Goal: Task Accomplishment & Management: Use online tool/utility

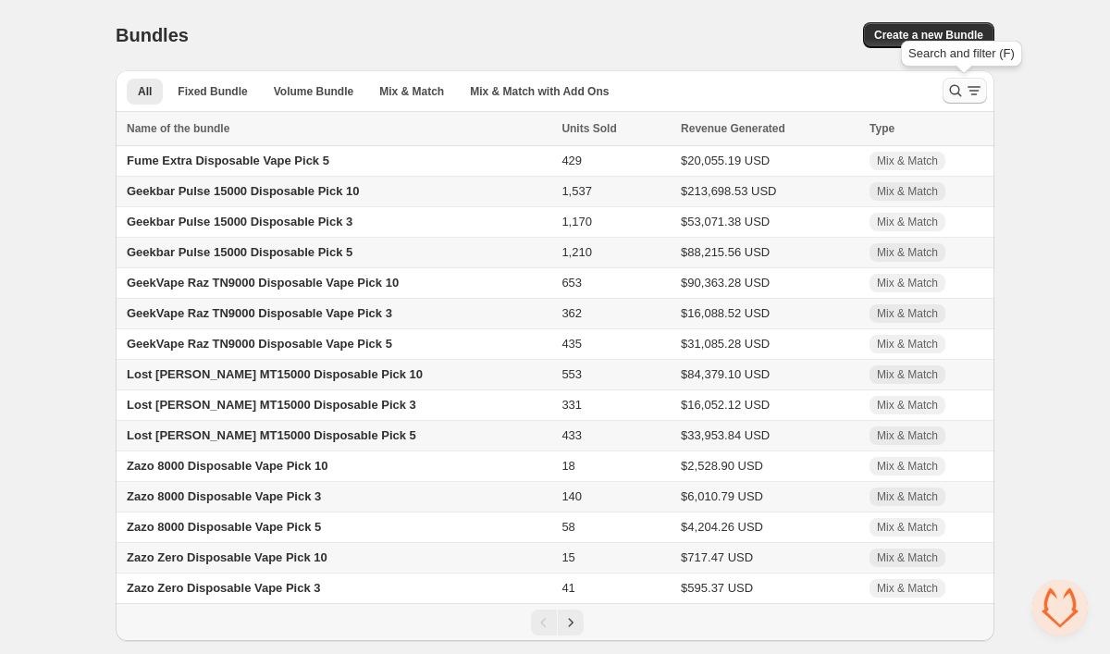
click at [967, 88] on icon "Search and filter results" at bounding box center [974, 90] width 19 height 19
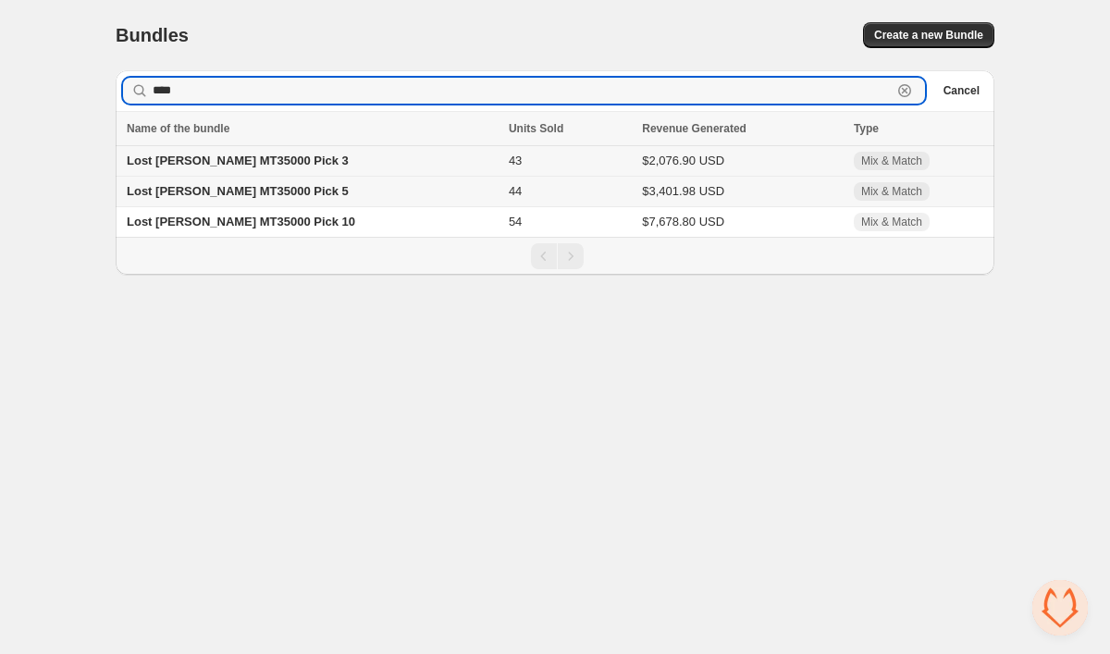
type input "****"
click at [274, 167] on span "Lost Mary MT35000 Pick 3" at bounding box center [238, 161] width 222 height 14
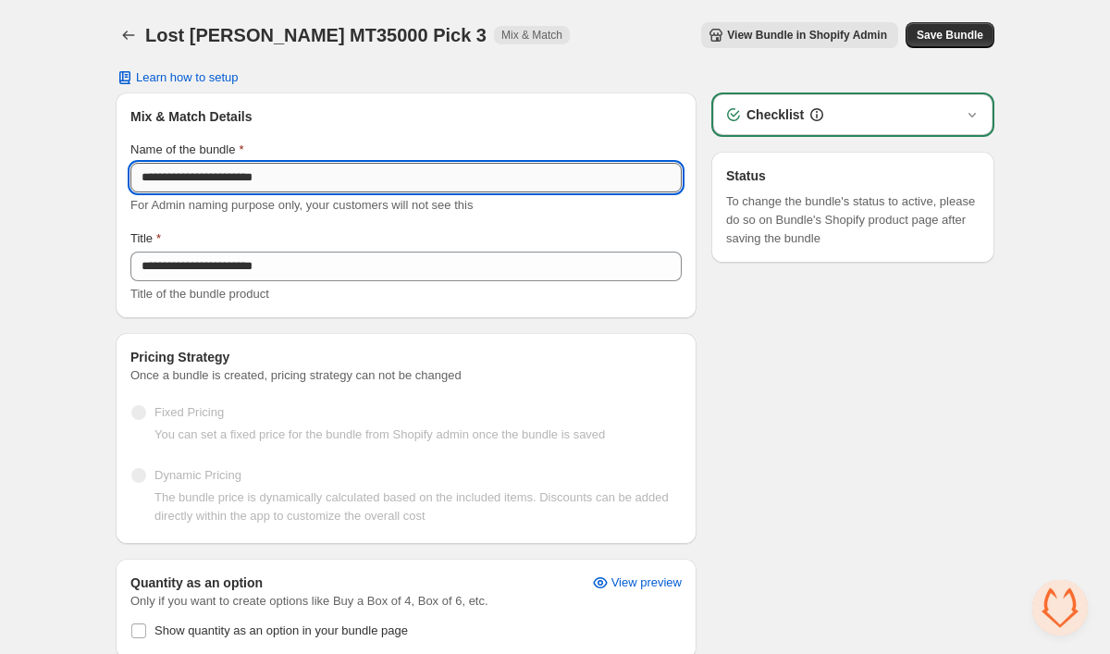
drag, startPoint x: 253, startPoint y: 178, endPoint x: 183, endPoint y: 174, distance: 69.5
click at [183, 174] on input "**********" at bounding box center [406, 178] width 552 height 30
drag, startPoint x: 256, startPoint y: 181, endPoint x: 115, endPoint y: 181, distance: 141.6
click at [115, 181] on div "**********" at bounding box center [555, 661] width 924 height 1322
click at [68, 317] on div "**********" at bounding box center [555, 661] width 1110 height 1322
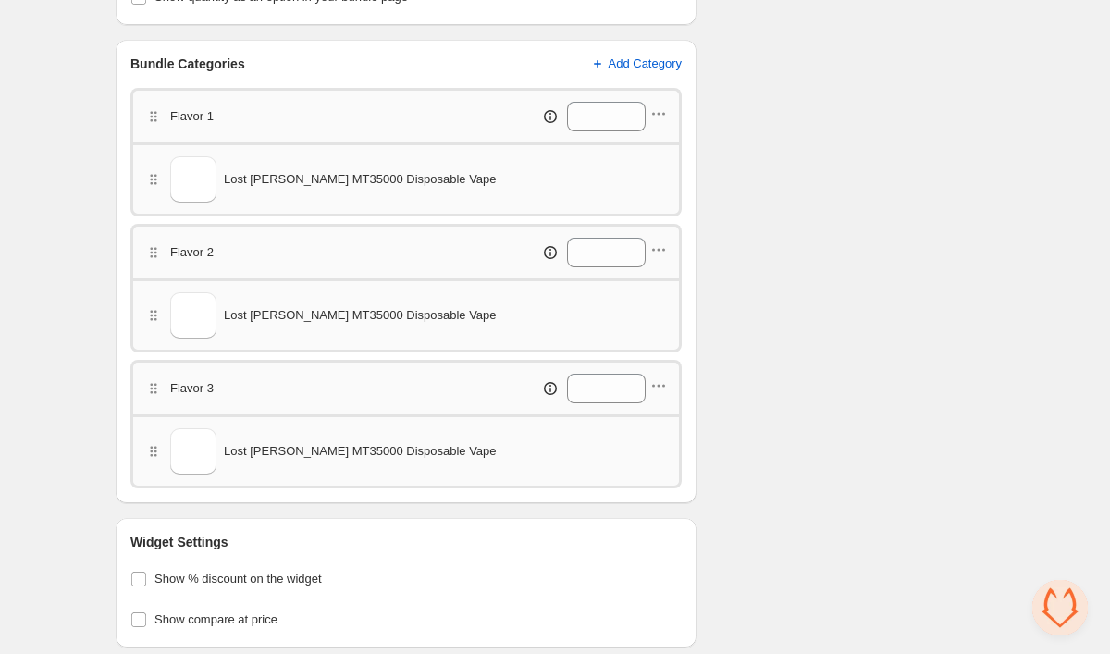
scroll to position [640, 0]
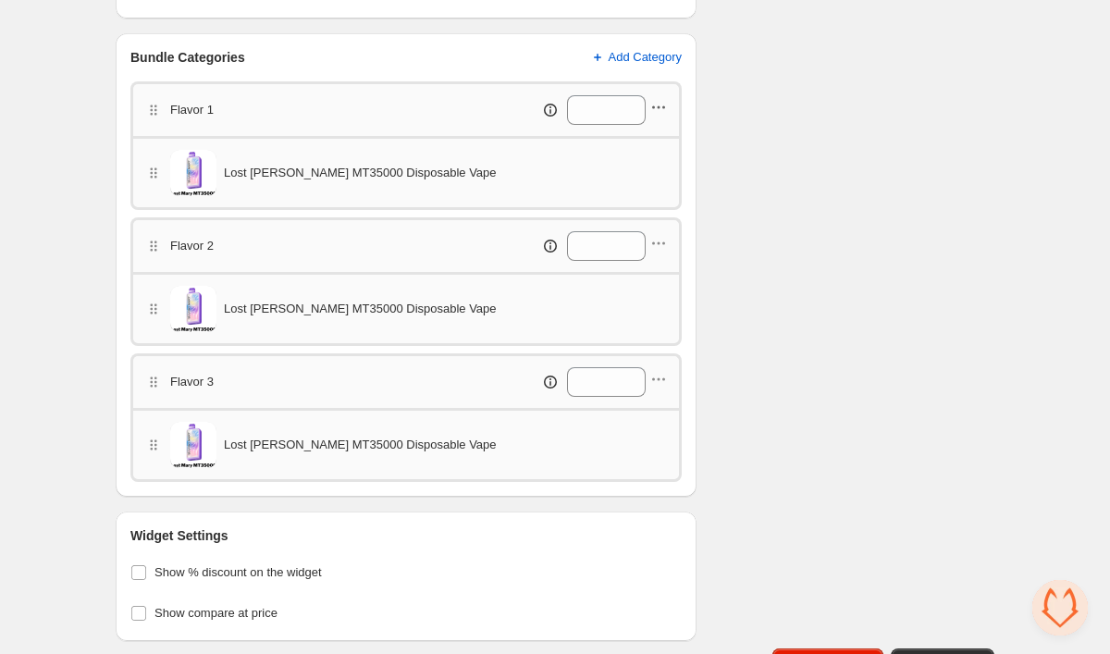
click at [661, 105] on icon "button" at bounding box center [659, 107] width 19 height 19
click at [662, 140] on span "Edit products" at bounding box center [668, 142] width 104 height 19
click at [663, 249] on icon "button" at bounding box center [659, 243] width 19 height 19
click at [663, 276] on span "Edit products" at bounding box center [668, 278] width 104 height 19
click at [660, 379] on icon "button" at bounding box center [659, 379] width 3 height 3
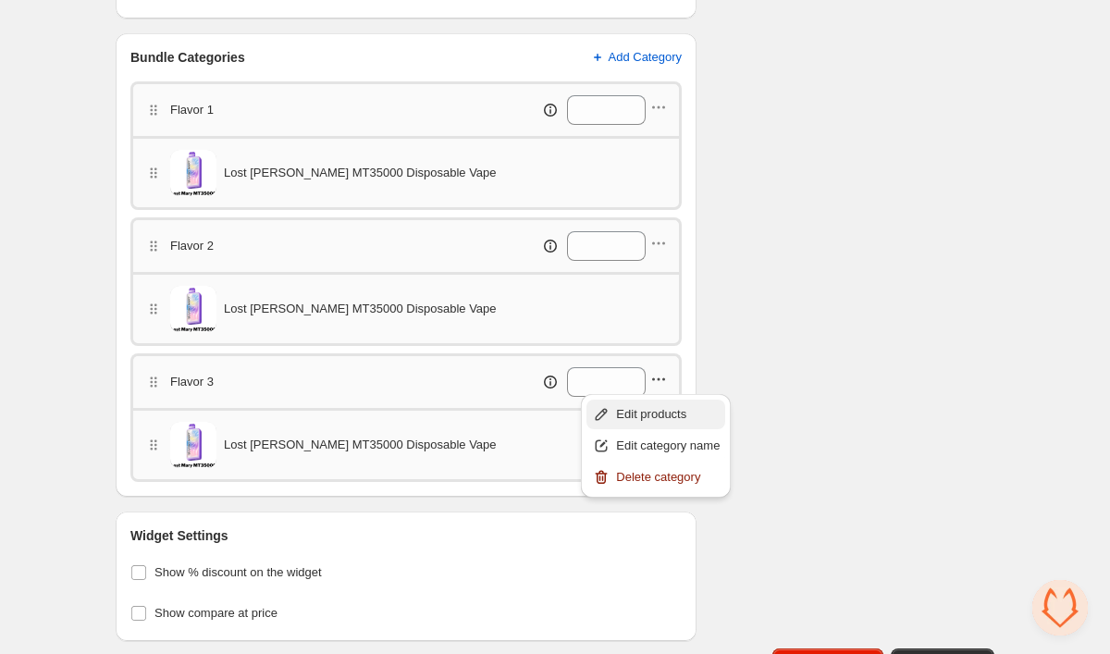
click at [659, 419] on span "Edit products" at bounding box center [668, 414] width 104 height 19
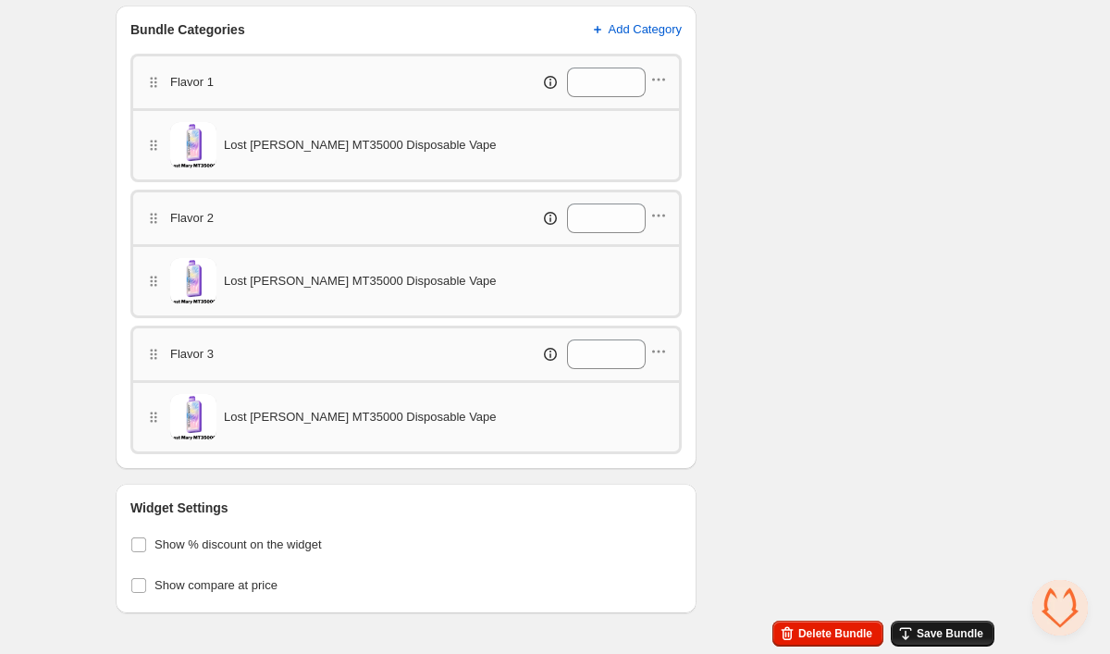
scroll to position [668, 0]
click at [935, 628] on span "Save Bundle" at bounding box center [950, 633] width 67 height 15
click at [979, 638] on span "Save Bundle" at bounding box center [950, 633] width 67 height 15
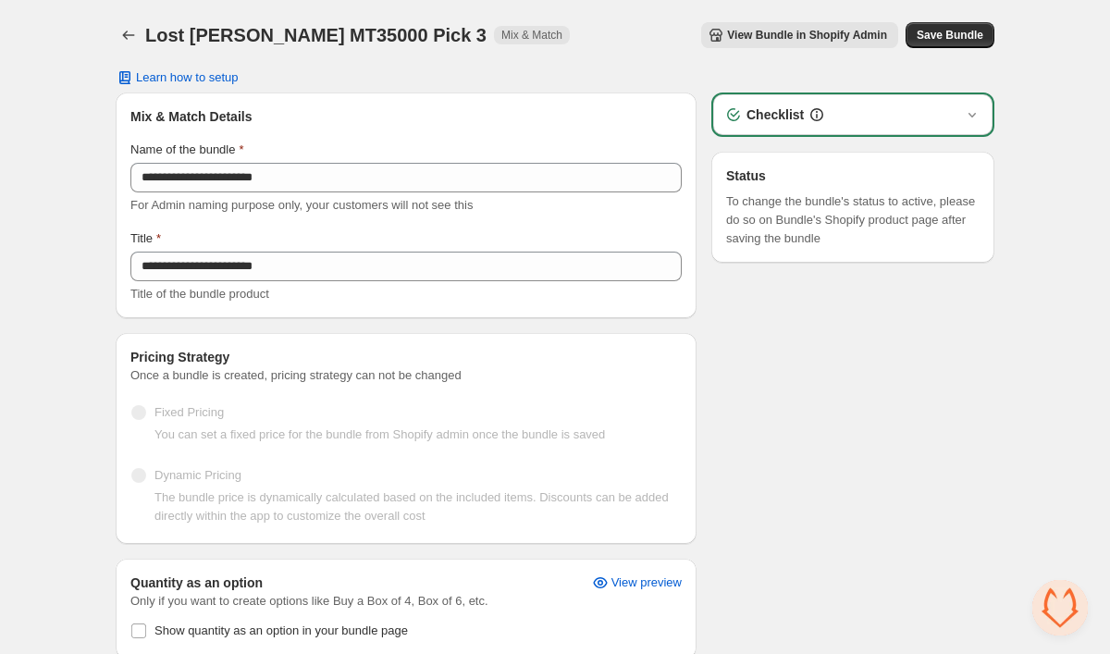
scroll to position [0, 0]
click at [130, 31] on icon "Back" at bounding box center [128, 35] width 19 height 19
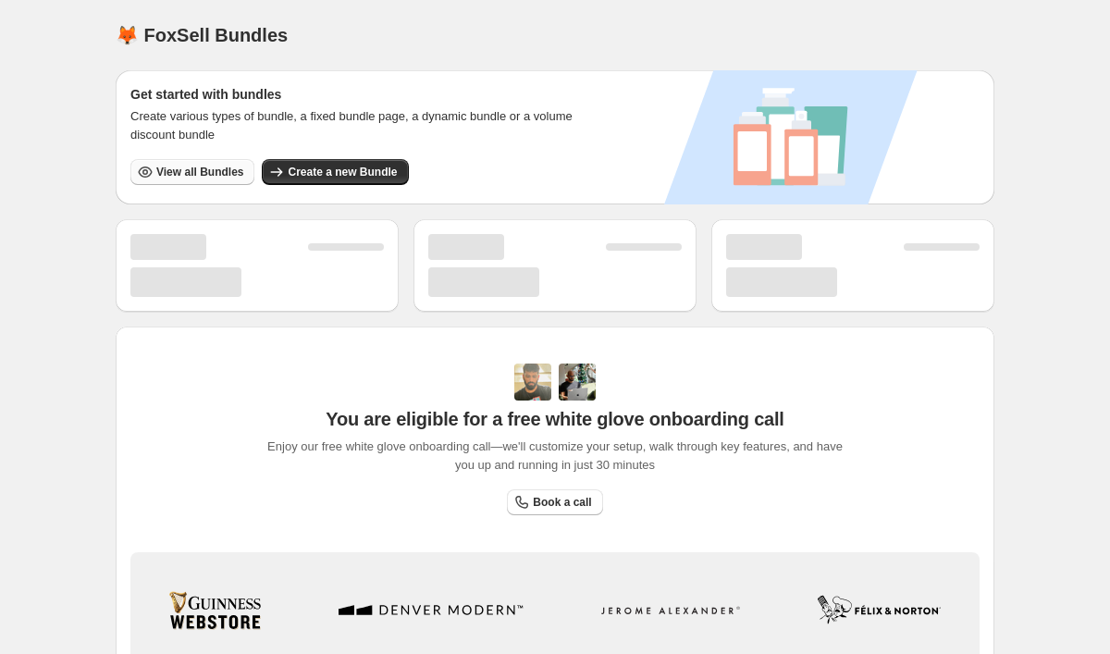
click at [229, 176] on span "View all Bundles" at bounding box center [199, 172] width 87 height 15
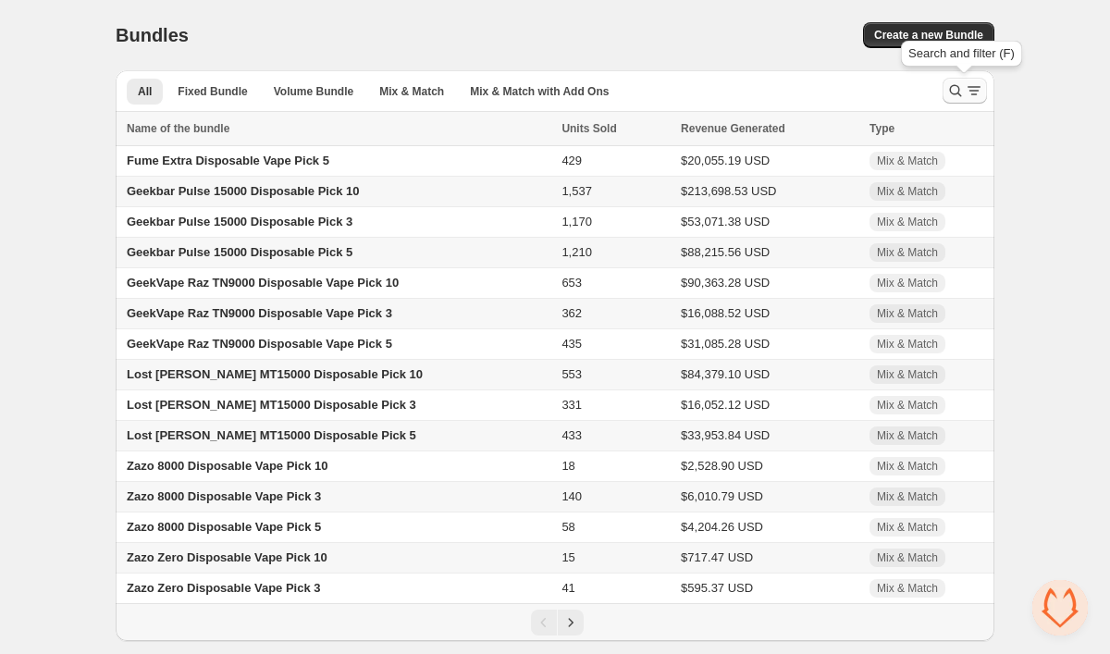
click at [949, 93] on icon "Search and filter results" at bounding box center [956, 90] width 19 height 19
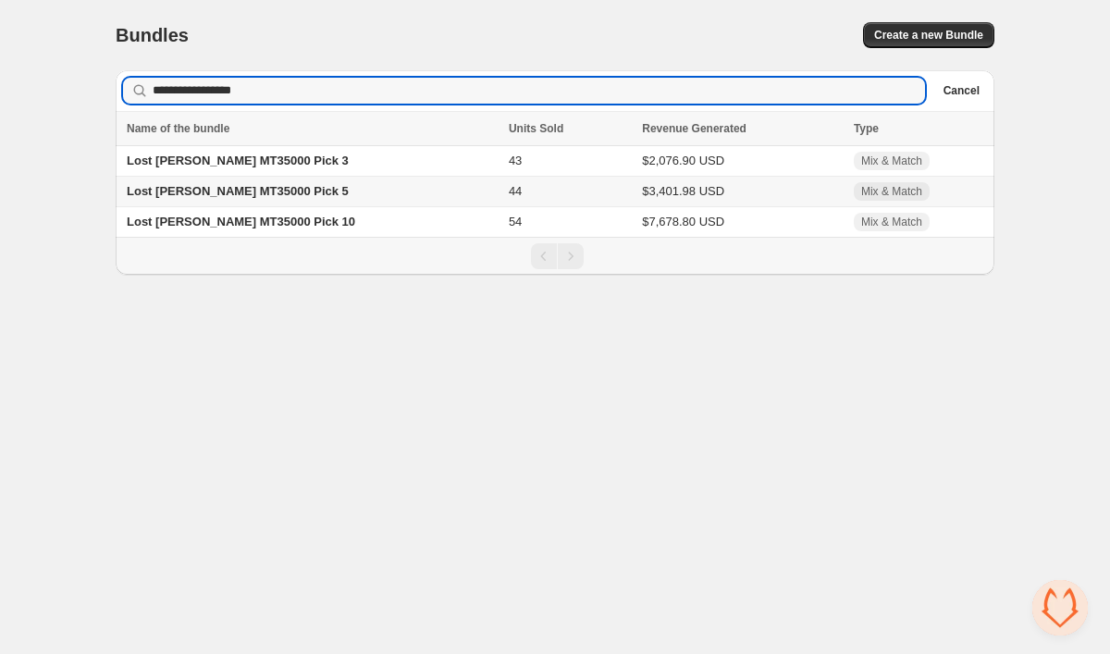
type input "**********"
click at [189, 192] on span "Lost [PERSON_NAME] MT35000 Pick 5" at bounding box center [238, 191] width 222 height 14
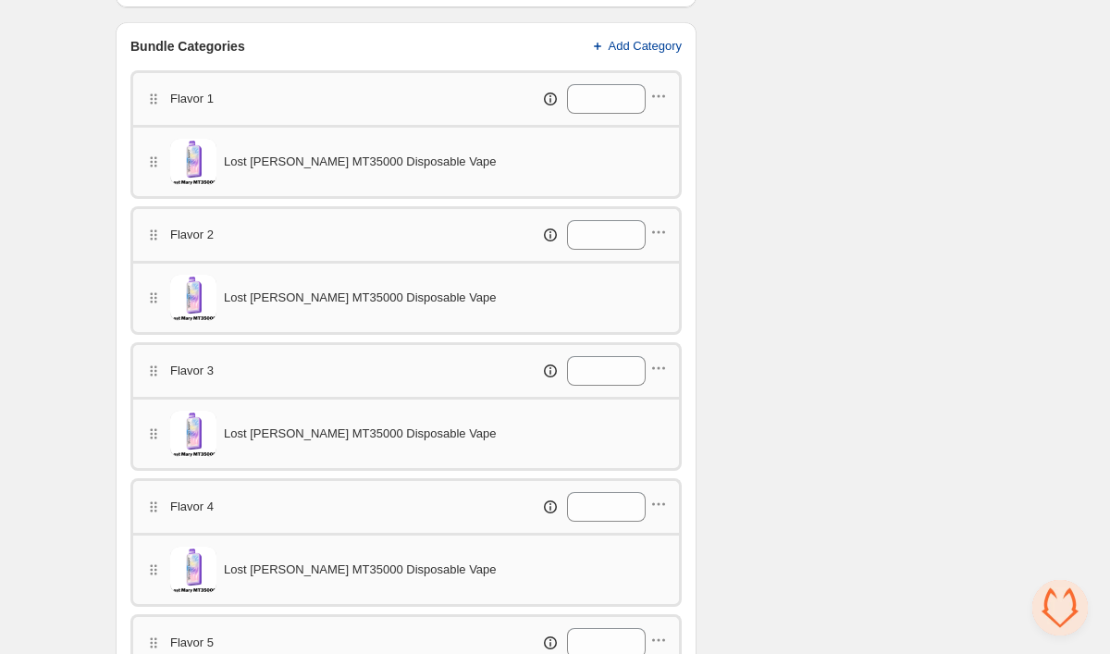
scroll to position [655, 0]
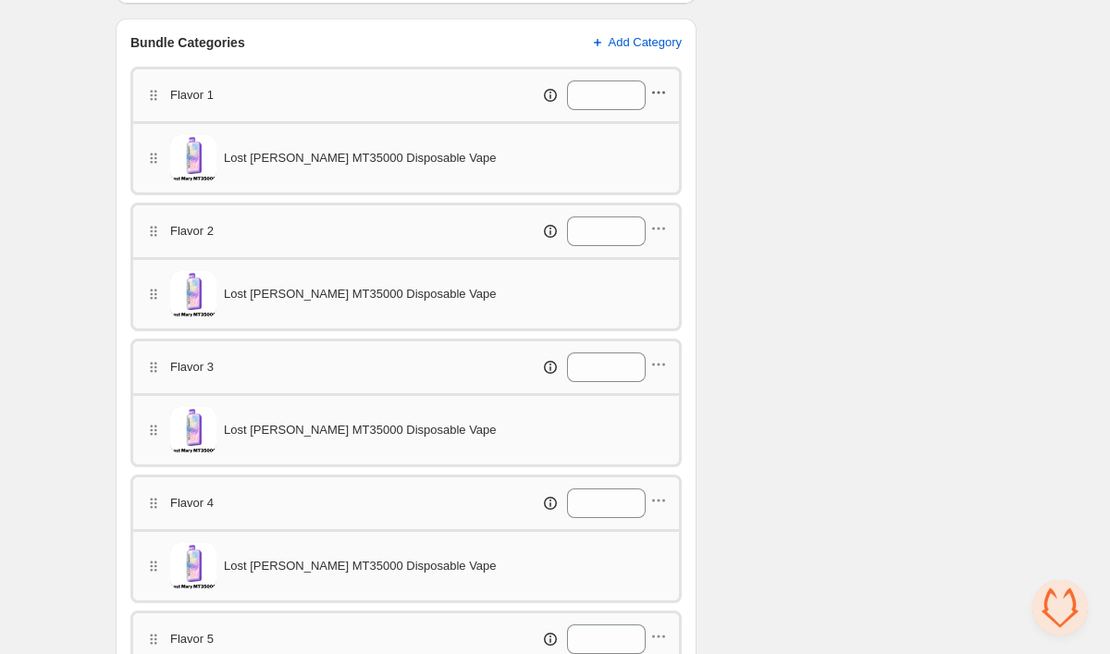
click at [657, 96] on icon "button" at bounding box center [659, 92] width 19 height 19
click at [636, 132] on span "Edit products" at bounding box center [668, 127] width 104 height 19
click at [657, 232] on icon "button" at bounding box center [659, 228] width 19 height 19
click at [646, 272] on span "Edit products" at bounding box center [668, 263] width 104 height 19
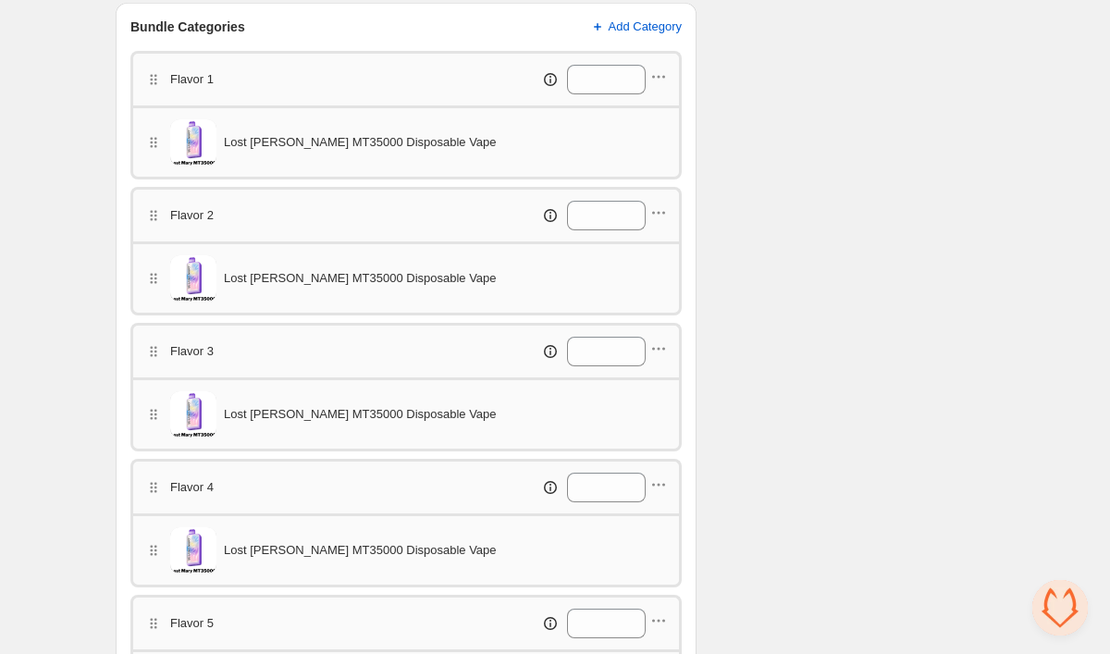
scroll to position [700, 0]
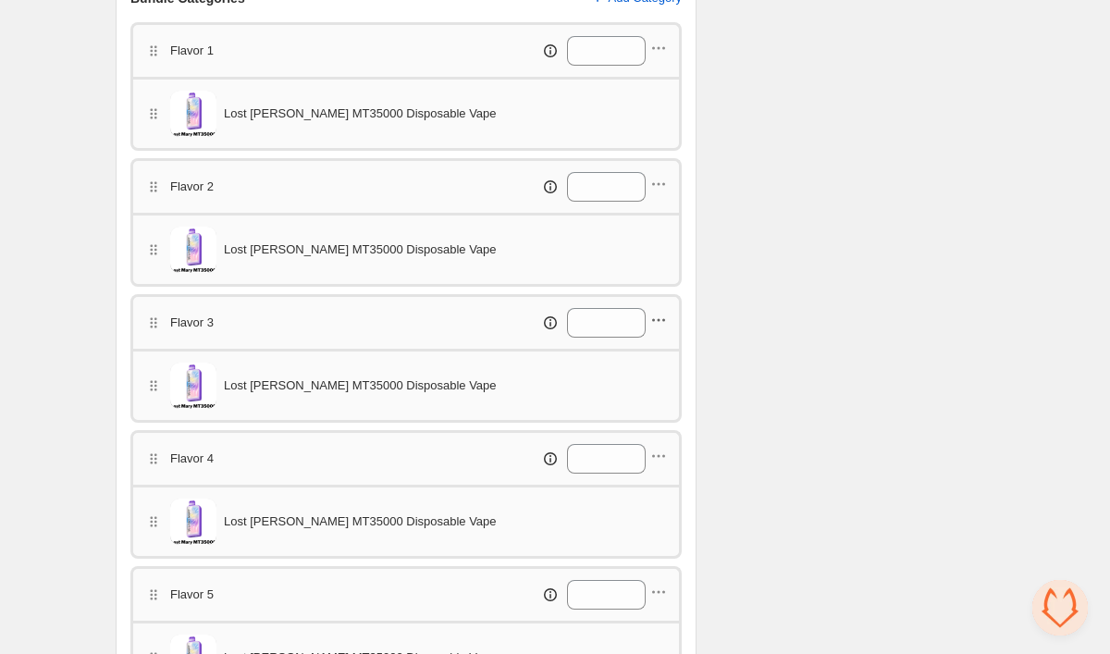
click at [661, 317] on icon "button" at bounding box center [659, 320] width 19 height 19
click at [660, 349] on span "Edit products" at bounding box center [668, 355] width 104 height 19
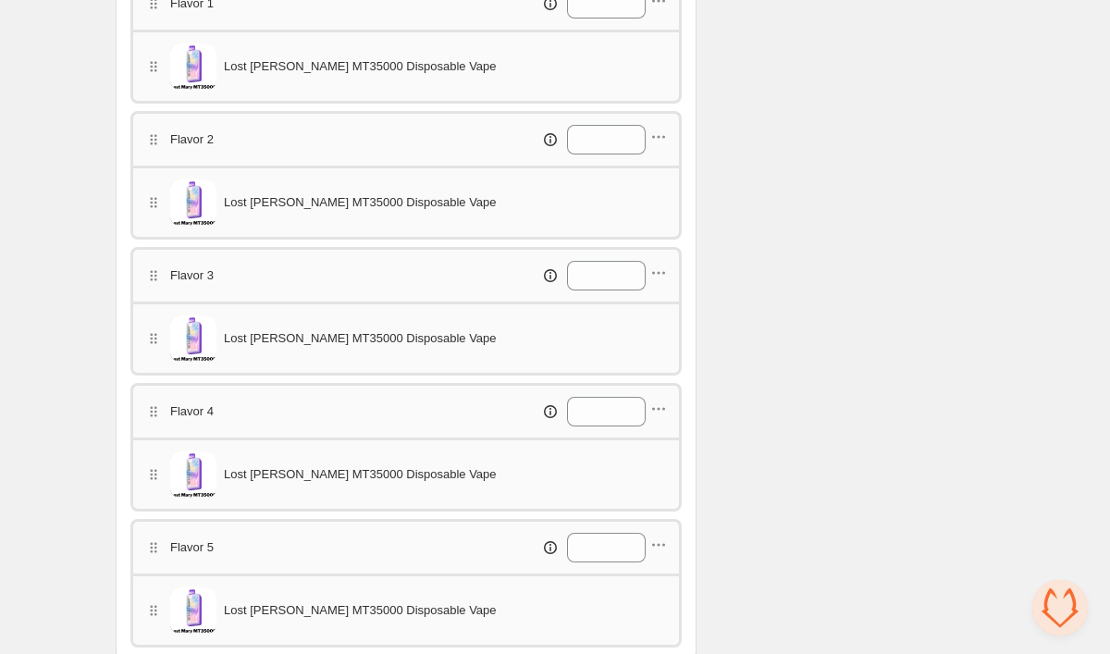
scroll to position [770, 0]
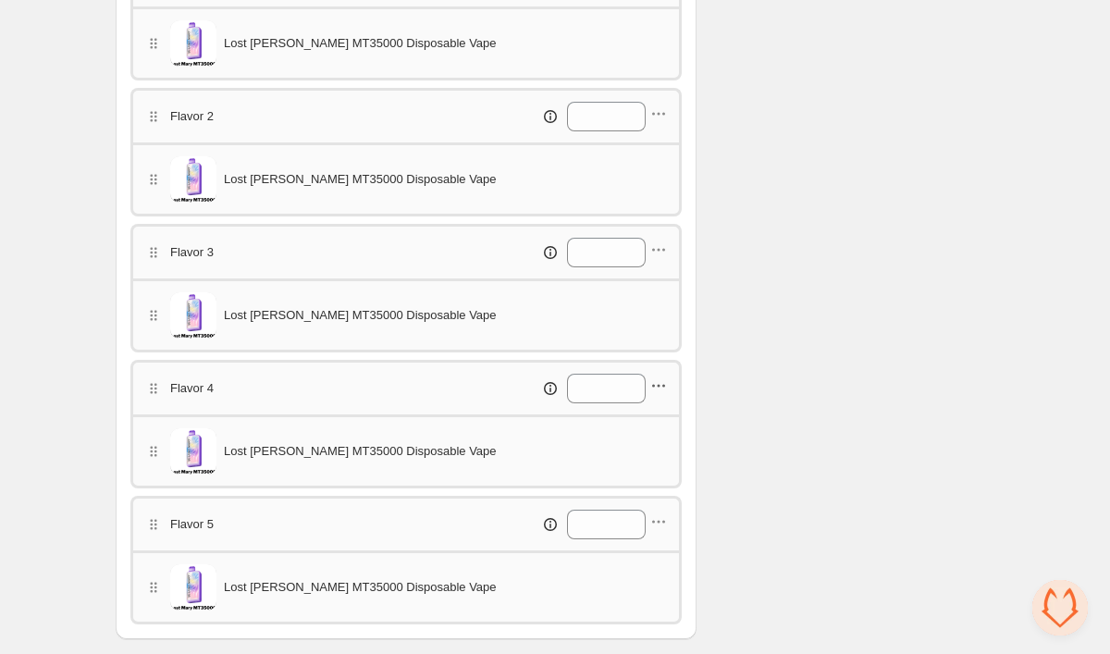
click at [663, 381] on icon "button" at bounding box center [659, 386] width 19 height 19
click at [663, 415] on span "Edit products" at bounding box center [668, 421] width 104 height 19
click at [660, 525] on icon "button" at bounding box center [659, 522] width 19 height 19
click at [651, 424] on span "Edit products" at bounding box center [668, 425] width 104 height 19
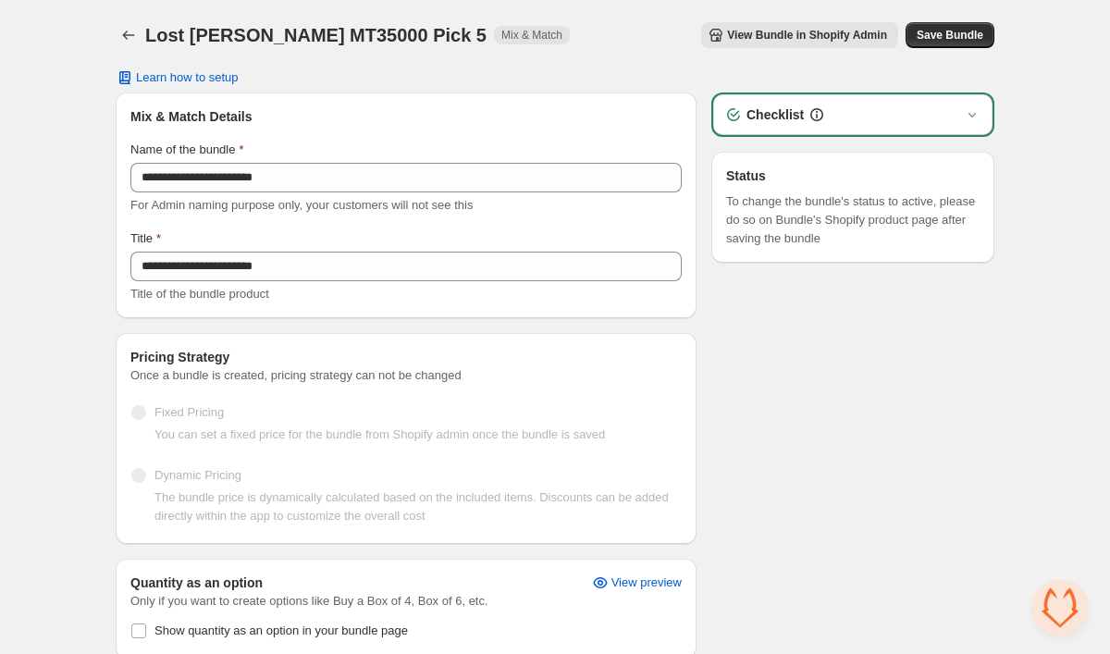
scroll to position [0, 0]
click at [929, 38] on span "Save Bundle" at bounding box center [950, 35] width 67 height 15
click at [130, 38] on icon "Back" at bounding box center [128, 35] width 19 height 19
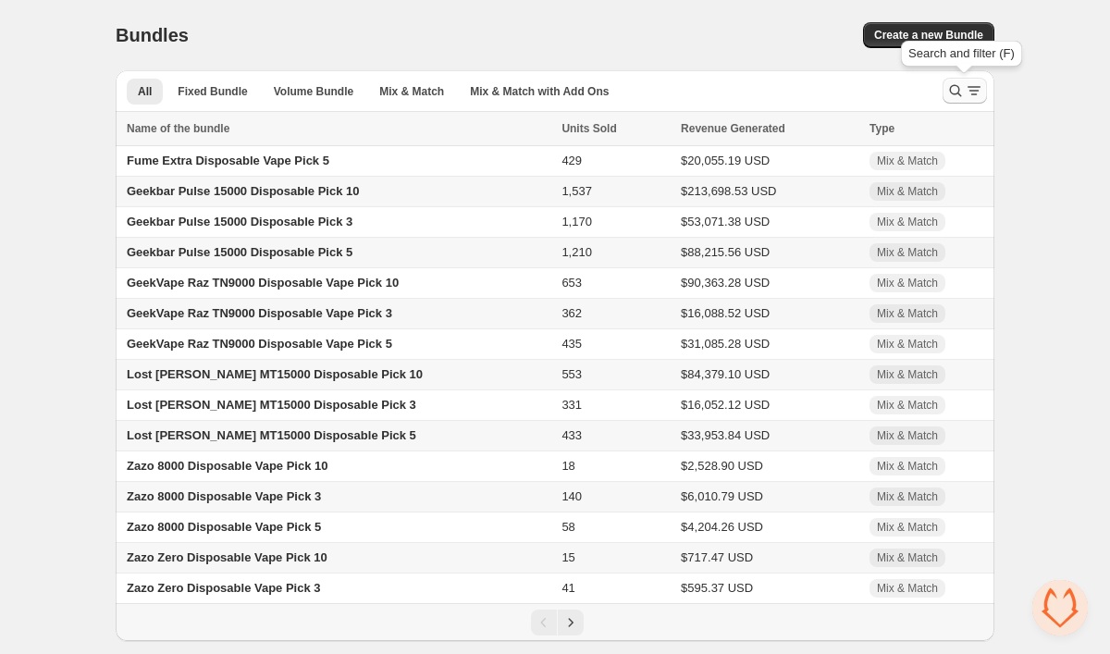
click at [944, 94] on button "Search and filter results" at bounding box center [965, 91] width 44 height 26
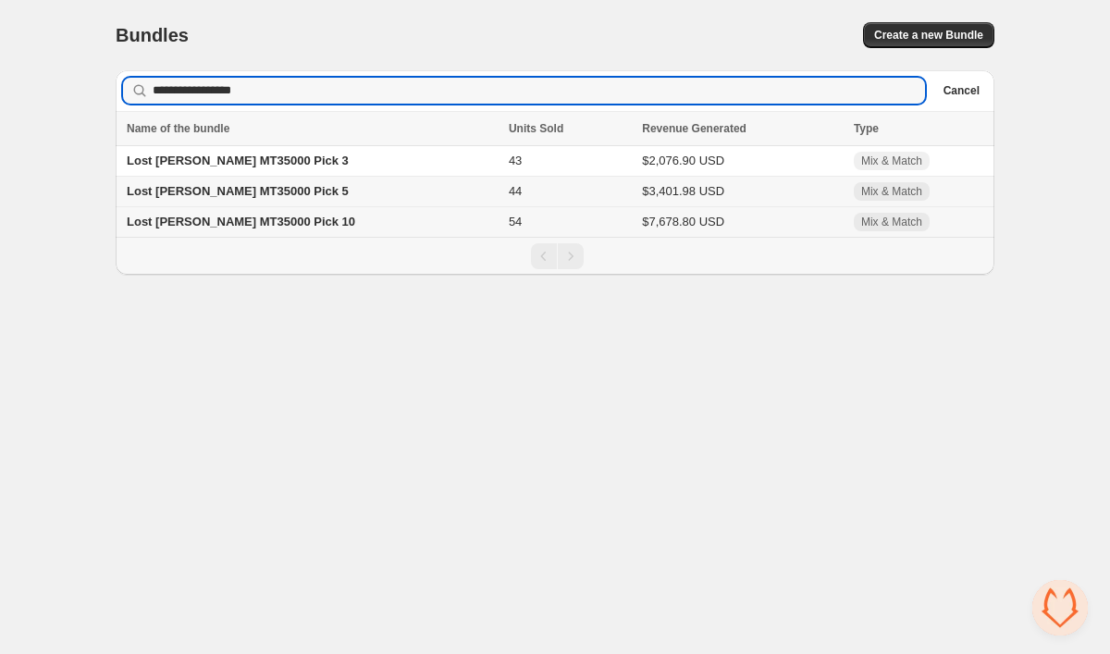
type input "**********"
click at [297, 224] on td "Lost [PERSON_NAME] MT35000 Pick 10" at bounding box center [310, 222] width 388 height 31
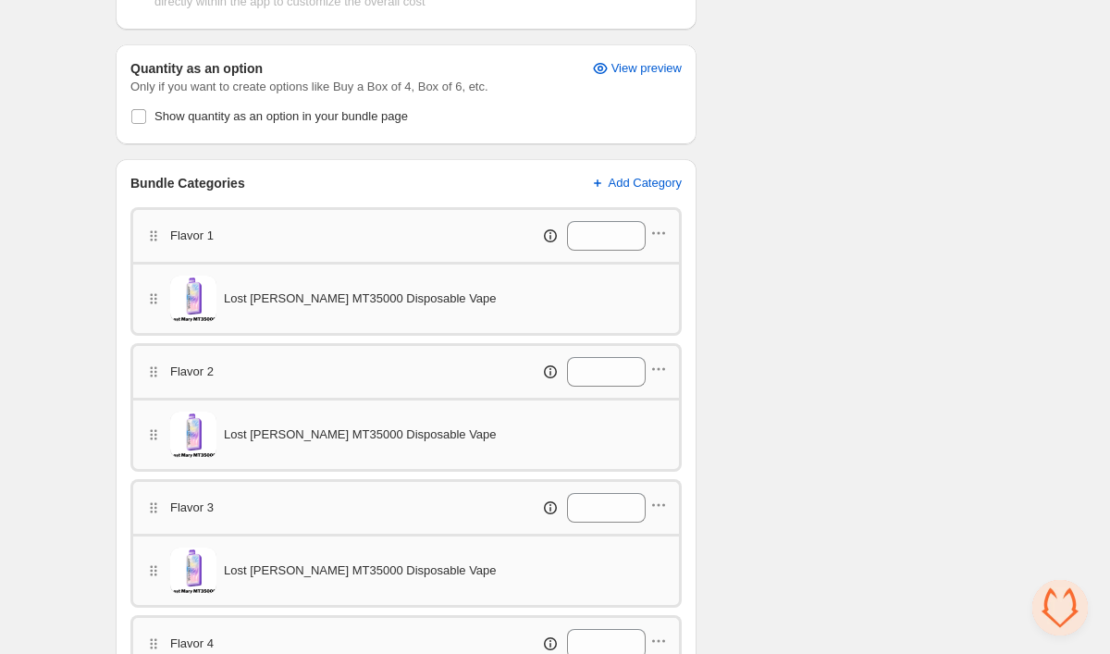
scroll to position [523, 0]
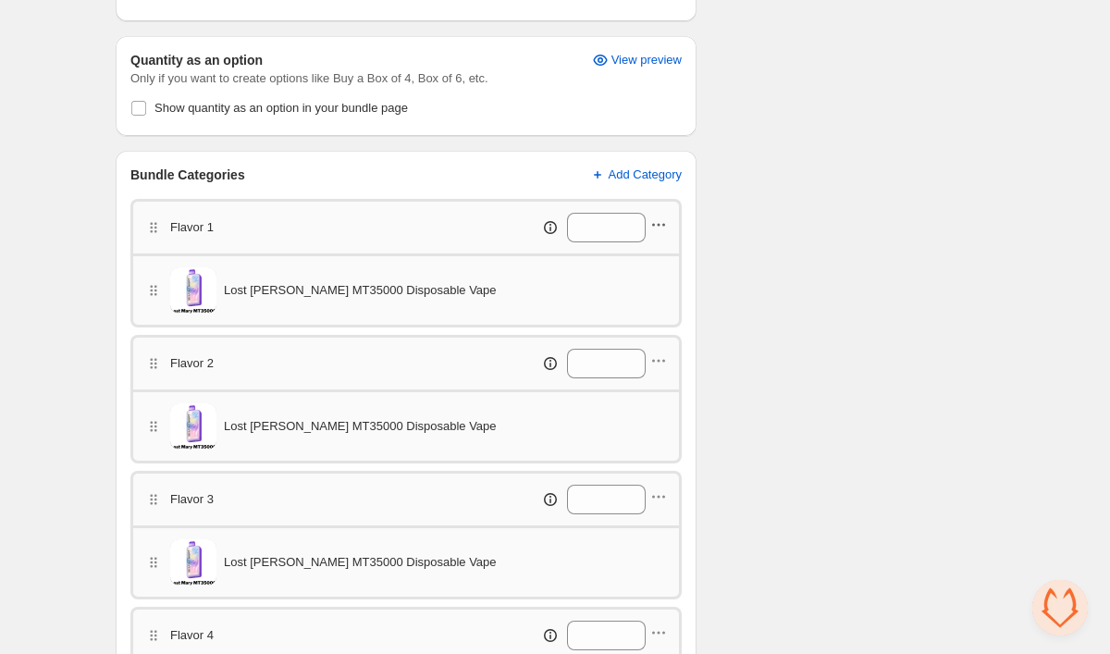
click at [656, 229] on icon "button" at bounding box center [659, 225] width 19 height 19
click at [648, 261] on span "Edit products" at bounding box center [668, 260] width 104 height 19
click at [653, 365] on icon "button" at bounding box center [659, 361] width 19 height 19
click at [647, 399] on span "Edit products" at bounding box center [668, 396] width 104 height 19
click at [658, 498] on icon "button" at bounding box center [659, 497] width 3 height 3
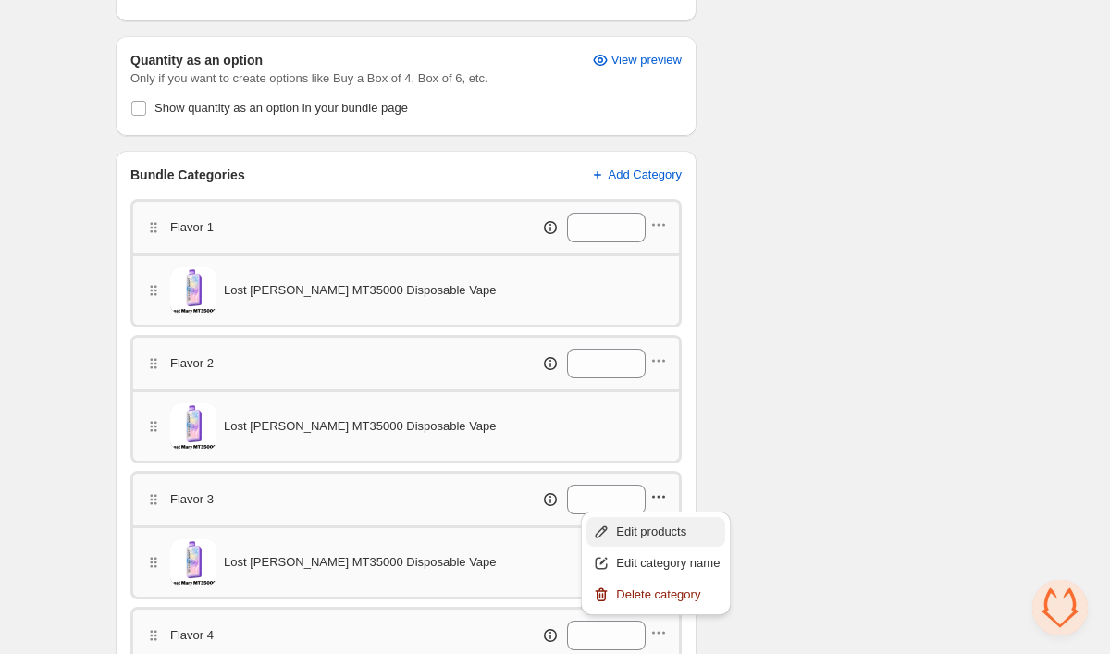
click at [658, 524] on span "Edit products" at bounding box center [668, 532] width 104 height 19
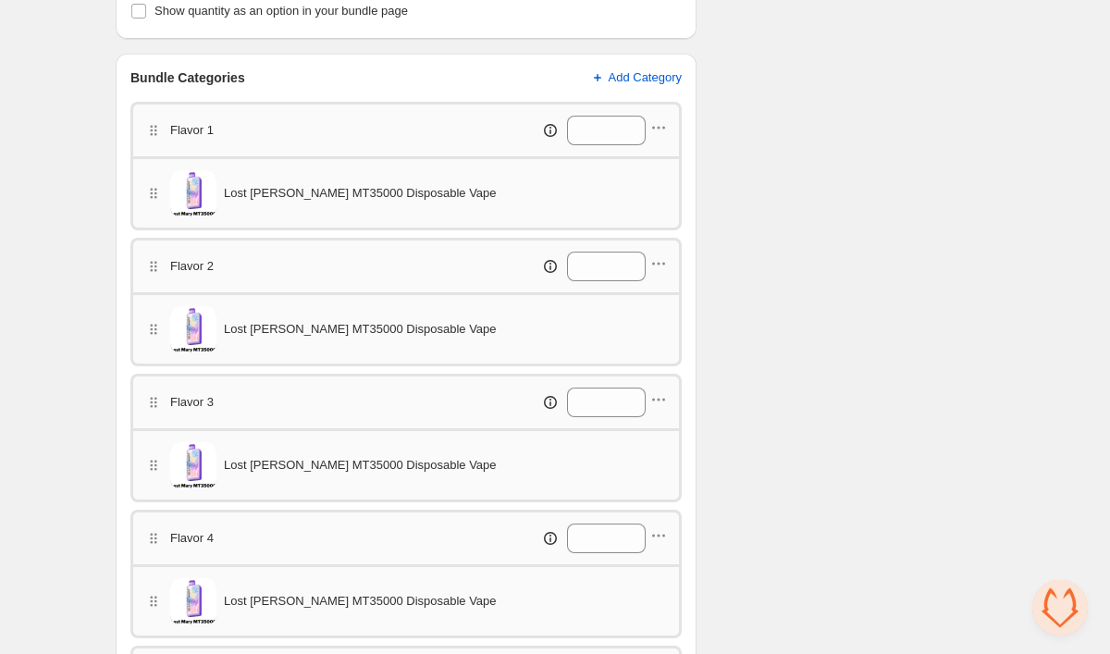
scroll to position [636, 0]
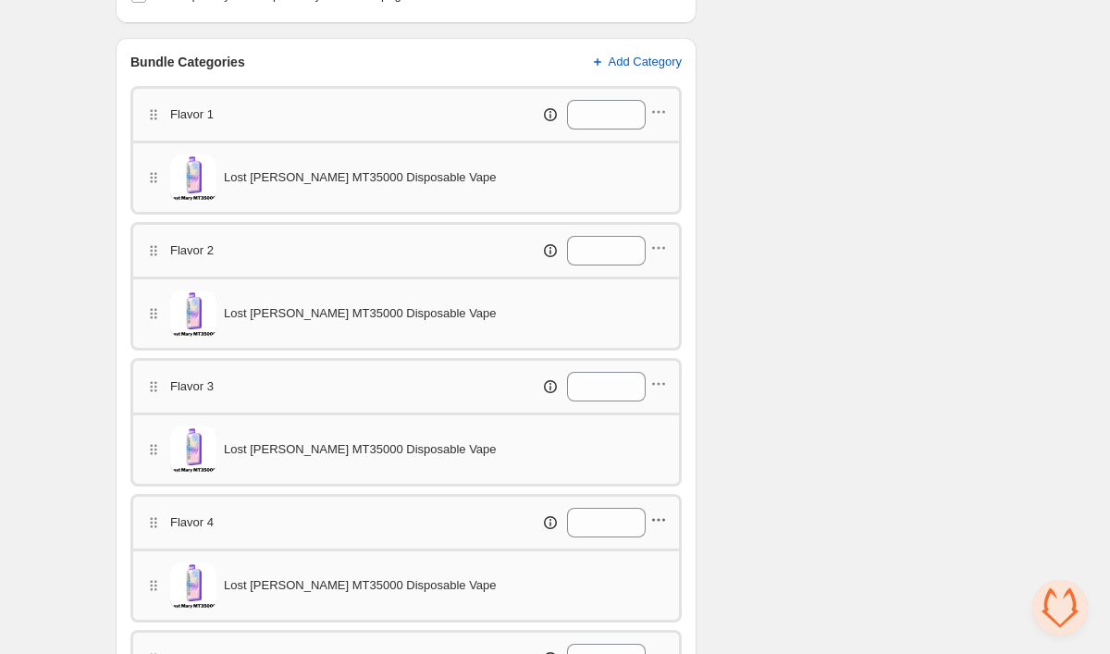
click at [658, 517] on icon "button" at bounding box center [659, 520] width 19 height 19
click at [656, 556] on span "Edit products" at bounding box center [668, 555] width 104 height 19
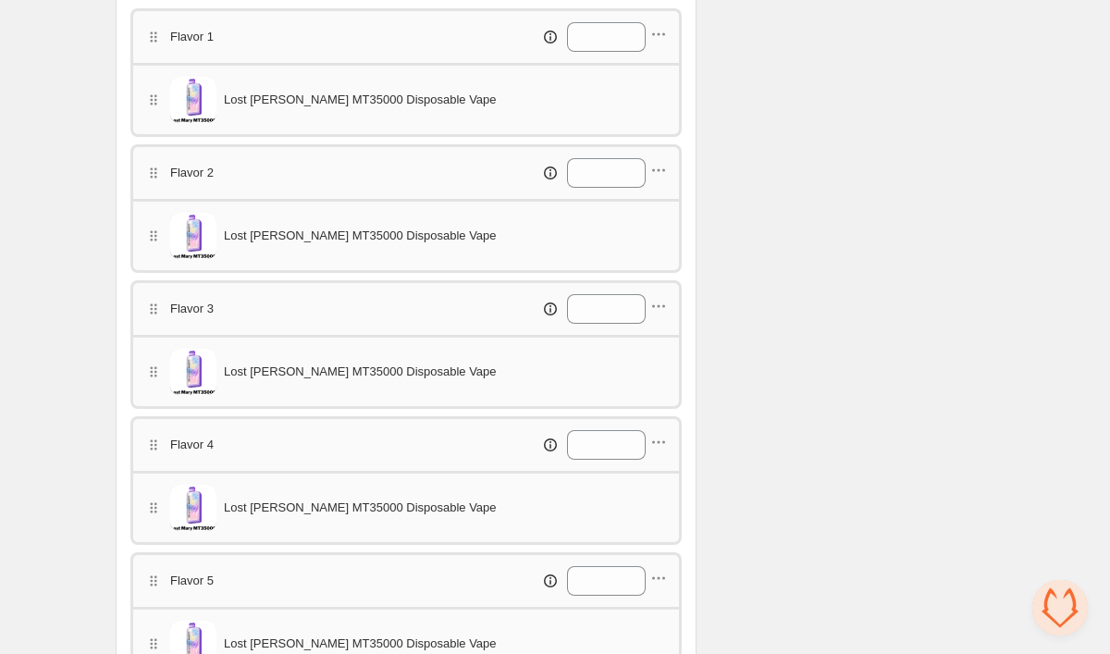
scroll to position [733, 0]
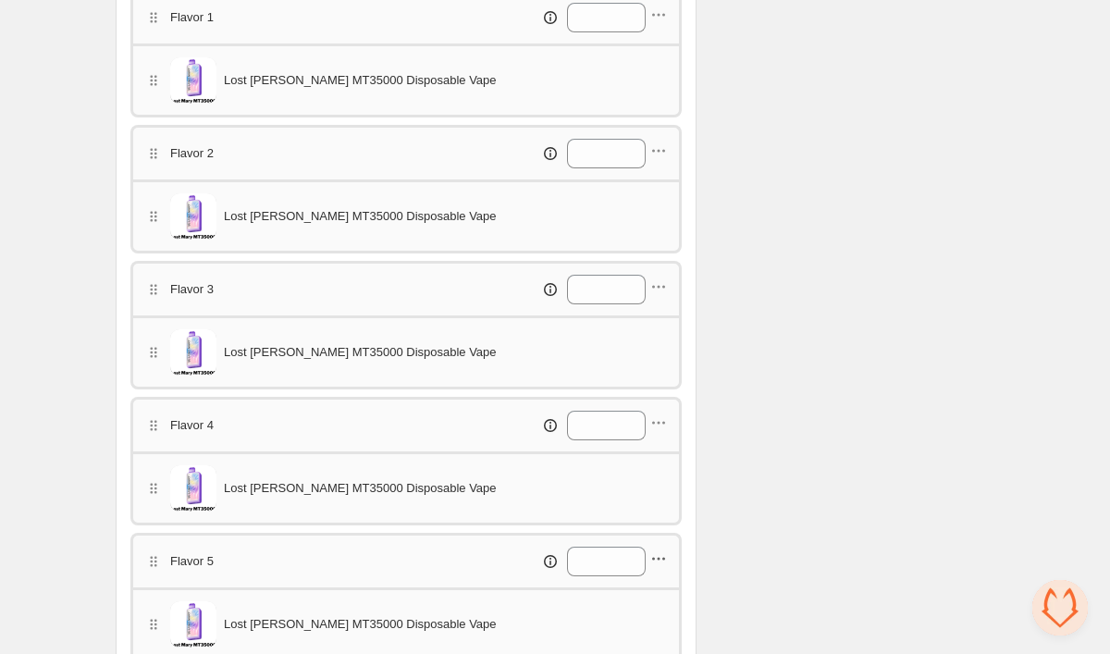
click at [664, 556] on icon "button" at bounding box center [659, 559] width 19 height 19
click at [666, 460] on span "Edit products" at bounding box center [668, 462] width 104 height 19
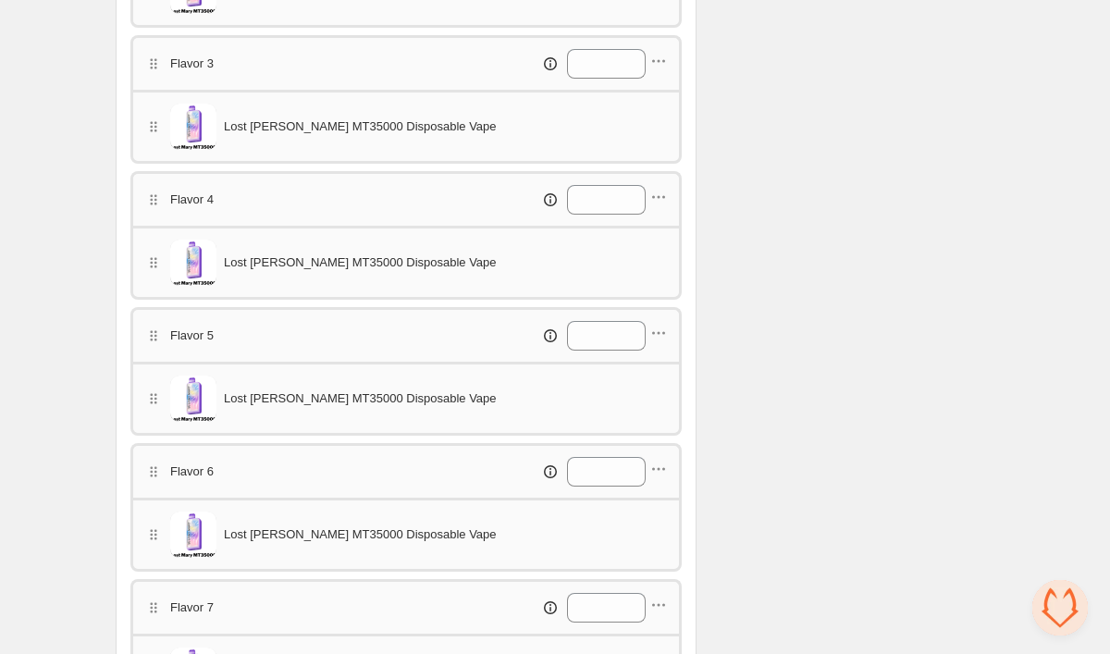
scroll to position [973, 0]
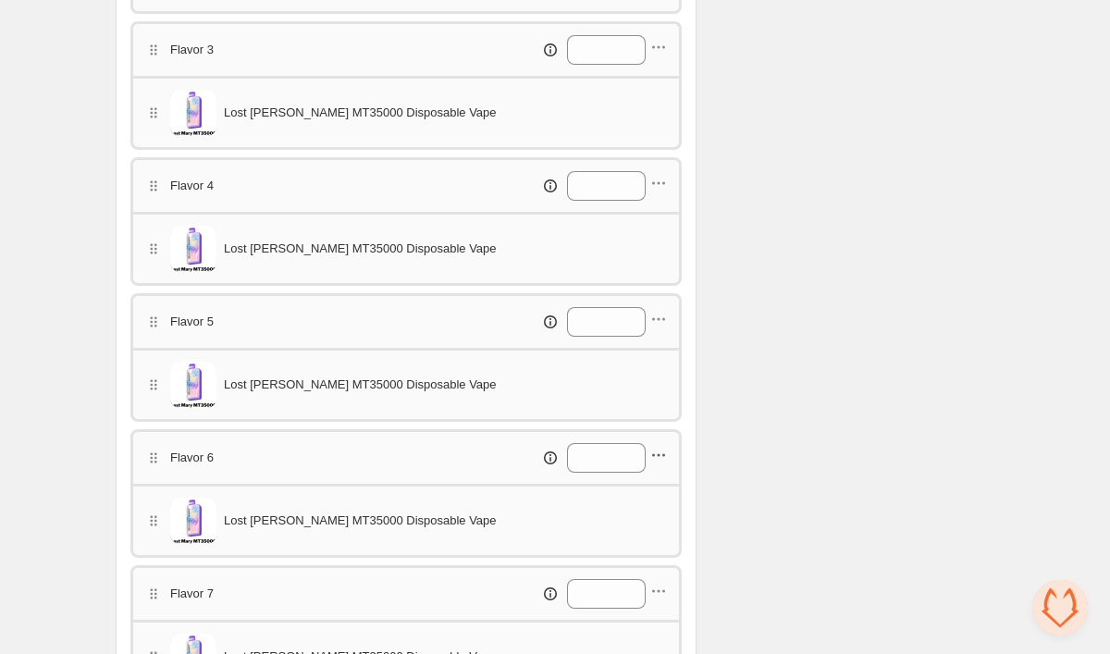
click at [659, 454] on icon "button" at bounding box center [659, 455] width 3 height 3
click at [651, 487] on span "Edit products" at bounding box center [668, 490] width 104 height 19
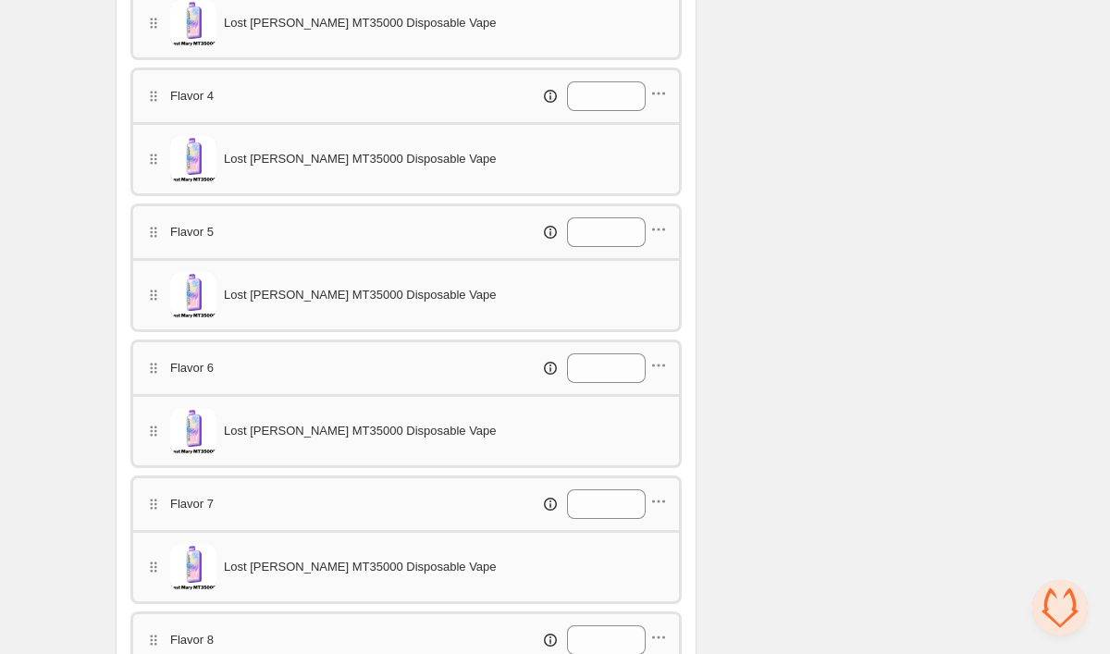
scroll to position [1082, 0]
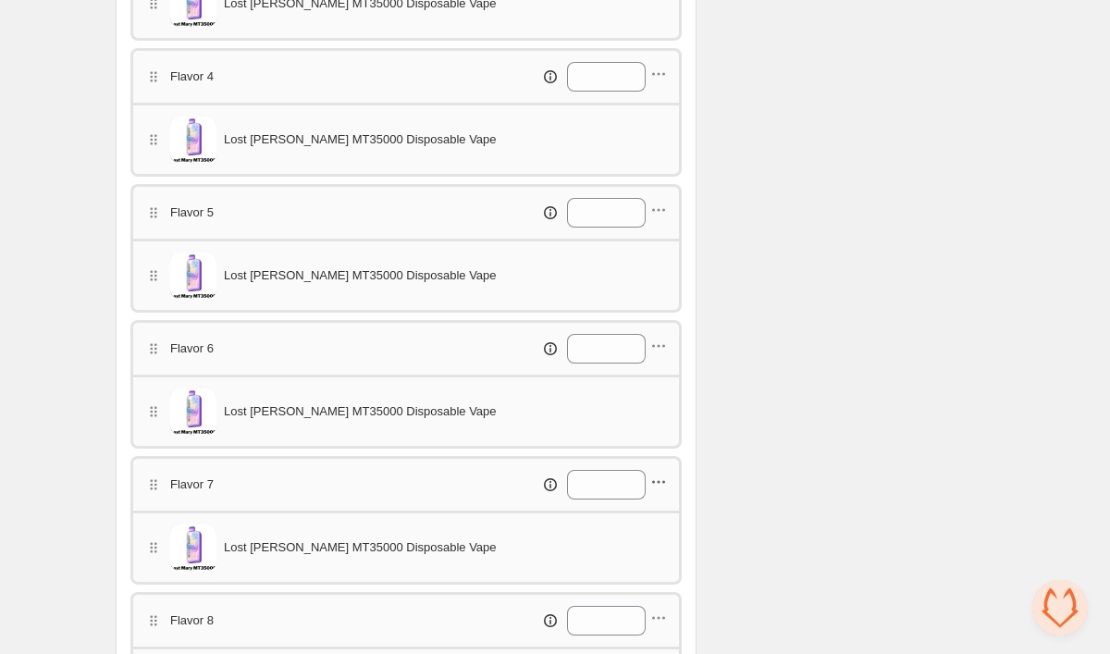
click at [663, 487] on icon "button" at bounding box center [659, 482] width 19 height 19
click at [660, 514] on span "Edit products" at bounding box center [668, 517] width 104 height 19
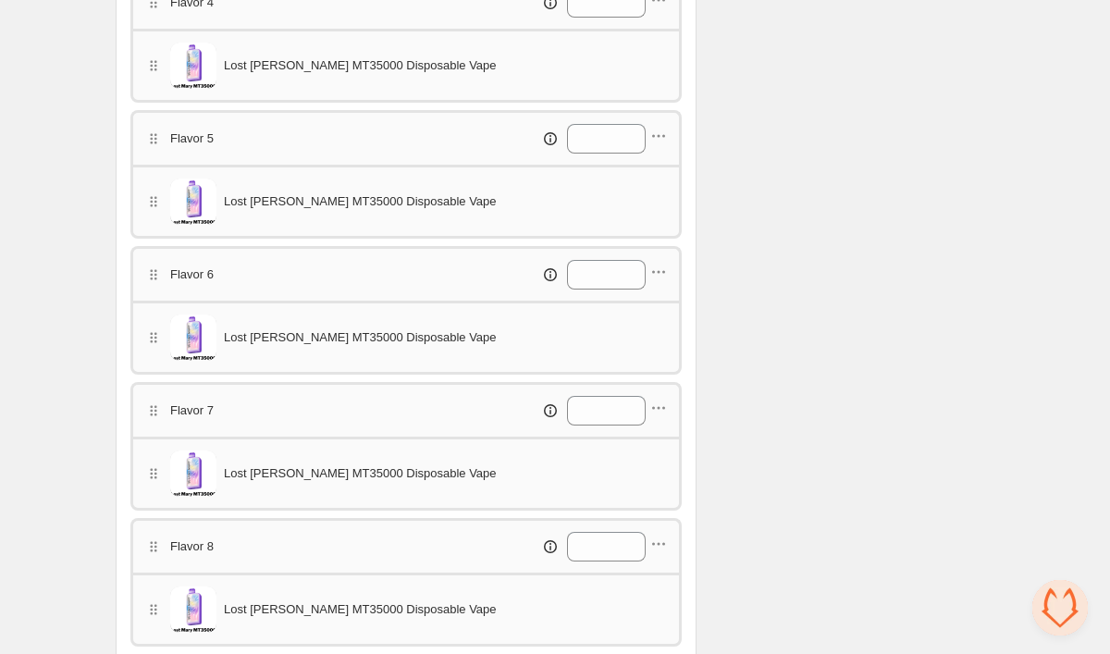
scroll to position [1165, 0]
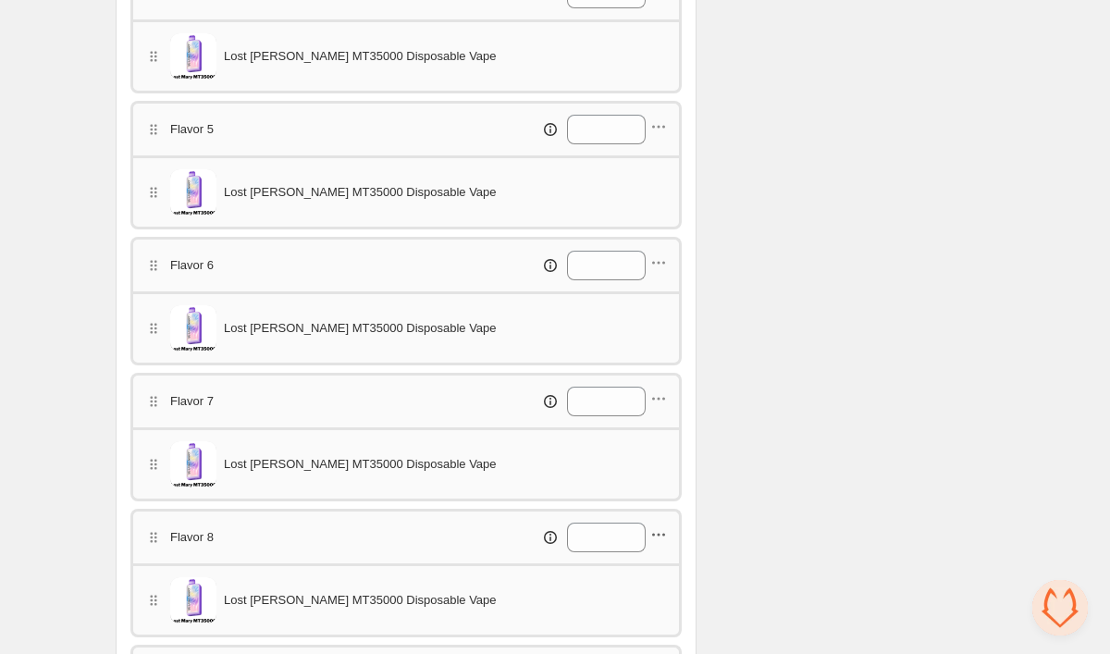
click at [655, 539] on icon "button" at bounding box center [659, 535] width 19 height 19
click at [656, 437] on span "Edit products" at bounding box center [668, 438] width 104 height 19
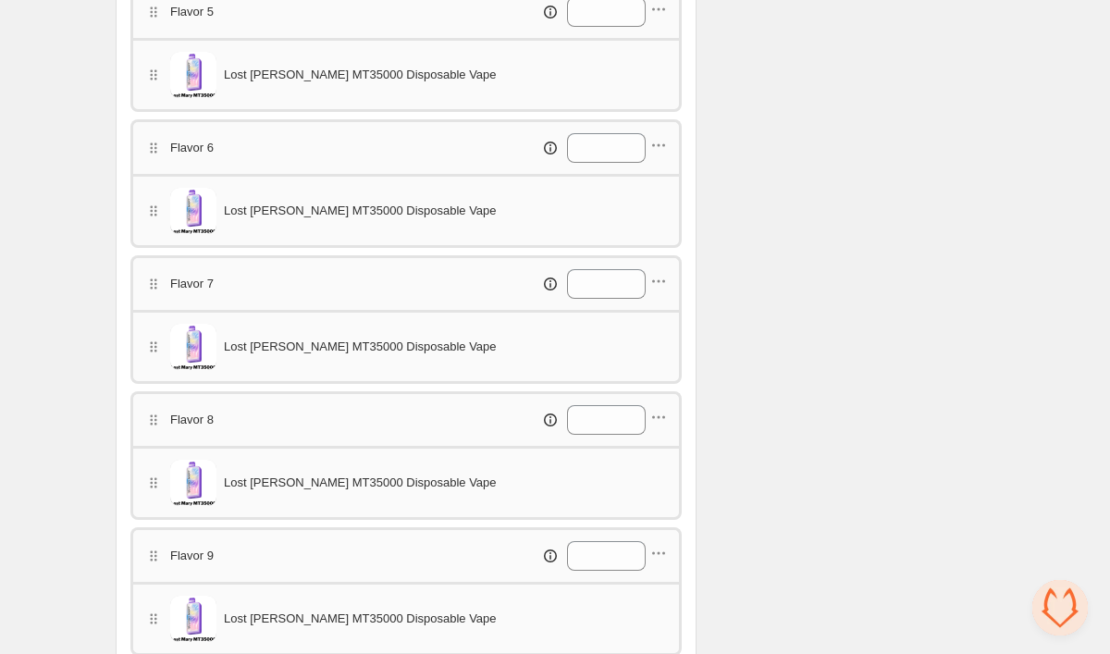
scroll to position [1283, 0]
click at [661, 552] on icon "button" at bounding box center [659, 552] width 19 height 19
click at [663, 464] on span "Edit products" at bounding box center [668, 456] width 104 height 19
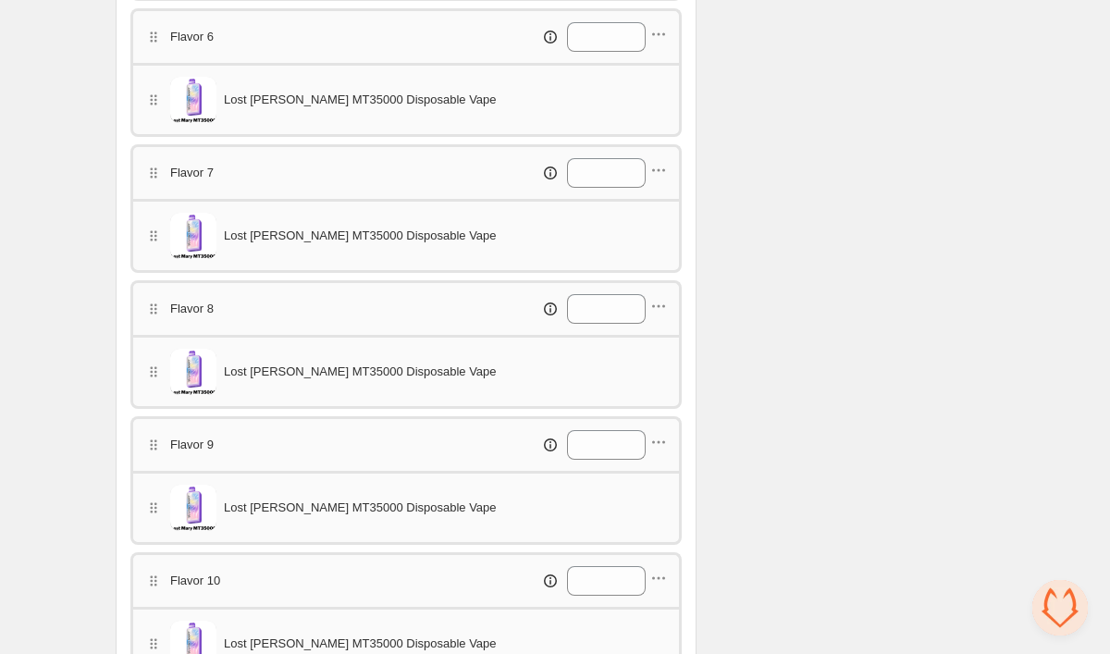
scroll to position [1420, 0]
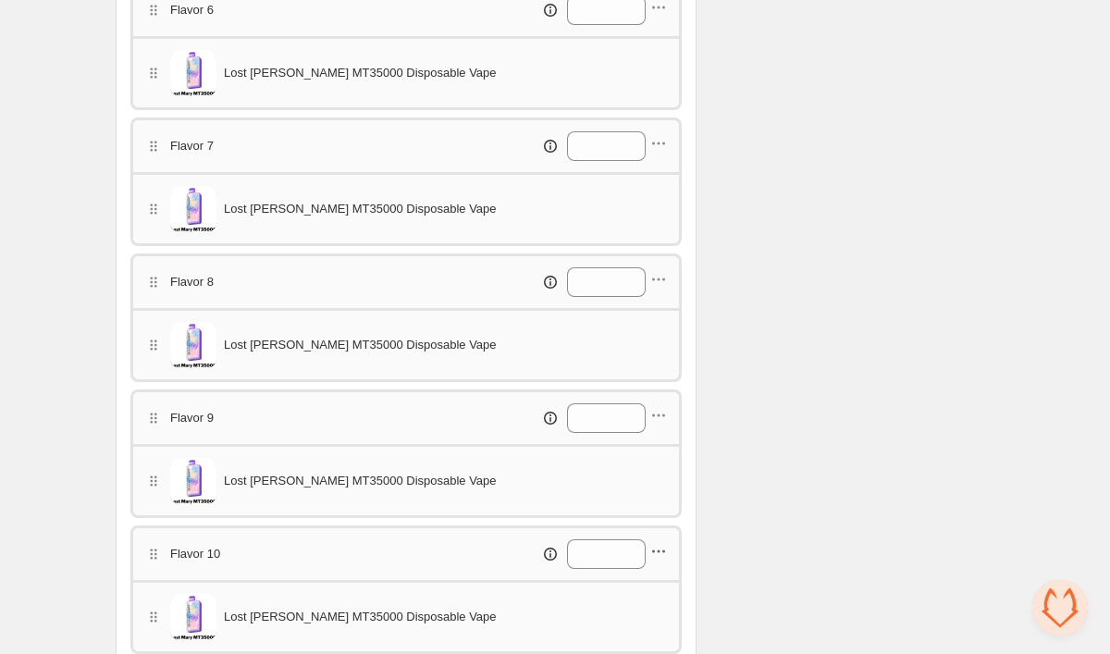
click at [663, 554] on icon "button" at bounding box center [659, 551] width 19 height 19
click at [654, 461] on span "Edit products" at bounding box center [668, 455] width 104 height 19
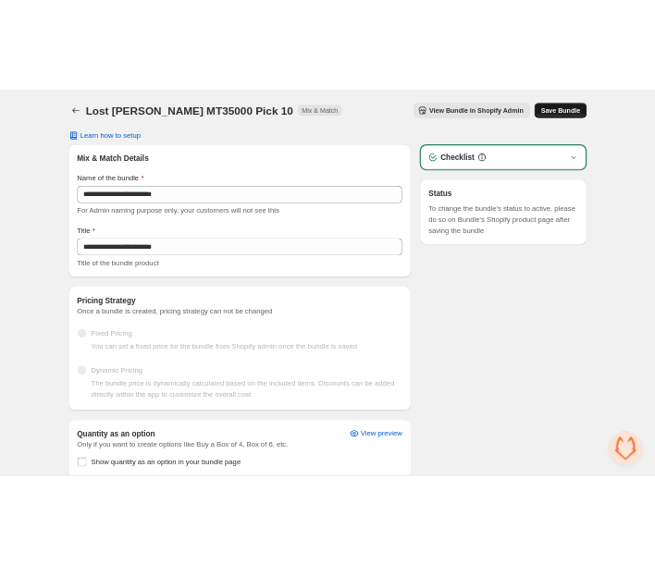
scroll to position [0, 0]
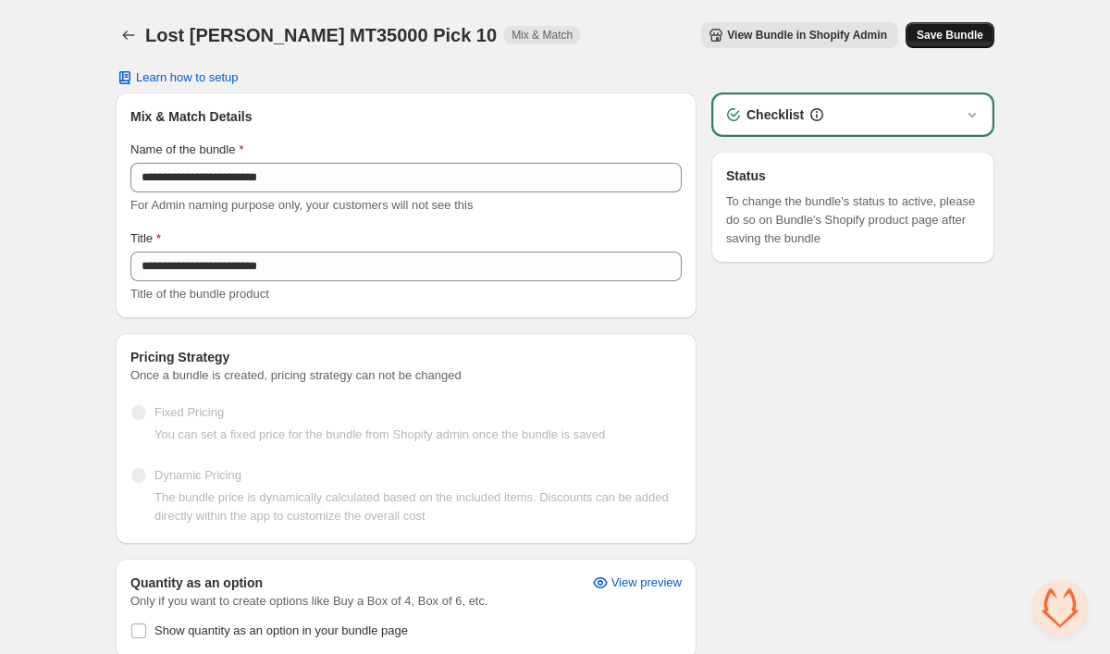
click at [972, 39] on span "Save Bundle" at bounding box center [950, 35] width 67 height 15
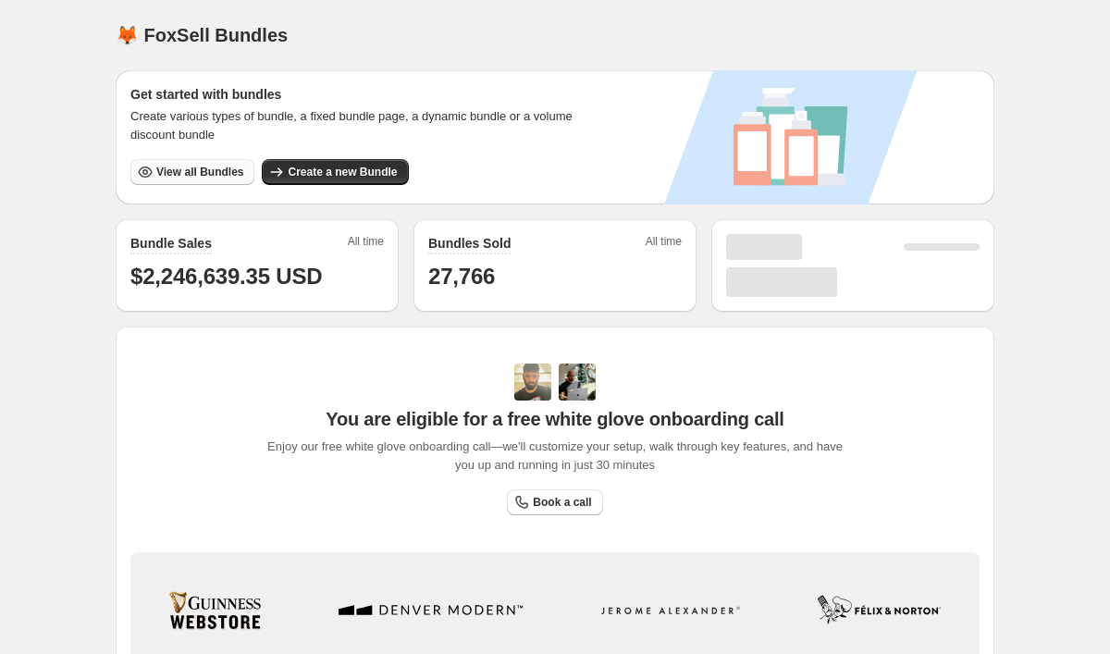
click at [192, 175] on span "View all Bundles" at bounding box center [199, 172] width 87 height 15
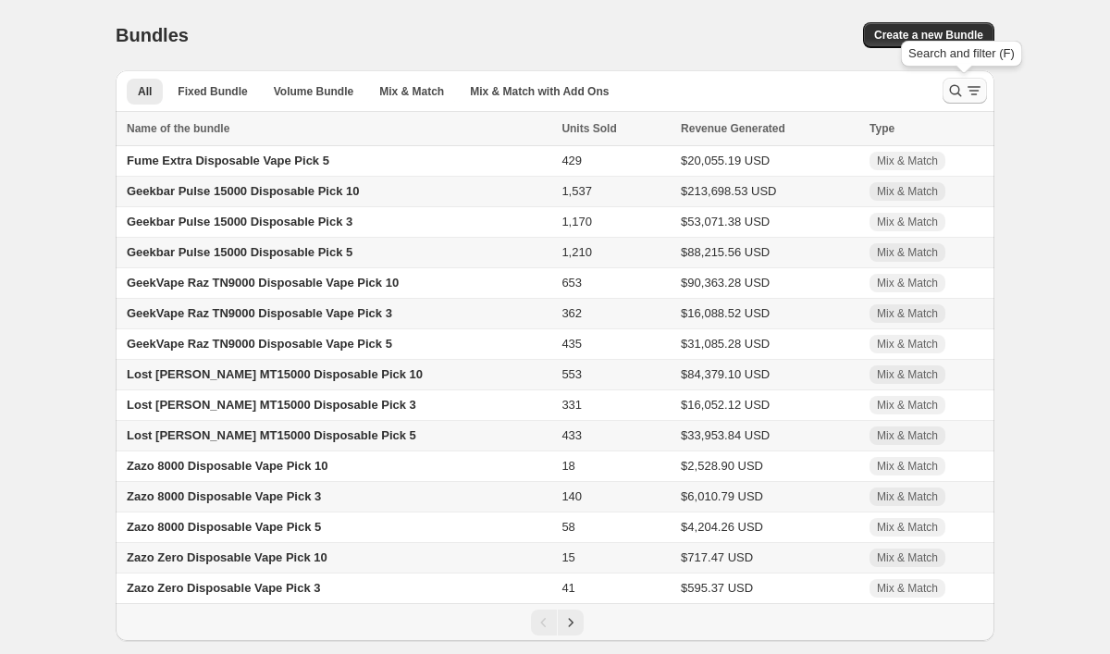
click at [961, 86] on icon "Search and filter results" at bounding box center [956, 90] width 19 height 19
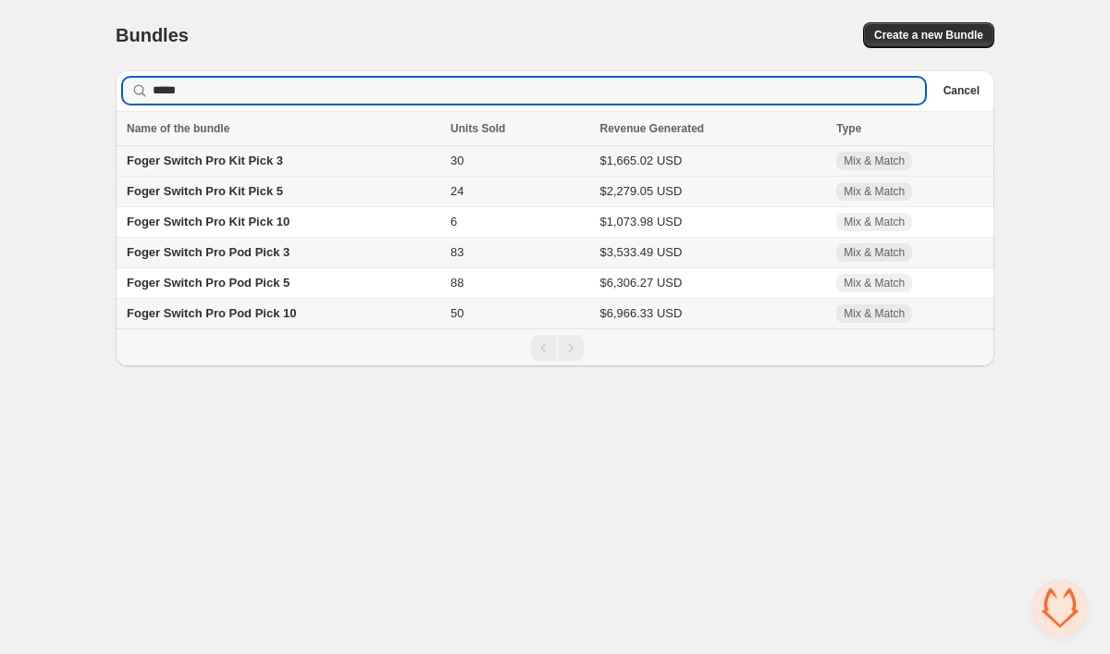
type input "*****"
click at [318, 165] on td "Foger Switch Pro Kit Pick 3" at bounding box center [280, 161] width 329 height 31
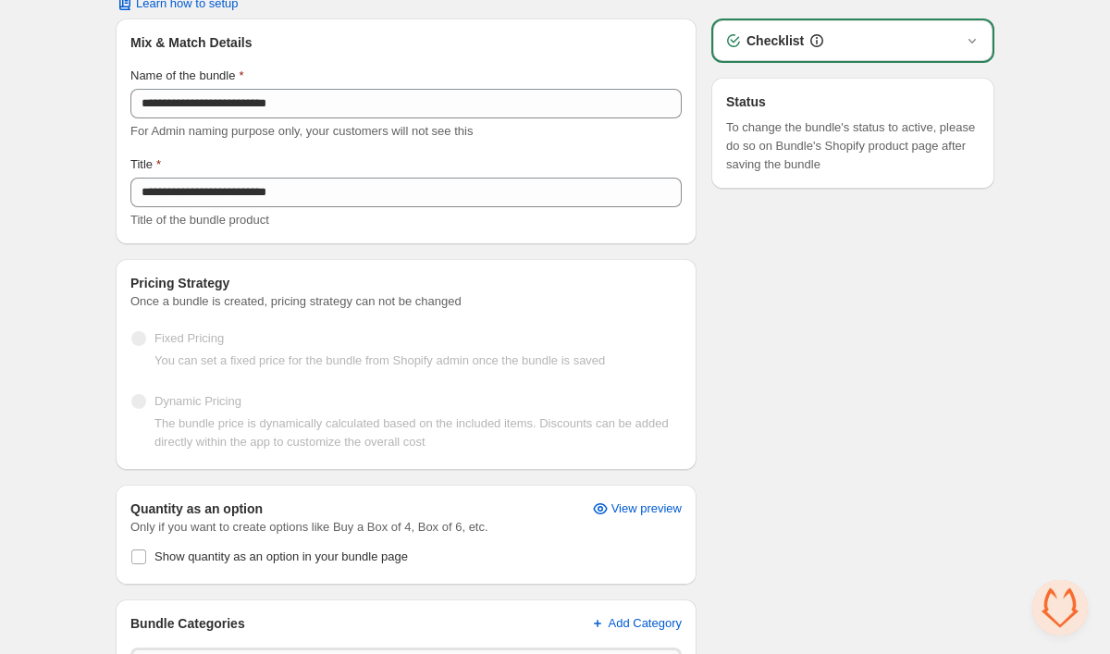
scroll to position [78, 0]
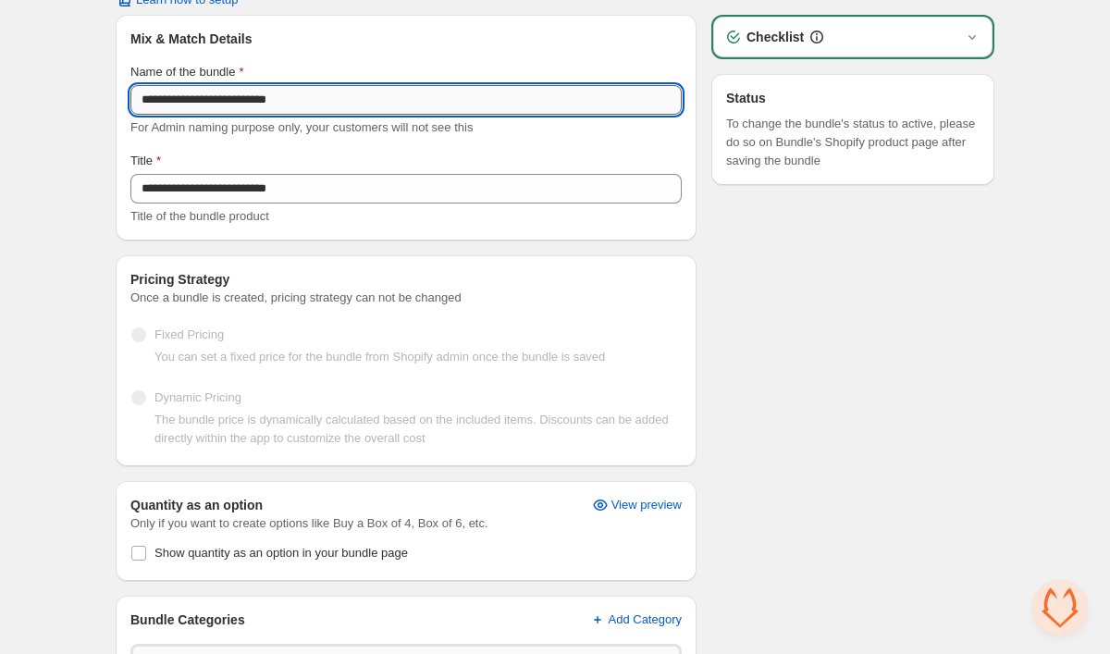
drag, startPoint x: 256, startPoint y: 104, endPoint x: 132, endPoint y: 104, distance: 124.0
click at [132, 104] on input "**********" at bounding box center [406, 100] width 552 height 30
click at [411, 94] on input "**********" at bounding box center [406, 100] width 552 height 30
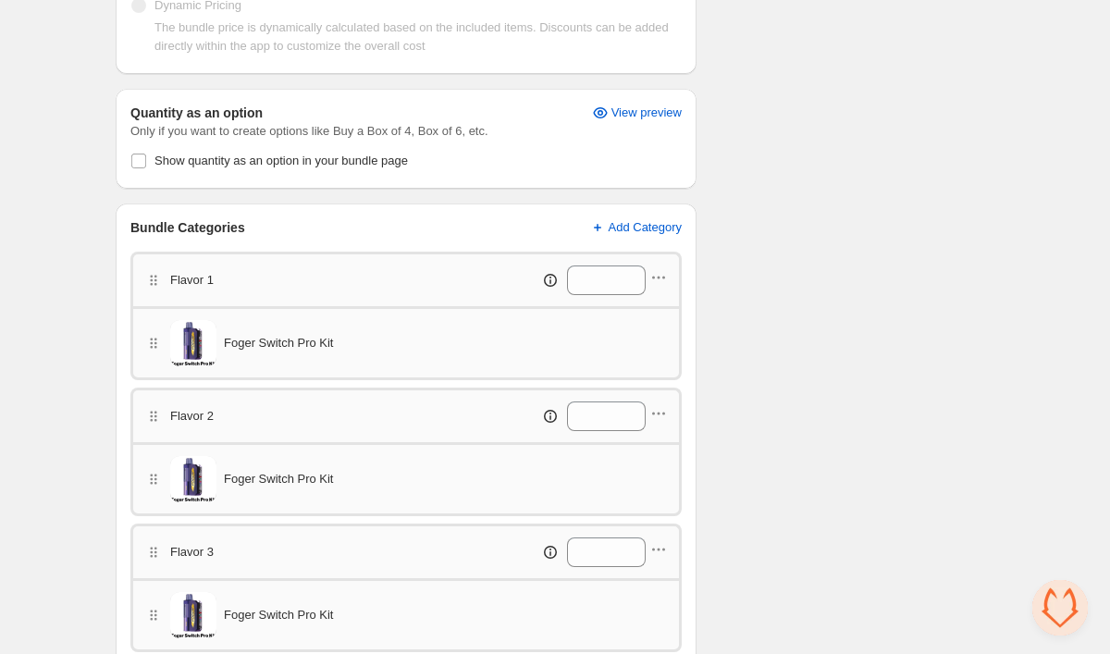
scroll to position [506, 0]
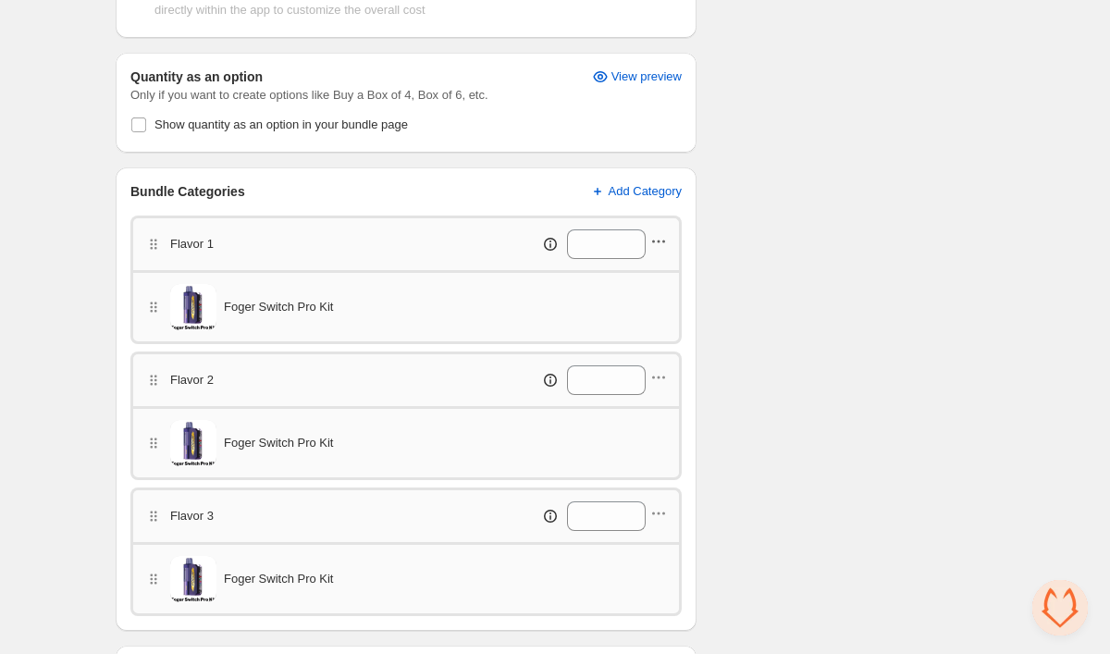
click at [662, 234] on icon "button" at bounding box center [659, 241] width 19 height 19
click at [641, 264] on button "Edit products" at bounding box center [656, 277] width 139 height 30
click at [659, 380] on icon "button" at bounding box center [659, 377] width 19 height 19
click at [654, 409] on span "Edit products" at bounding box center [668, 412] width 104 height 19
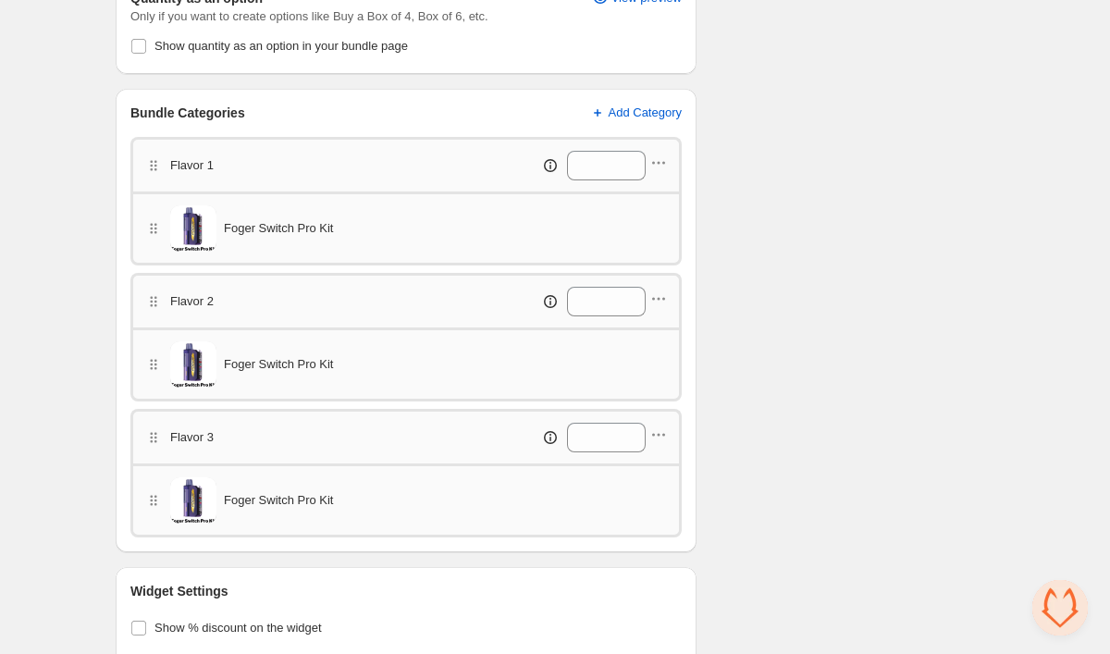
scroll to position [586, 0]
click at [659, 437] on icon "button" at bounding box center [659, 434] width 19 height 19
click at [661, 468] on span "Edit products" at bounding box center [668, 469] width 104 height 19
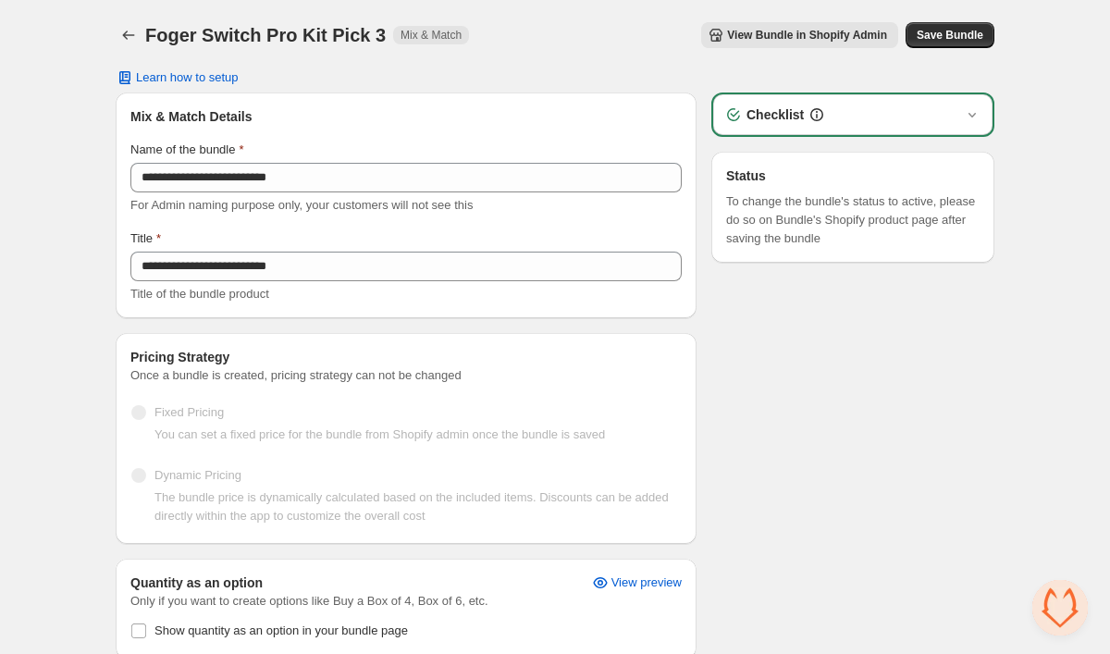
scroll to position [0, 0]
click at [945, 31] on span "Save Bundle" at bounding box center [950, 35] width 67 height 15
click at [132, 42] on icon "Back" at bounding box center [128, 35] width 19 height 19
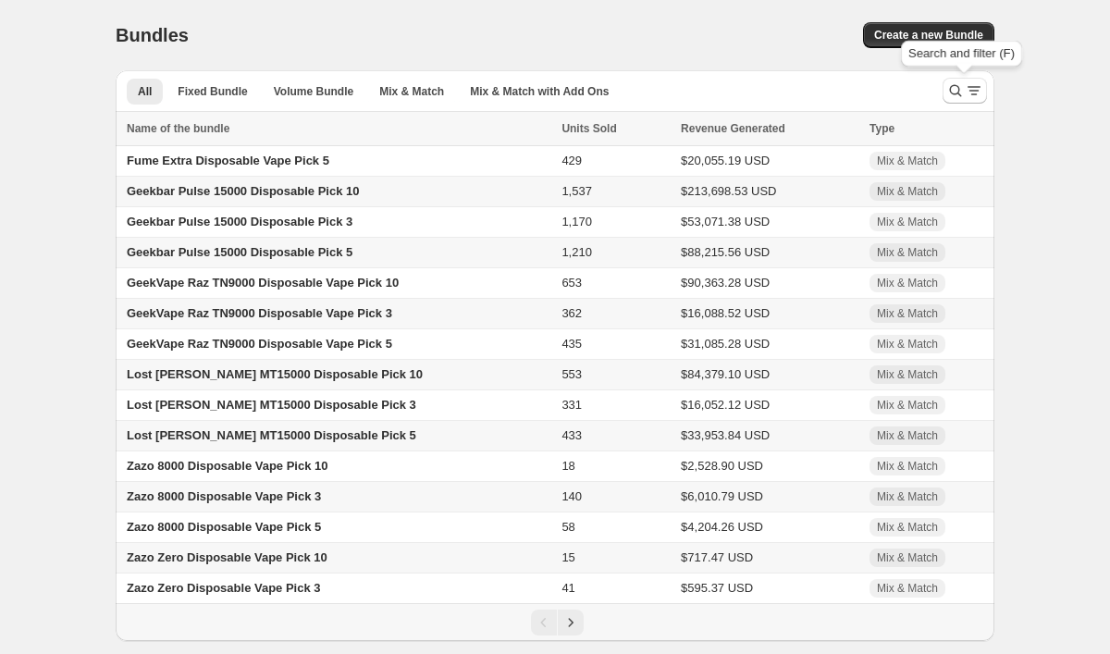
click at [951, 99] on icon "Search and filter results" at bounding box center [956, 90] width 19 height 19
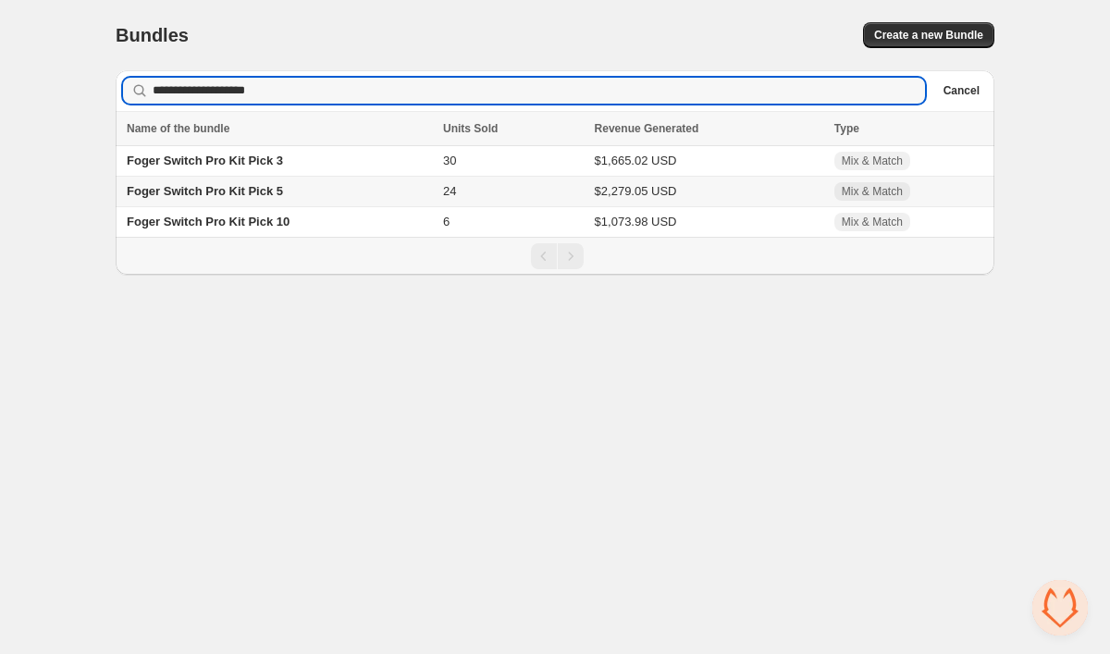
type input "**********"
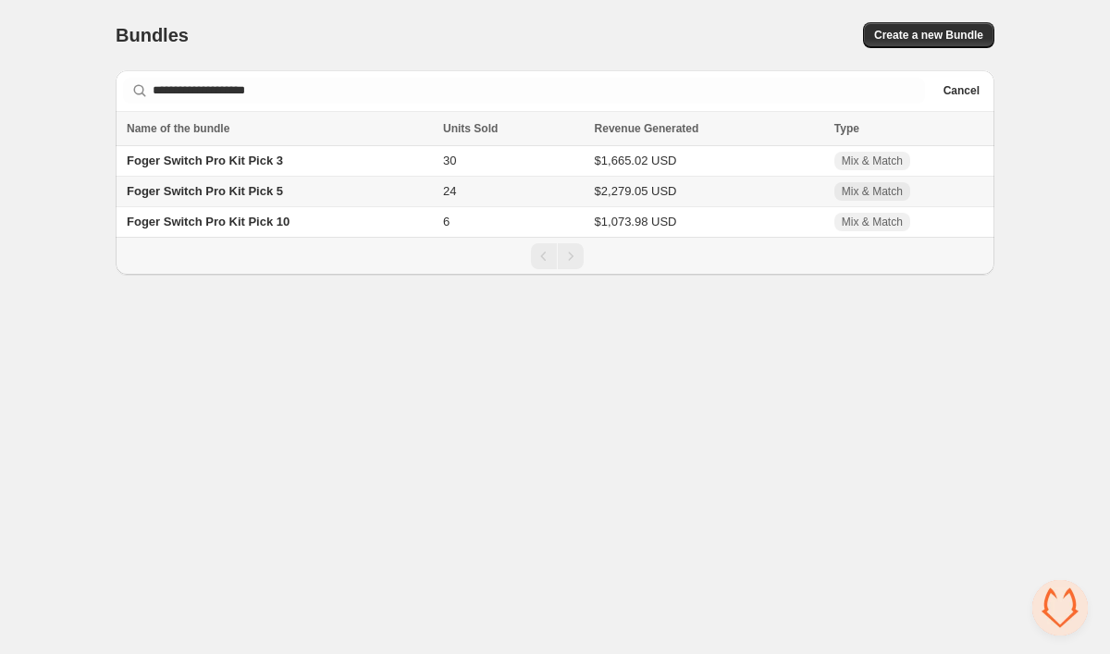
click at [230, 205] on td "Foger Switch Pro Kit Pick 5" at bounding box center [277, 192] width 322 height 31
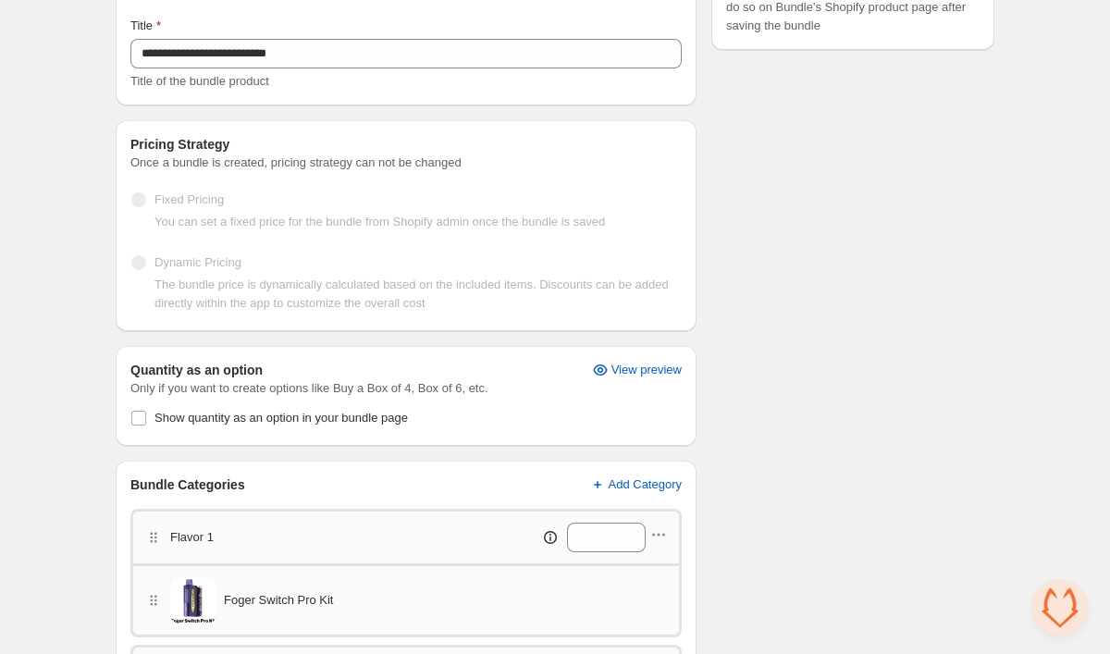
scroll to position [402, 0]
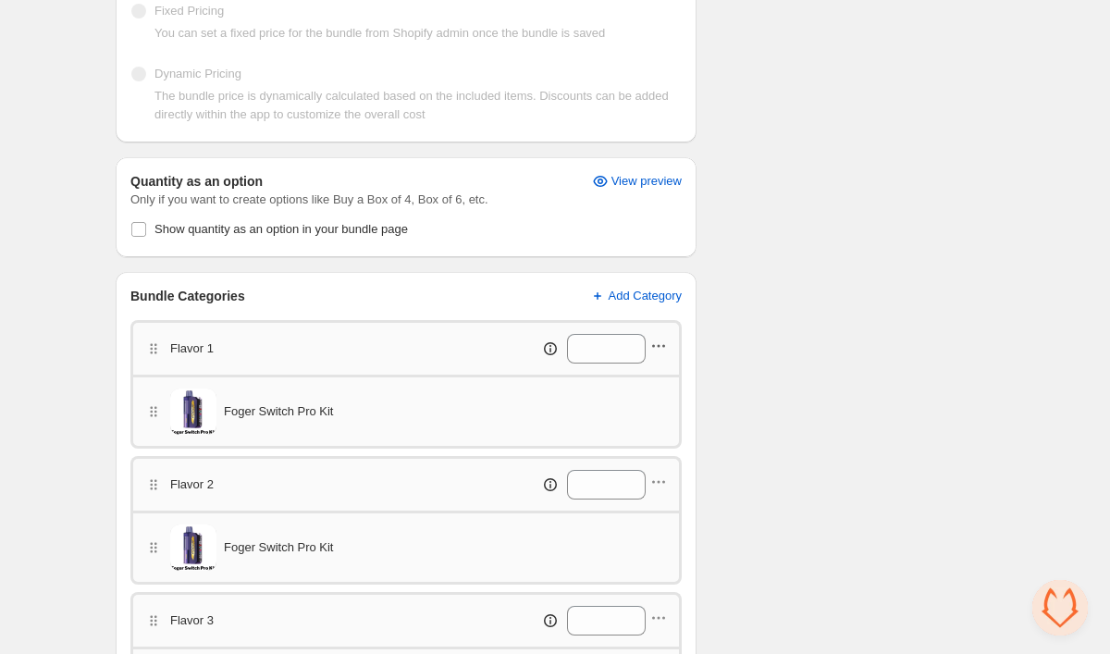
click at [661, 345] on icon "button" at bounding box center [659, 346] width 19 height 19
click at [661, 378] on span "Edit products" at bounding box center [668, 381] width 104 height 19
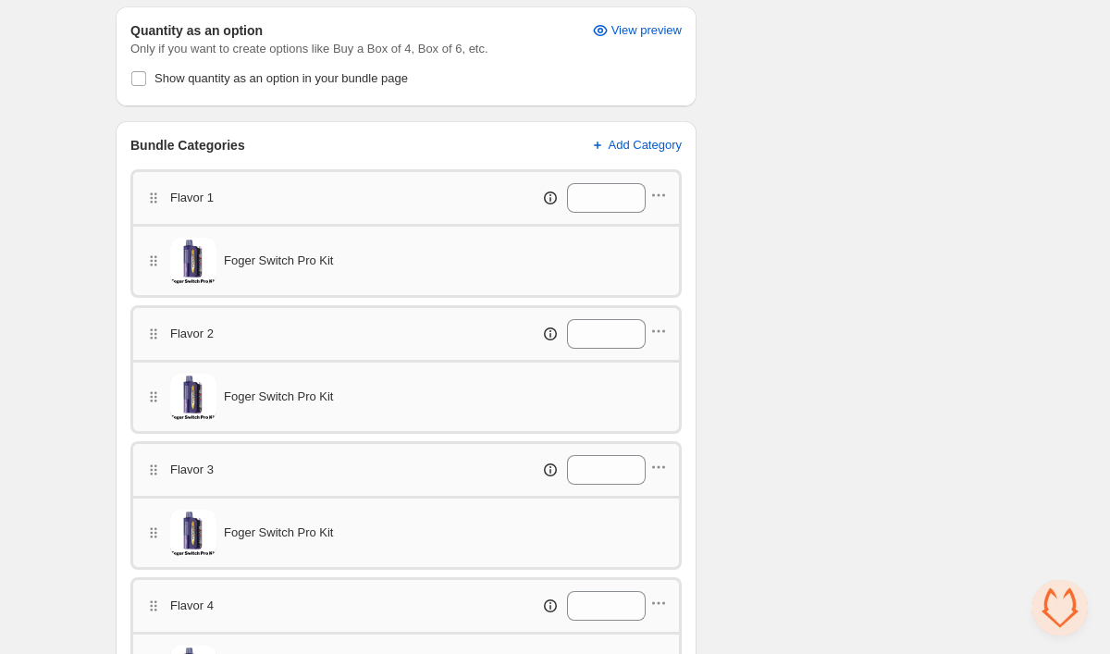
scroll to position [576, 0]
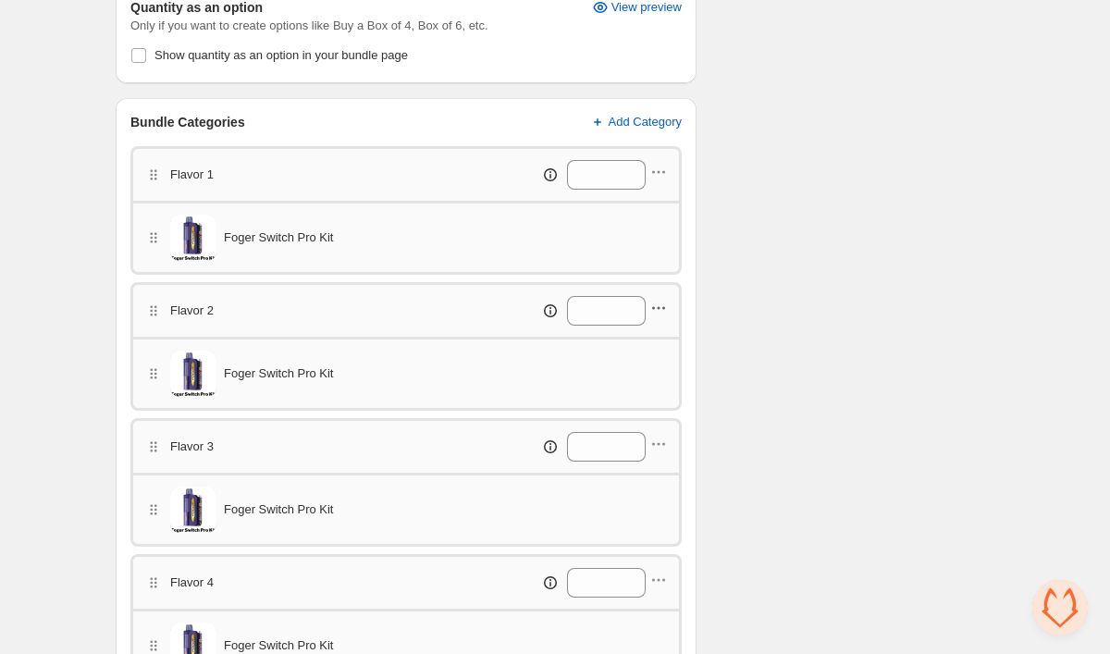
click at [656, 308] on icon "button" at bounding box center [659, 308] width 19 height 19
click at [653, 340] on span "Edit products" at bounding box center [668, 343] width 104 height 19
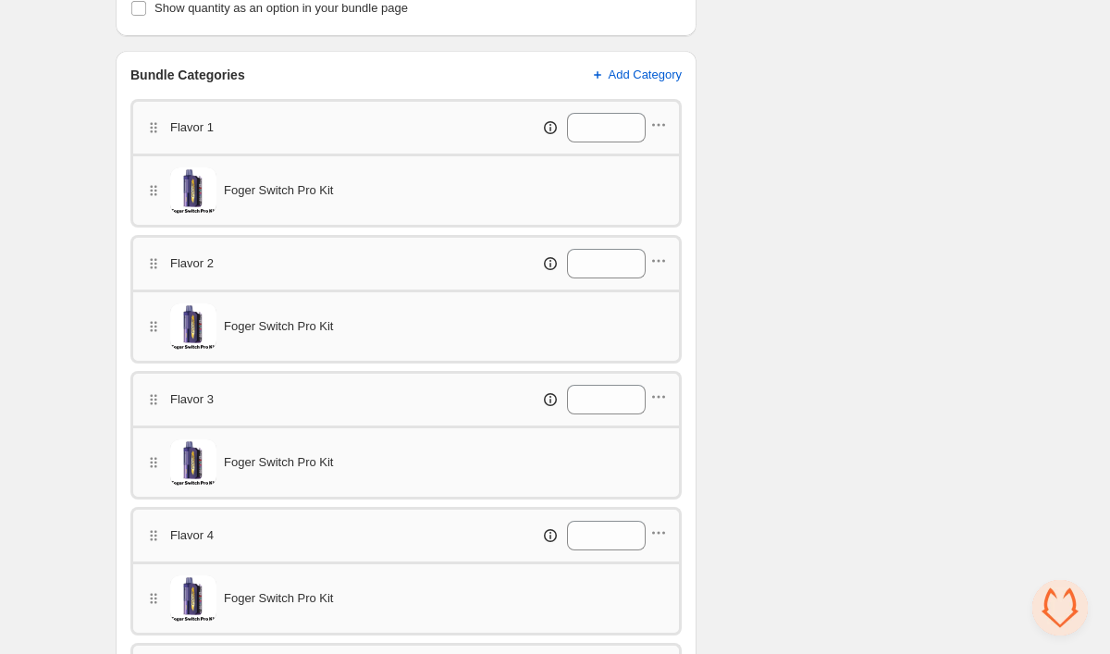
scroll to position [631, 0]
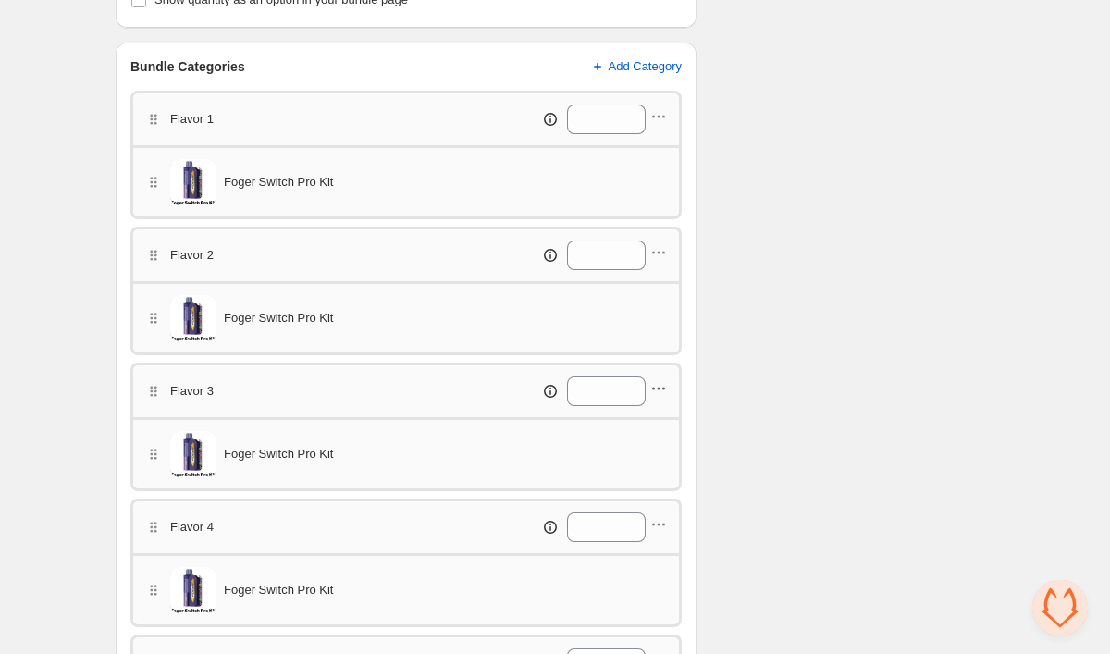
click at [663, 392] on icon "button" at bounding box center [659, 388] width 19 height 19
click at [663, 413] on button "Edit products" at bounding box center [656, 424] width 139 height 30
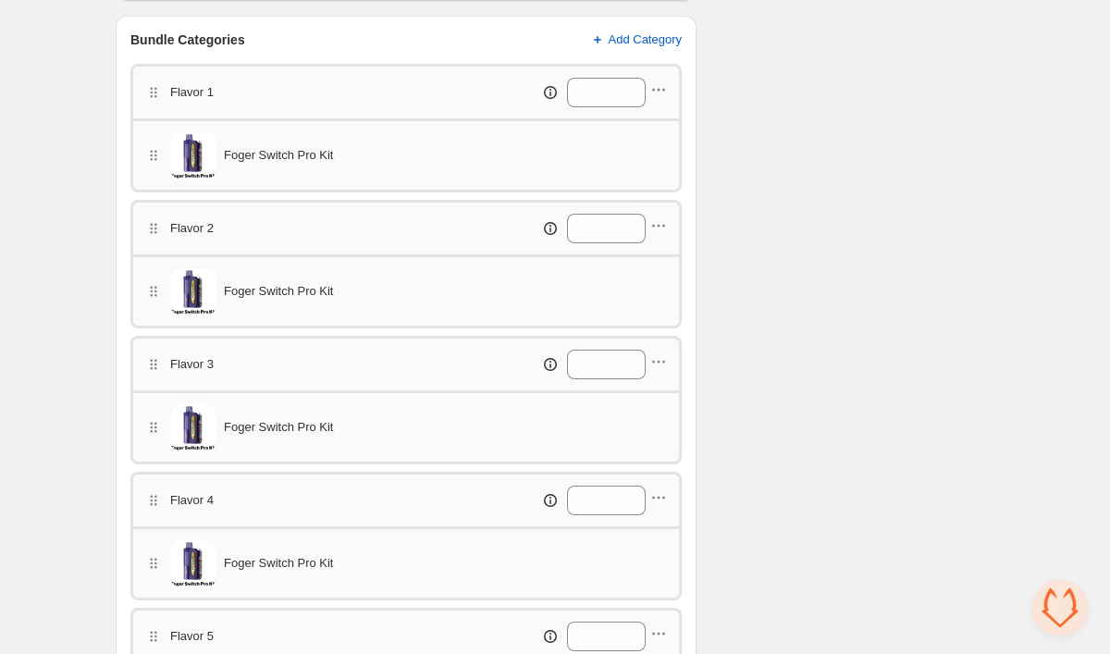
scroll to position [671, 0]
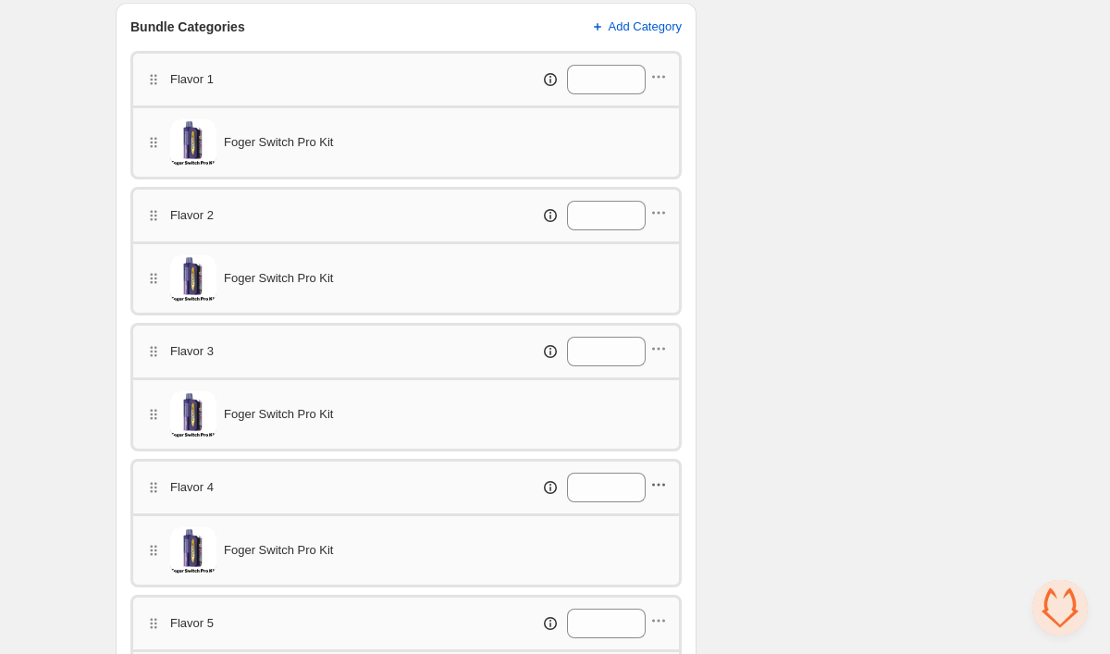
click at [662, 486] on icon "button" at bounding box center [659, 485] width 19 height 19
click at [655, 521] on span "Edit products" at bounding box center [668, 520] width 104 height 19
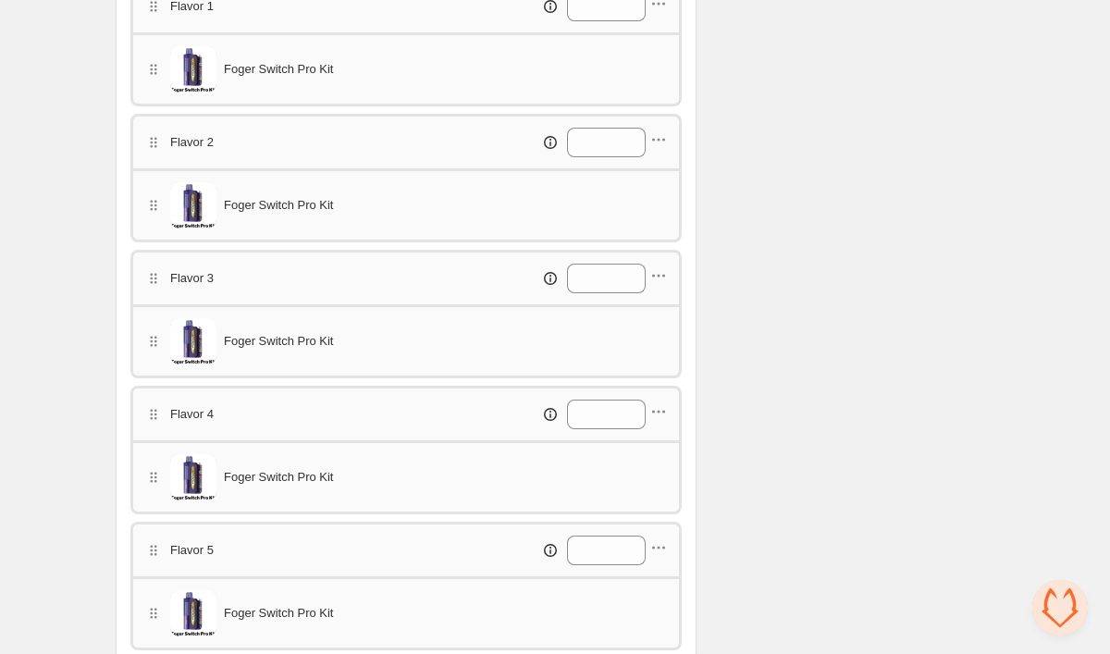
scroll to position [753, 0]
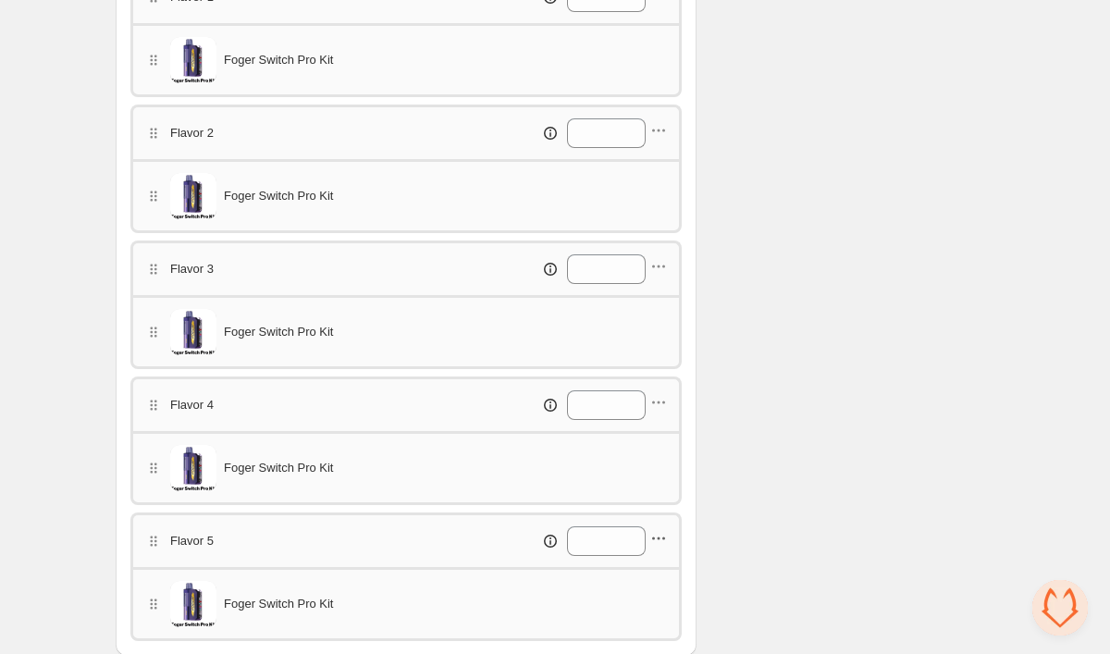
click at [657, 531] on icon "button" at bounding box center [659, 538] width 19 height 19
click at [647, 450] on span "Edit products" at bounding box center [668, 442] width 104 height 19
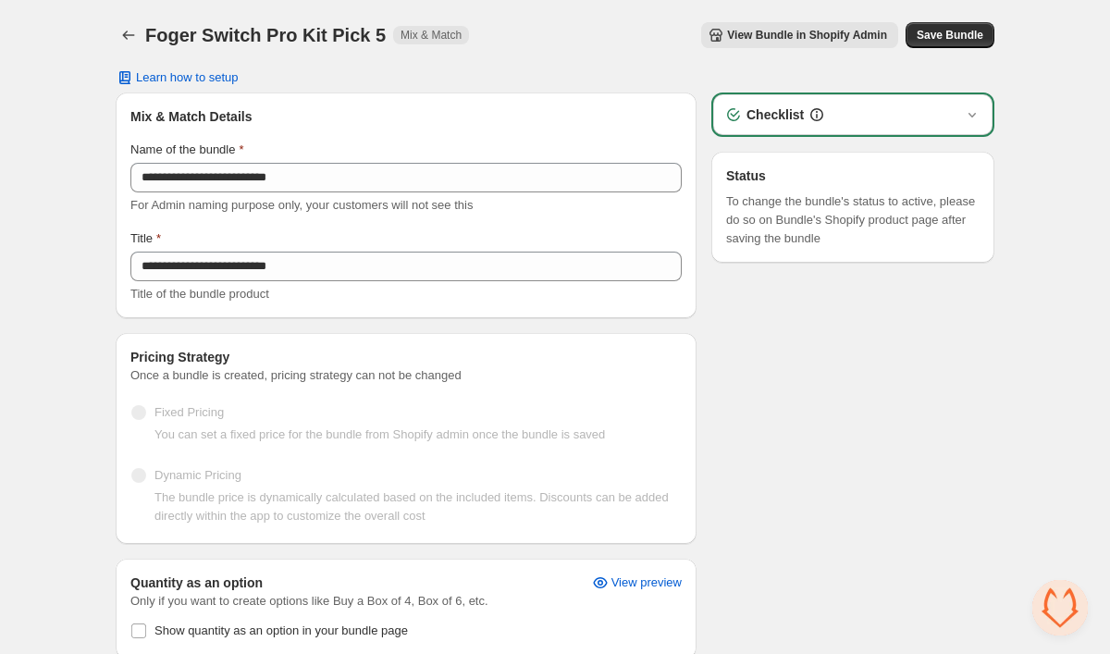
scroll to position [0, 0]
click at [930, 39] on span "Save Bundle" at bounding box center [950, 35] width 67 height 15
click at [131, 40] on icon "Back" at bounding box center [128, 35] width 19 height 19
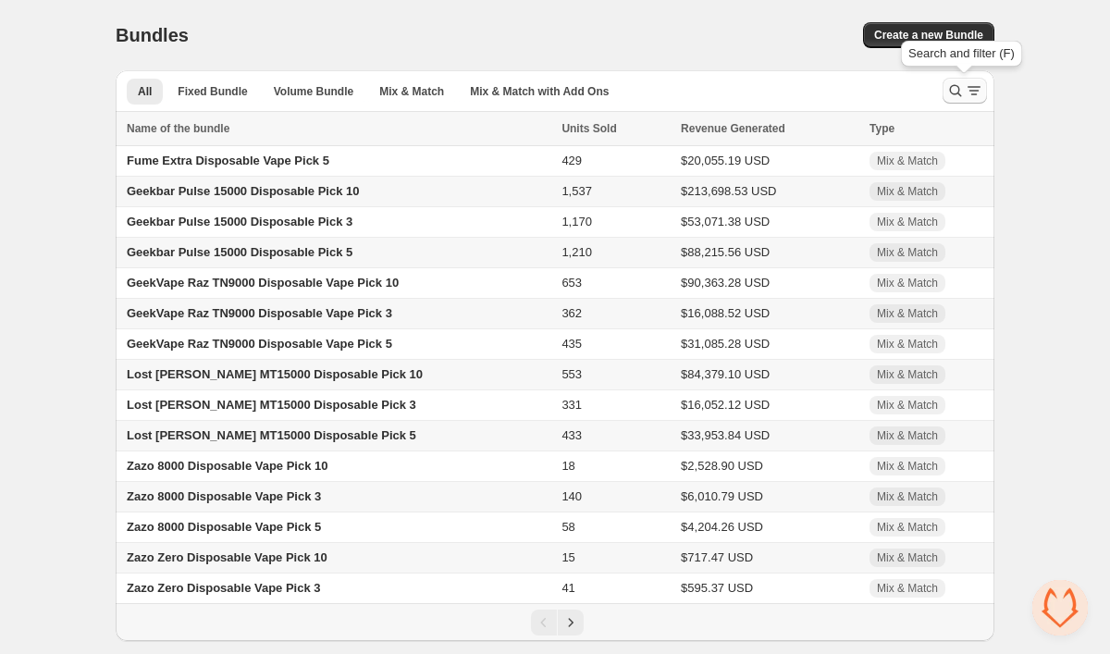
click at [970, 98] on icon "Search and filter results" at bounding box center [974, 90] width 19 height 19
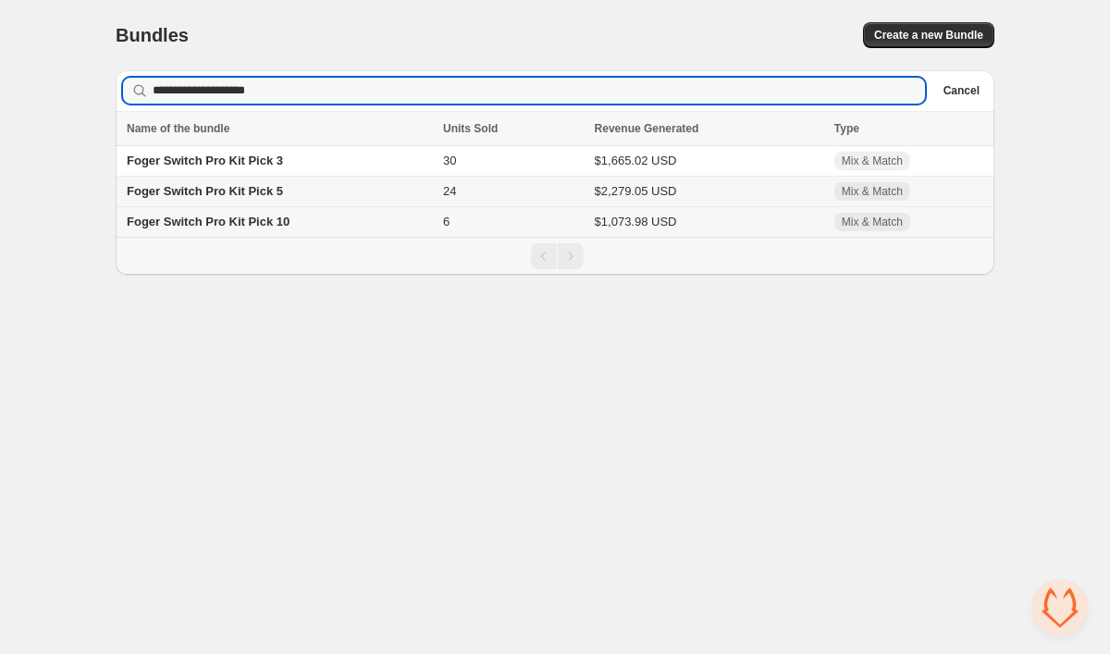
type input "**********"
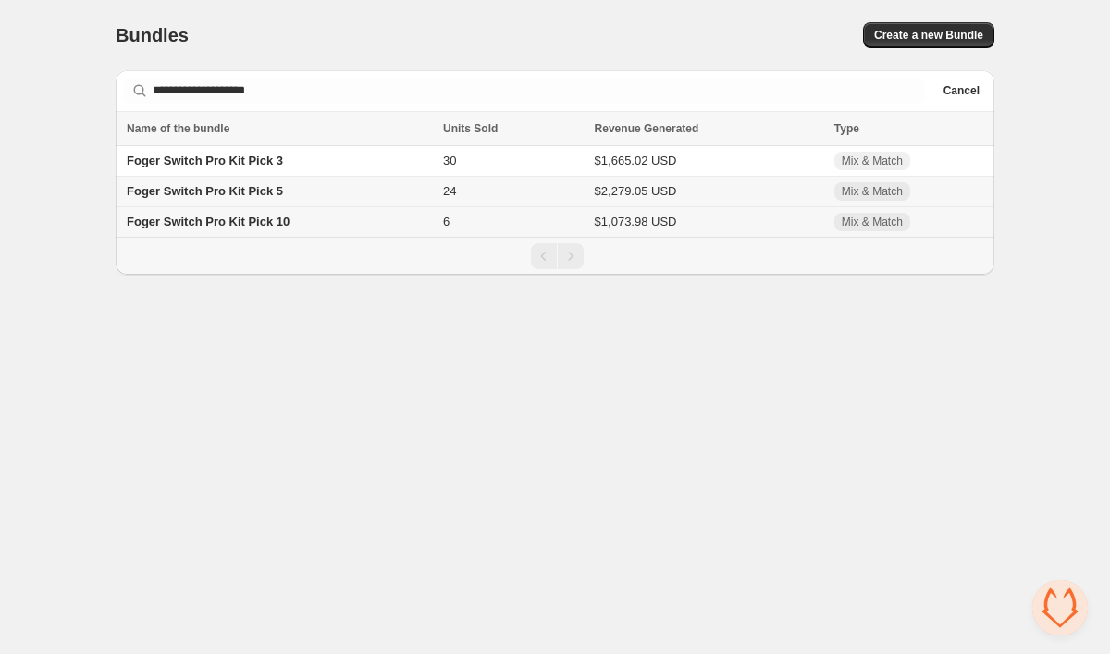
click at [290, 224] on span "Foger Switch Pro Kit Pick 10" at bounding box center [208, 222] width 163 height 14
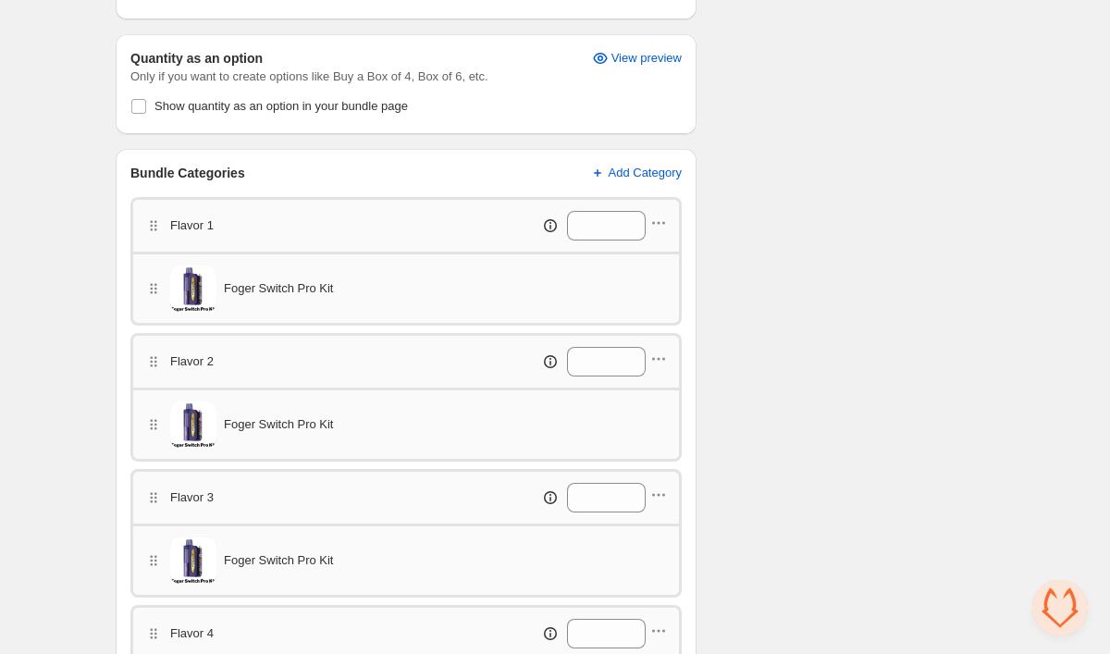
scroll to position [538, 0]
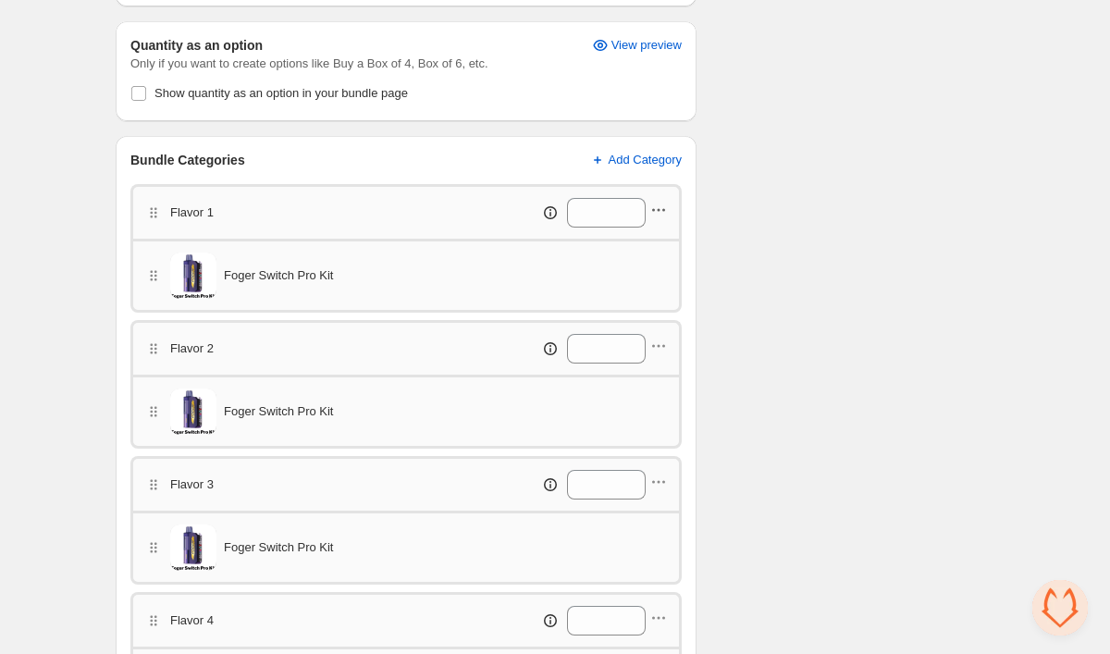
click at [663, 212] on icon "button" at bounding box center [659, 210] width 19 height 19
click at [638, 244] on span "Edit products" at bounding box center [668, 245] width 104 height 19
click at [659, 350] on icon "button" at bounding box center [659, 346] width 19 height 19
click at [659, 376] on span "Edit products" at bounding box center [668, 381] width 104 height 19
click at [668, 476] on div "Flavor 3 *" at bounding box center [406, 483] width 552 height 55
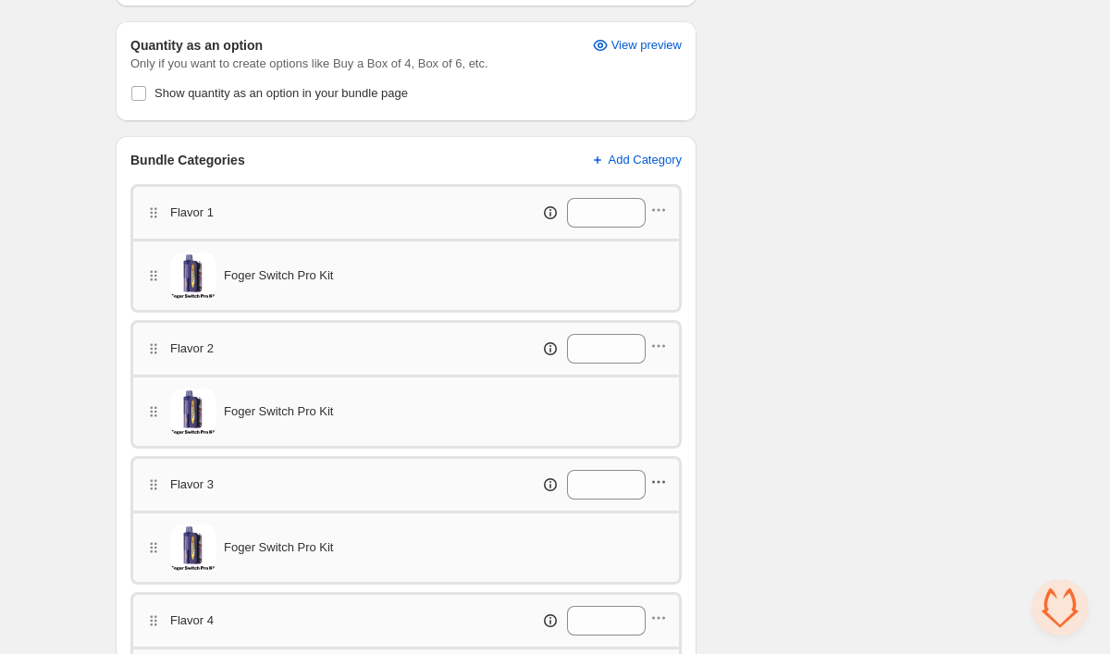
click at [661, 482] on icon "button" at bounding box center [659, 482] width 19 height 19
click at [657, 519] on span "Edit products" at bounding box center [668, 517] width 104 height 19
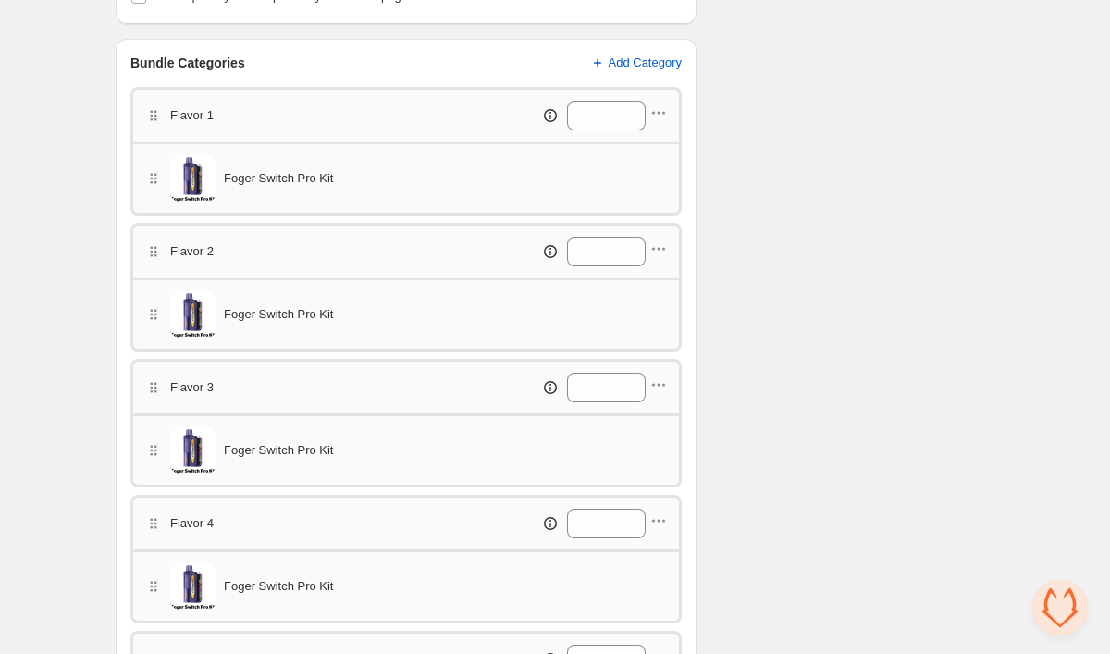
scroll to position [637, 0]
click at [654, 514] on icon "button" at bounding box center [659, 519] width 19 height 19
click at [663, 546] on span "Edit products" at bounding box center [668, 554] width 104 height 19
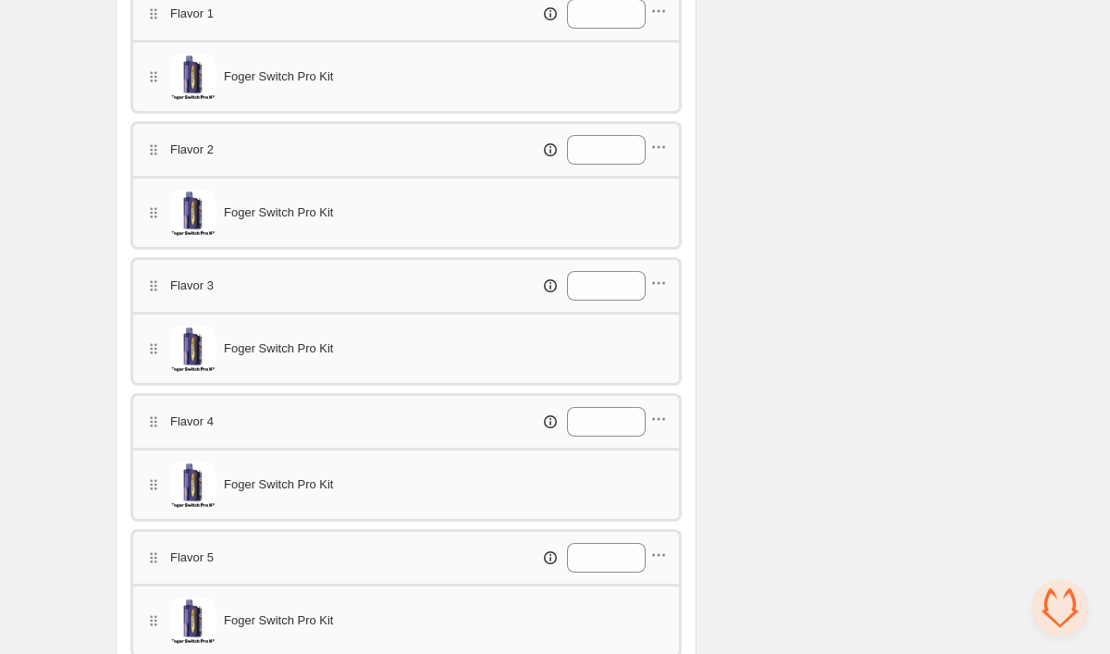
scroll to position [756, 0]
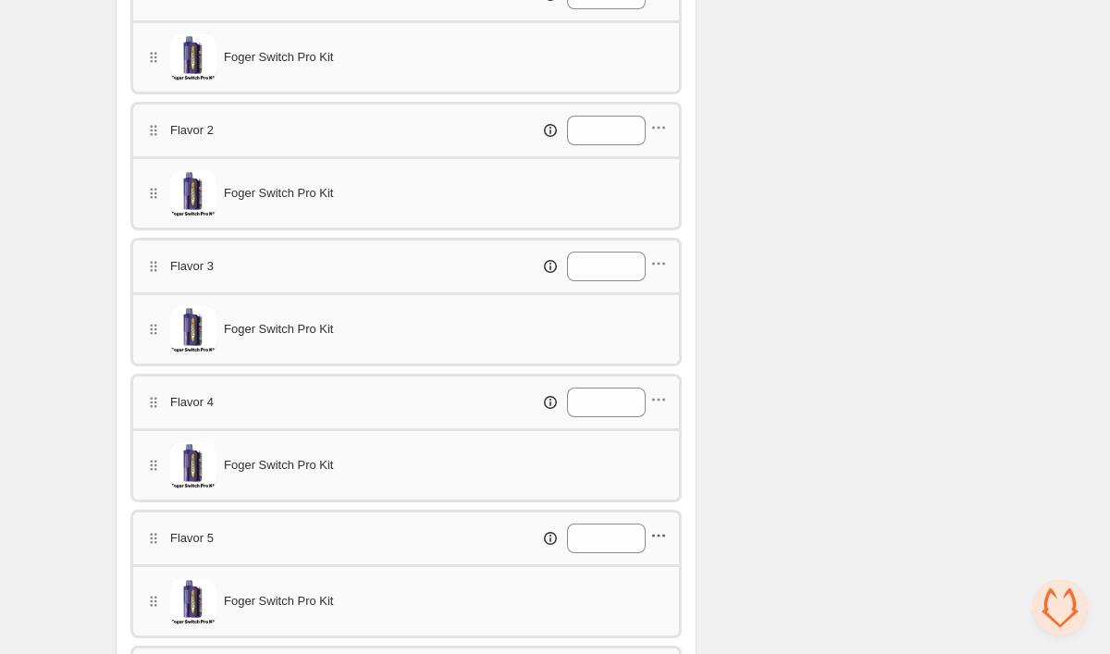
click at [663, 534] on icon "button" at bounding box center [659, 536] width 19 height 19
click at [650, 435] on span "Edit products" at bounding box center [668, 439] width 104 height 19
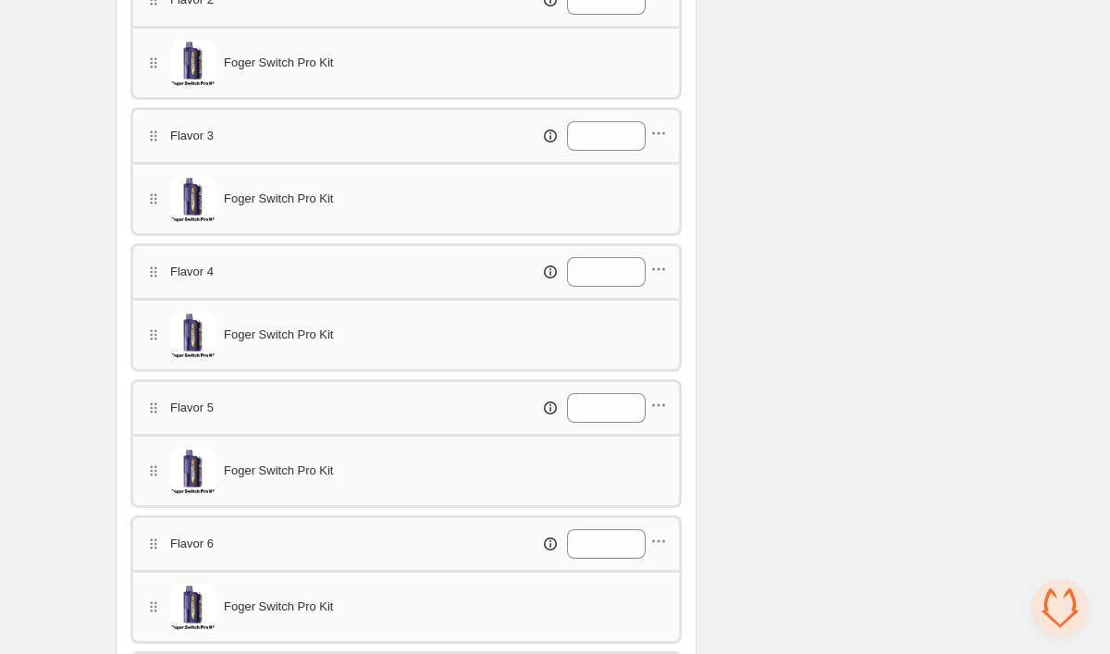
scroll to position [888, 0]
click at [660, 537] on icon "button" at bounding box center [659, 539] width 19 height 19
click at [658, 445] on span "Edit products" at bounding box center [668, 443] width 104 height 19
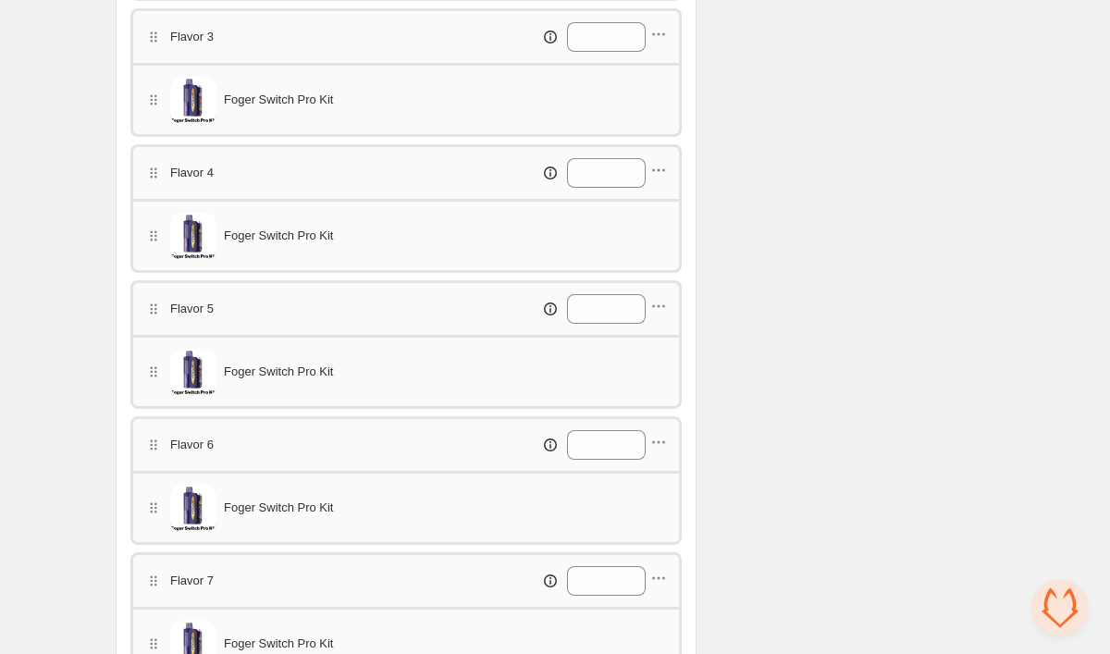
scroll to position [992, 0]
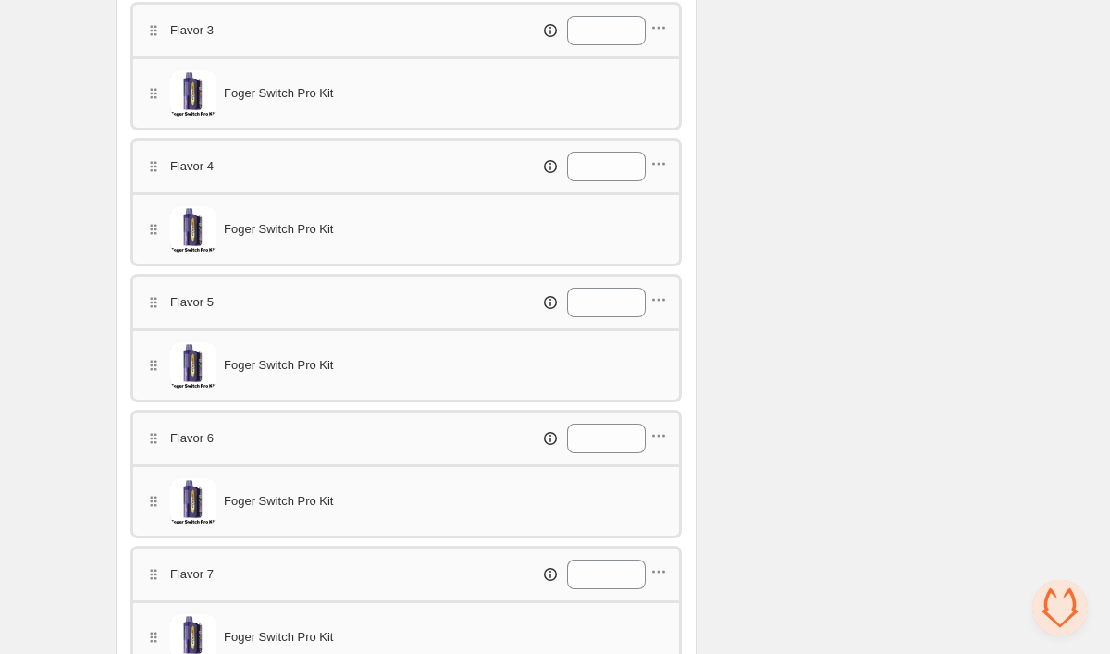
click at [668, 572] on div "Flavor 7 *" at bounding box center [406, 573] width 552 height 55
click at [658, 577] on icon "button" at bounding box center [659, 572] width 19 height 19
click at [659, 479] on span "Edit products" at bounding box center [668, 475] width 104 height 19
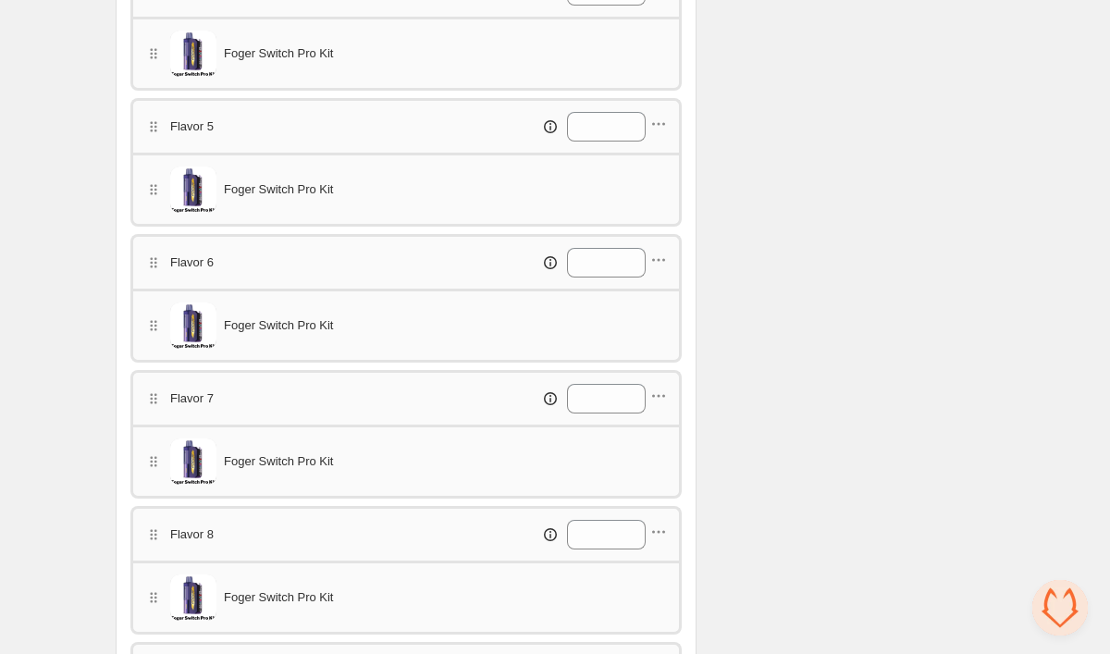
scroll to position [1171, 0]
click at [656, 527] on icon "button" at bounding box center [659, 529] width 19 height 19
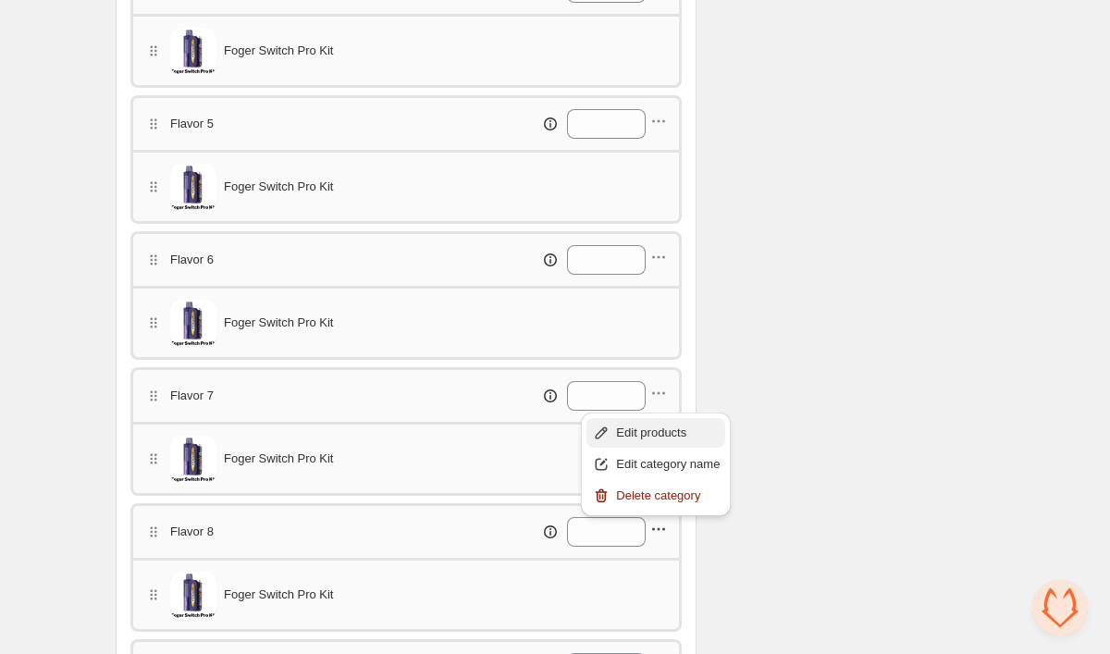
click at [659, 444] on button "Edit products" at bounding box center [656, 433] width 139 height 30
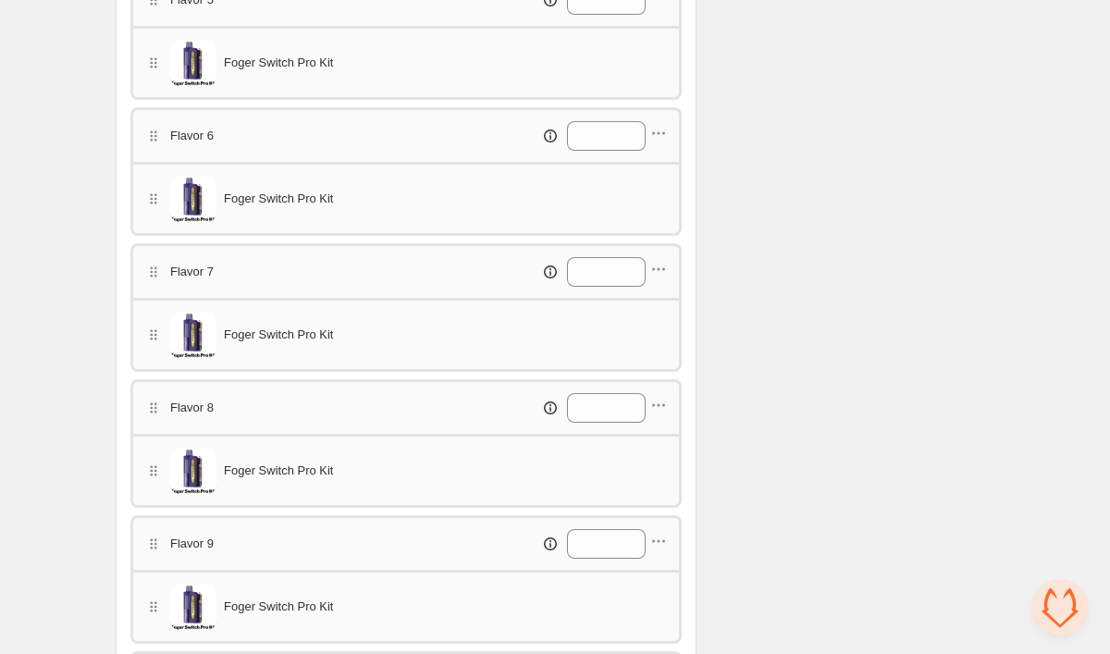
scroll to position [1296, 0]
click at [665, 538] on icon "button" at bounding box center [659, 540] width 19 height 19
click at [658, 440] on span "Edit products" at bounding box center [668, 444] width 104 height 19
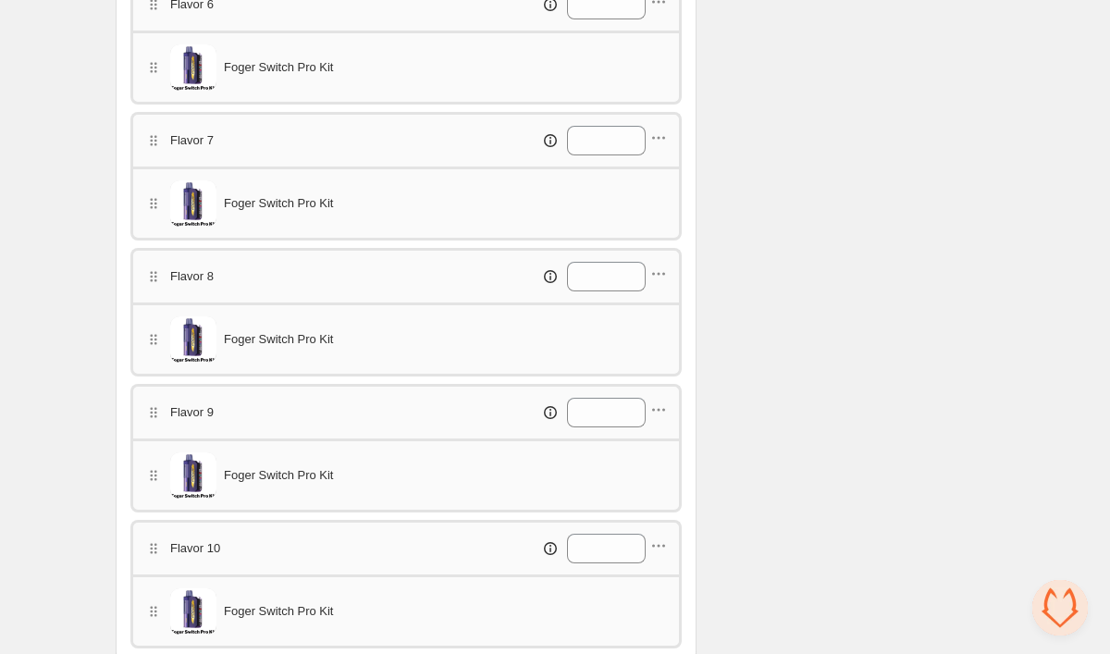
scroll to position [1432, 0]
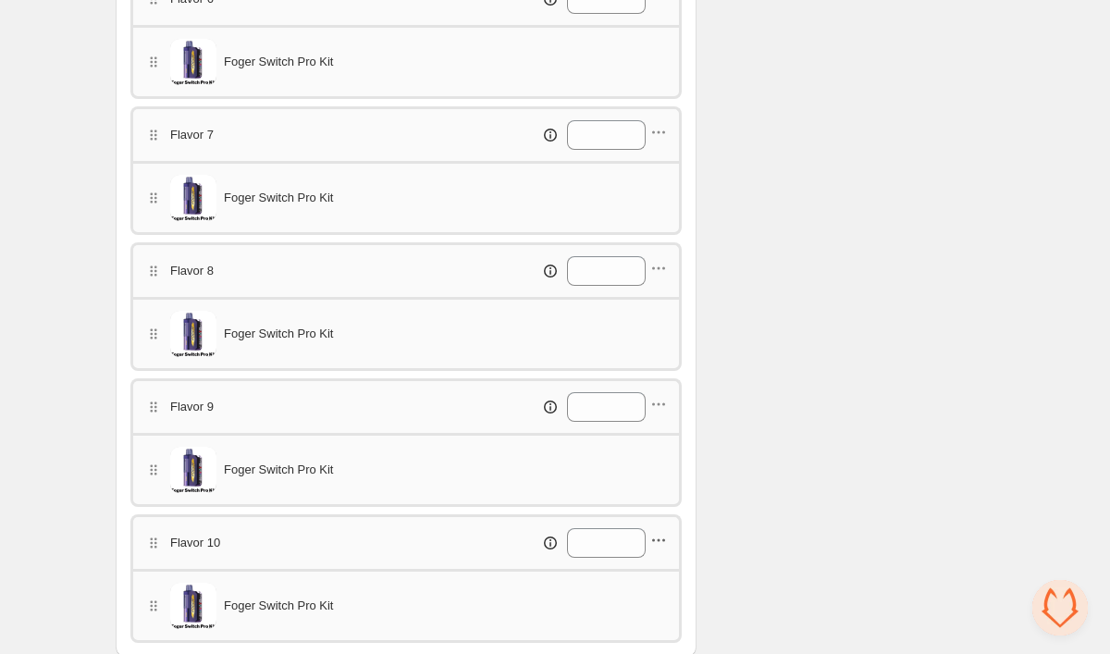
click at [654, 542] on icon "button" at bounding box center [659, 540] width 19 height 19
click at [650, 447] on span "Edit products" at bounding box center [668, 444] width 104 height 19
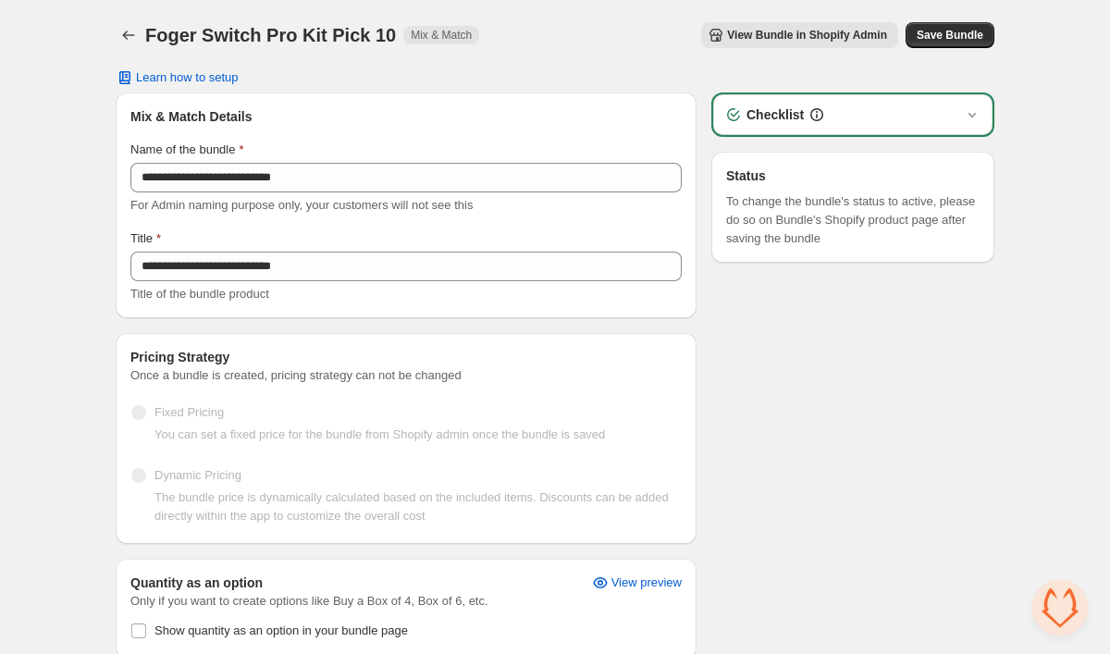
scroll to position [0, 0]
click at [927, 37] on span "Save Bundle" at bounding box center [950, 35] width 67 height 15
click at [125, 38] on icon "Back" at bounding box center [128, 35] width 19 height 19
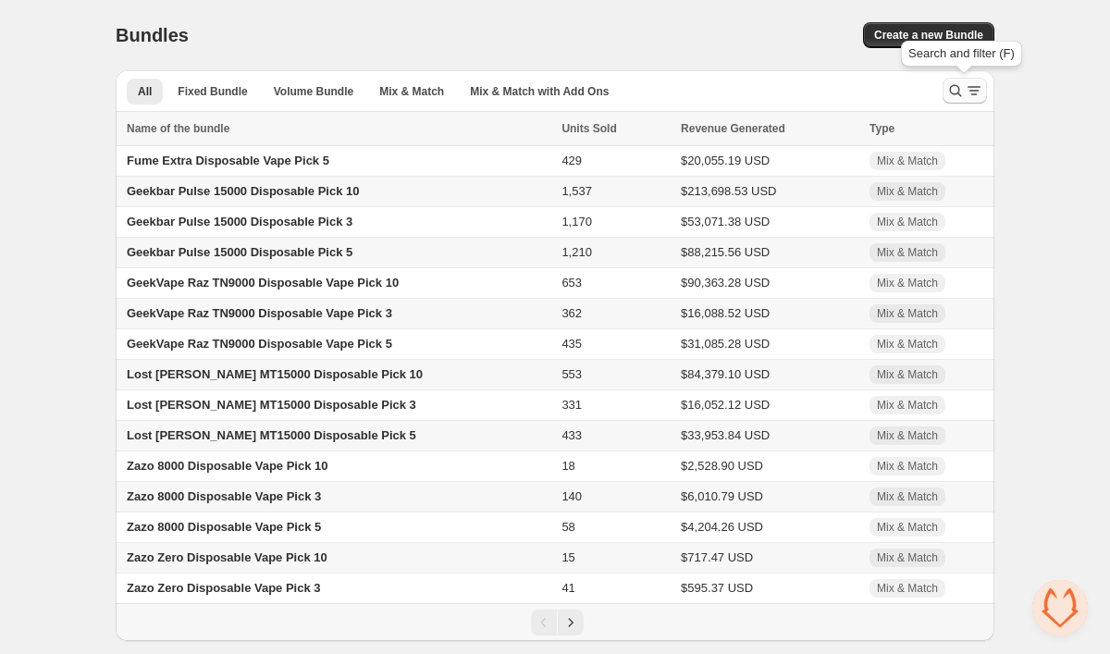
click at [962, 89] on icon "Search and filter results" at bounding box center [956, 90] width 19 height 19
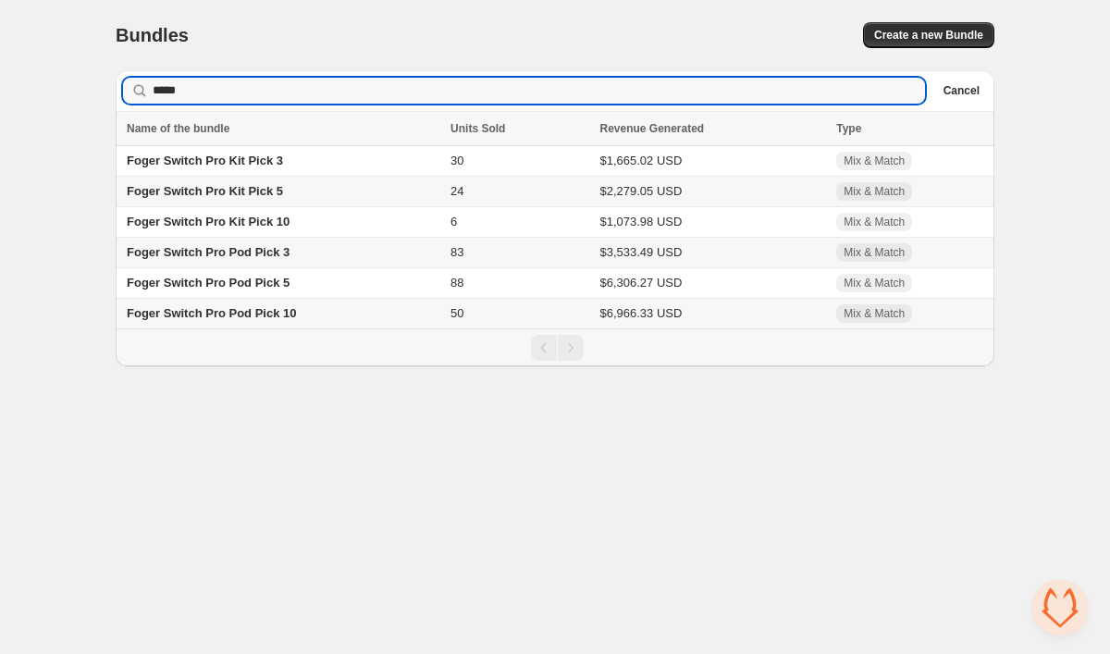
type input "*****"
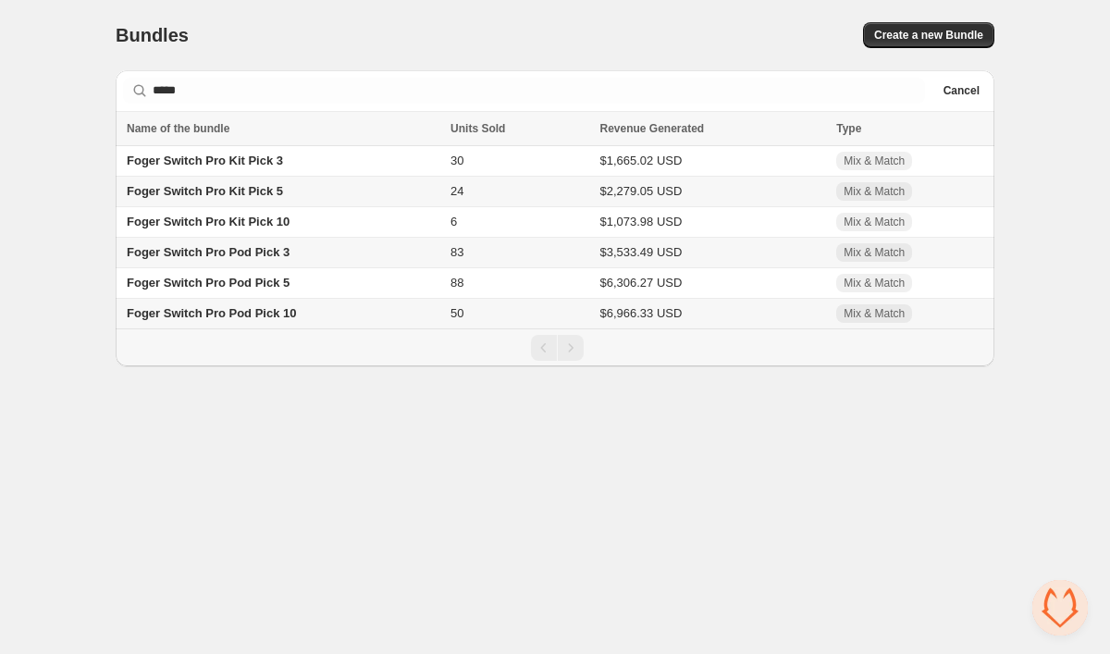
click at [213, 259] on span "Foger Switch Pro Pod Pick 3" at bounding box center [208, 252] width 163 height 14
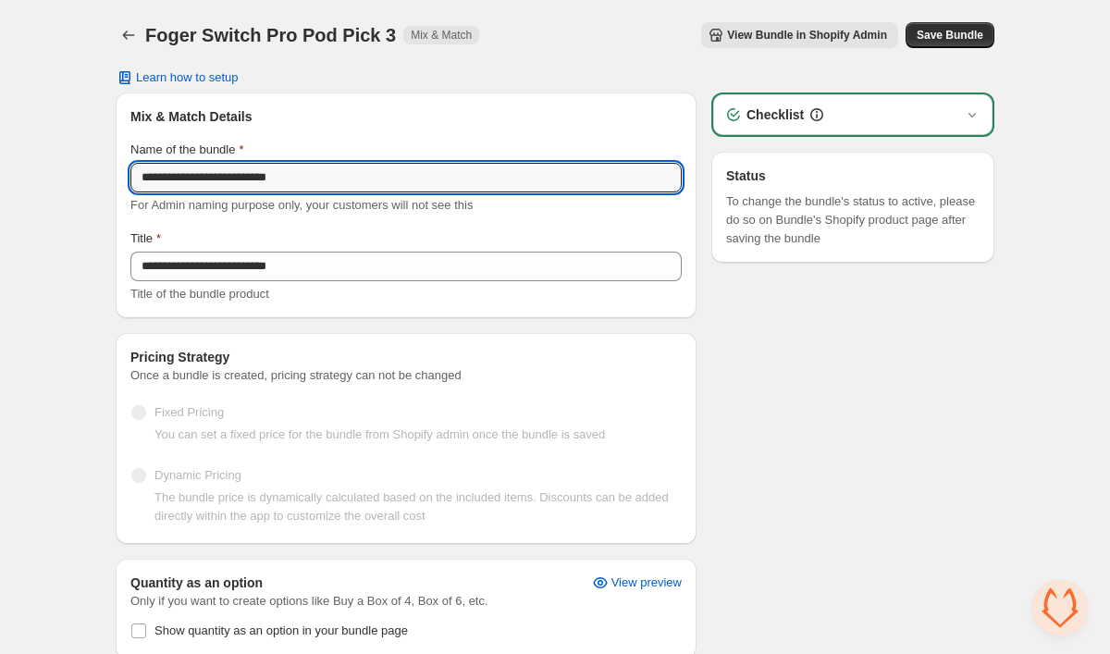
drag, startPoint x: 262, startPoint y: 180, endPoint x: 126, endPoint y: 182, distance: 136.0
click at [126, 182] on div "**********" at bounding box center [406, 206] width 581 height 226
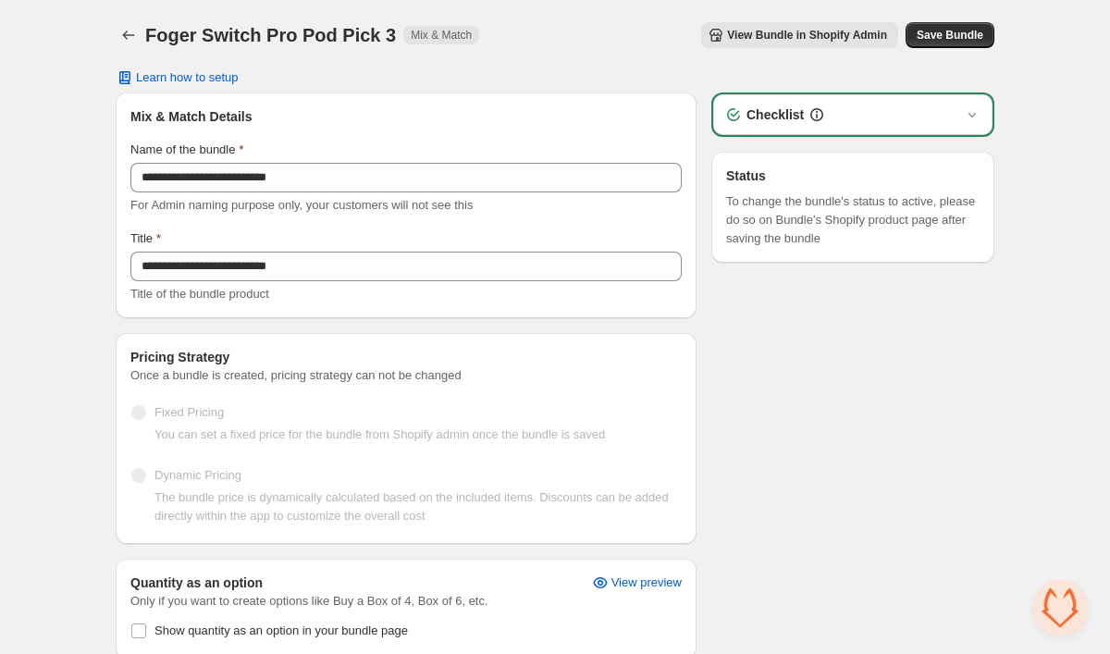
click at [98, 321] on div "**********" at bounding box center [555, 661] width 924 height 1322
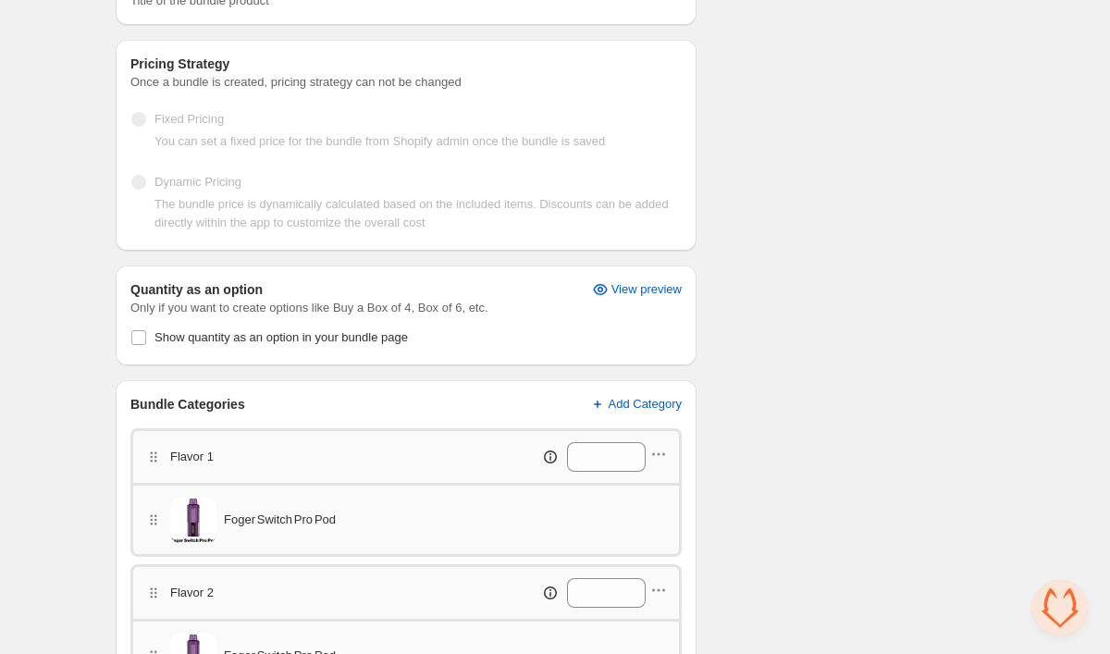
scroll to position [347, 0]
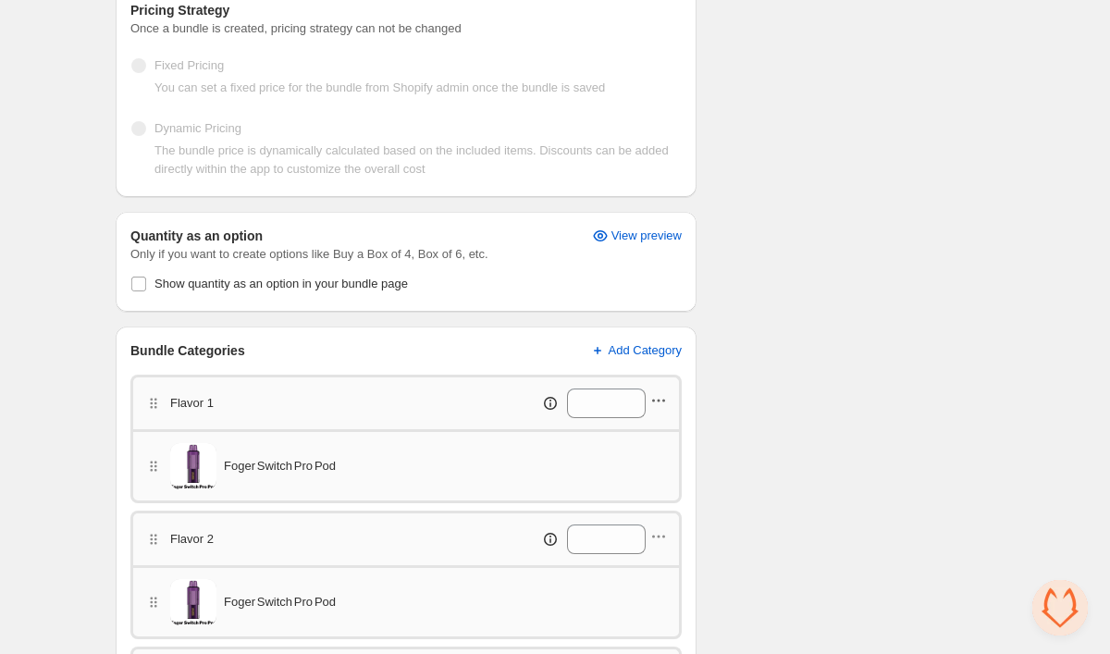
click at [667, 402] on icon "button" at bounding box center [659, 400] width 19 height 19
click at [646, 434] on span "Edit products" at bounding box center [668, 436] width 104 height 19
click at [659, 534] on icon "button" at bounding box center [659, 536] width 19 height 19
click at [668, 435] on span "Edit products" at bounding box center [668, 440] width 104 height 19
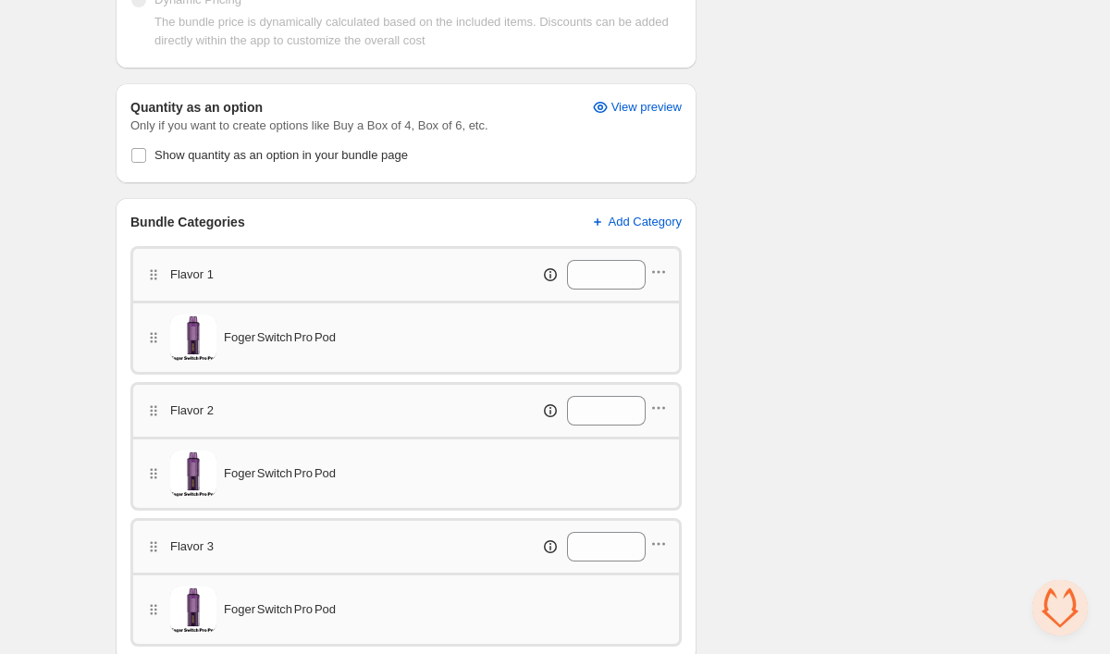
scroll to position [479, 0]
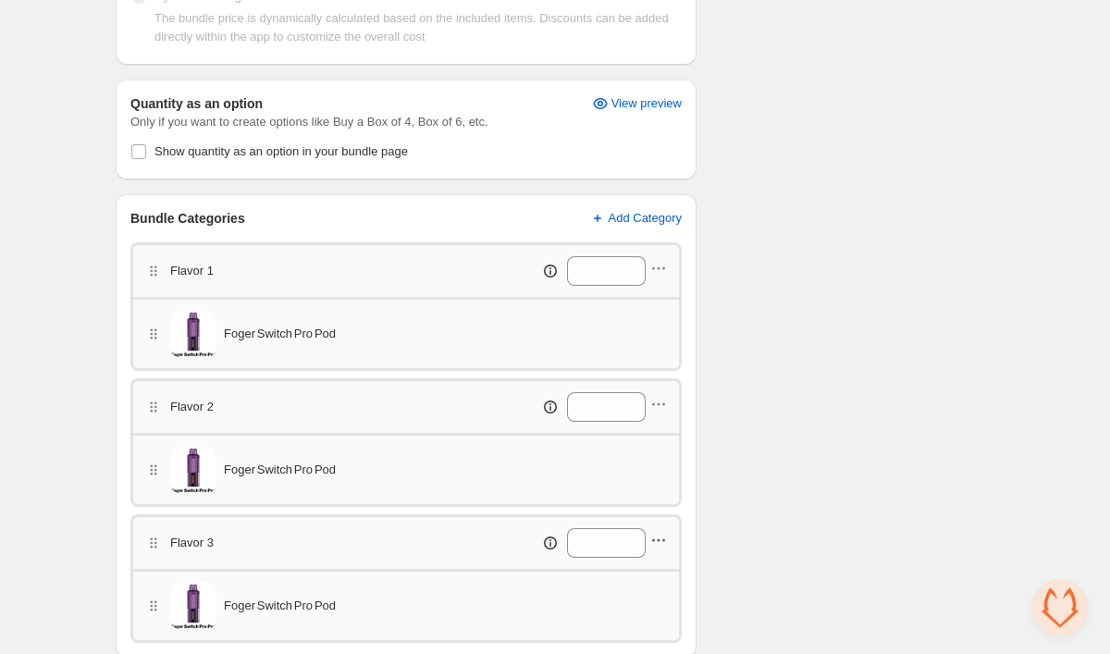
click at [662, 542] on icon "button" at bounding box center [659, 540] width 19 height 19
click at [658, 450] on span "Edit products" at bounding box center [668, 444] width 104 height 19
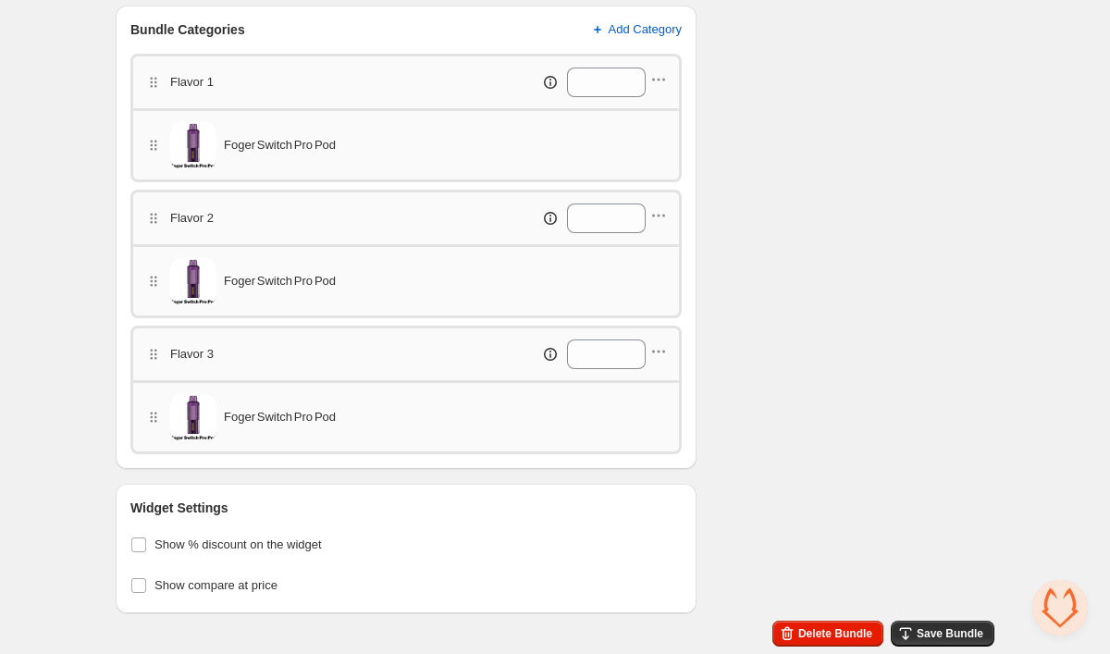
scroll to position [668, 0]
click at [905, 632] on icon "button" at bounding box center [906, 634] width 19 height 19
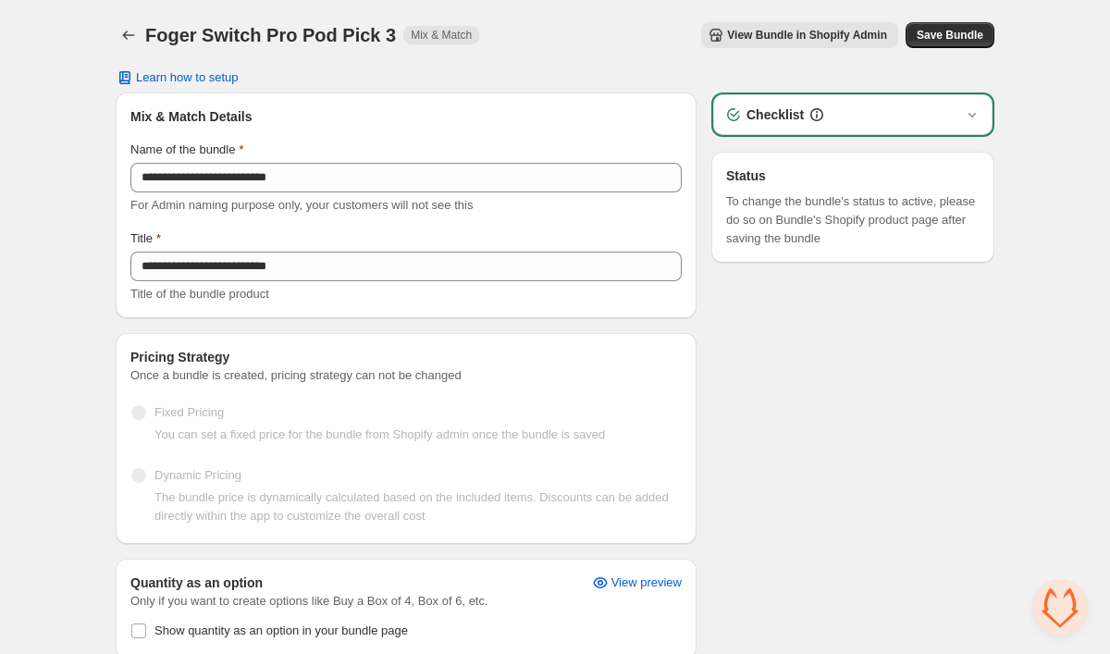
scroll to position [0, 0]
click at [127, 29] on icon "Back" at bounding box center [128, 35] width 19 height 19
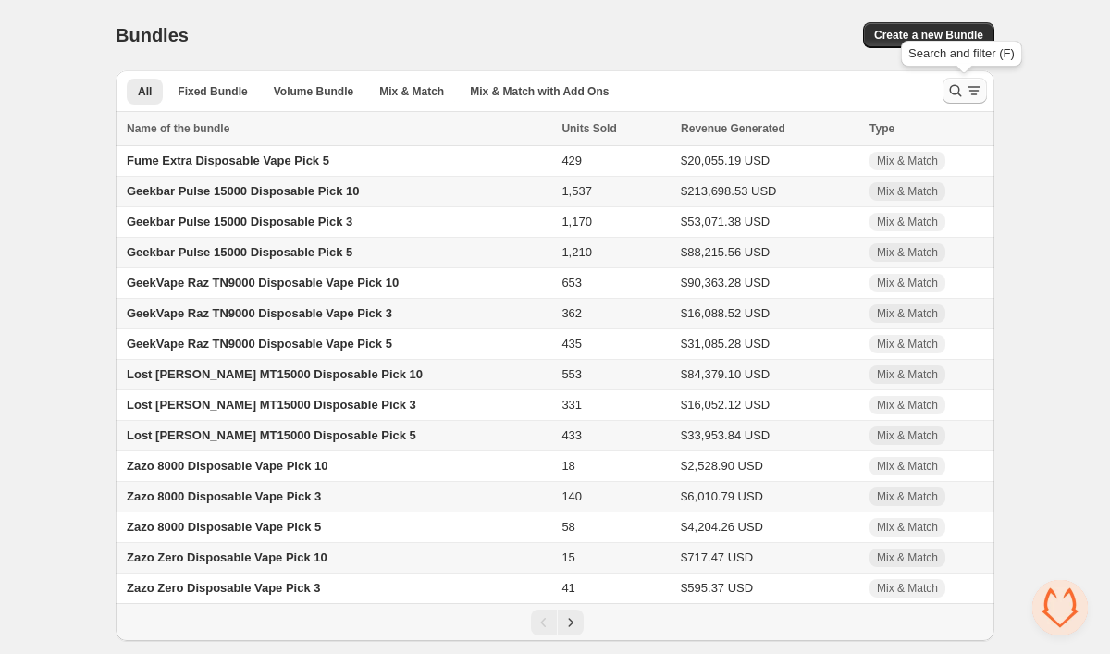
click at [956, 97] on icon "Search and filter results" at bounding box center [956, 90] width 19 height 19
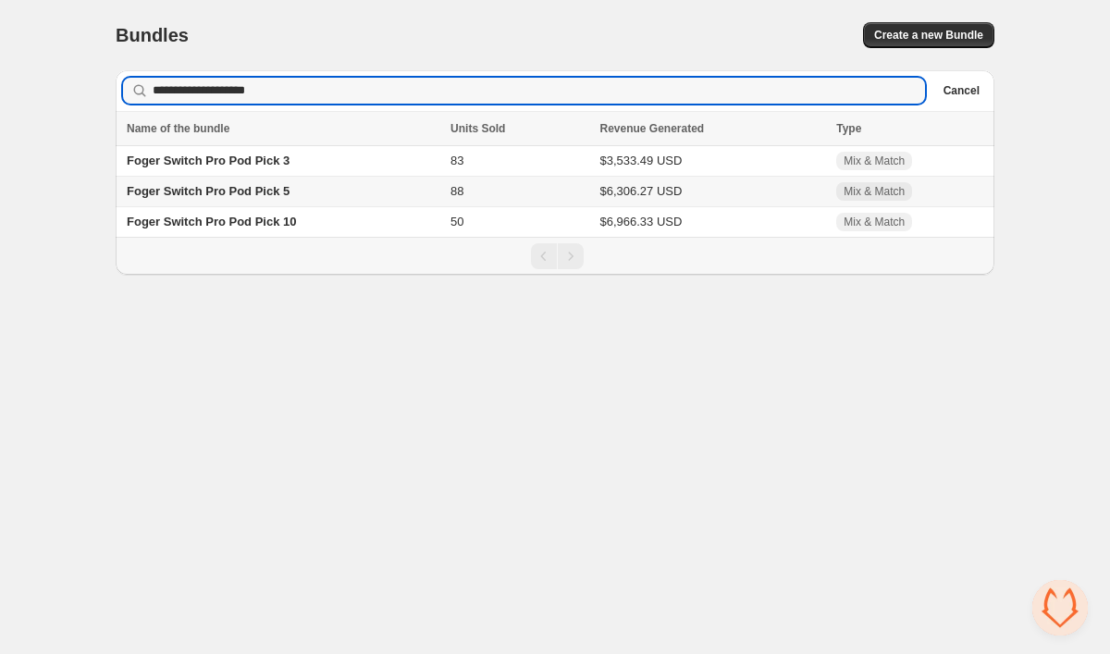
type input "**********"
click at [286, 197] on span "Foger Switch Pro Pod Pick 5" at bounding box center [208, 191] width 163 height 14
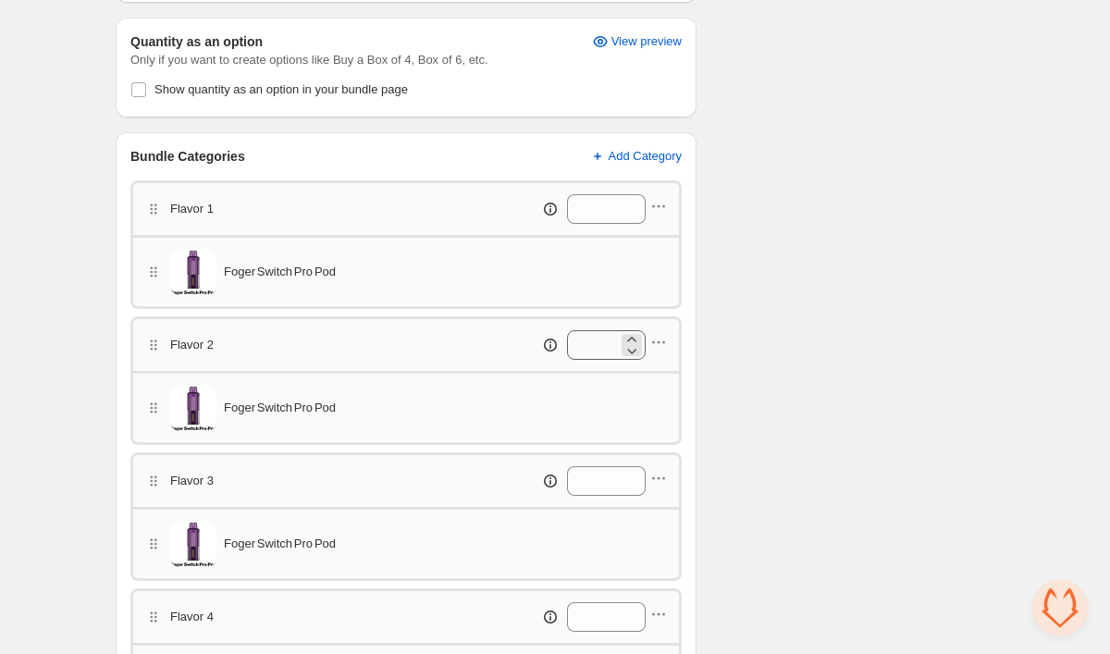
scroll to position [567, 0]
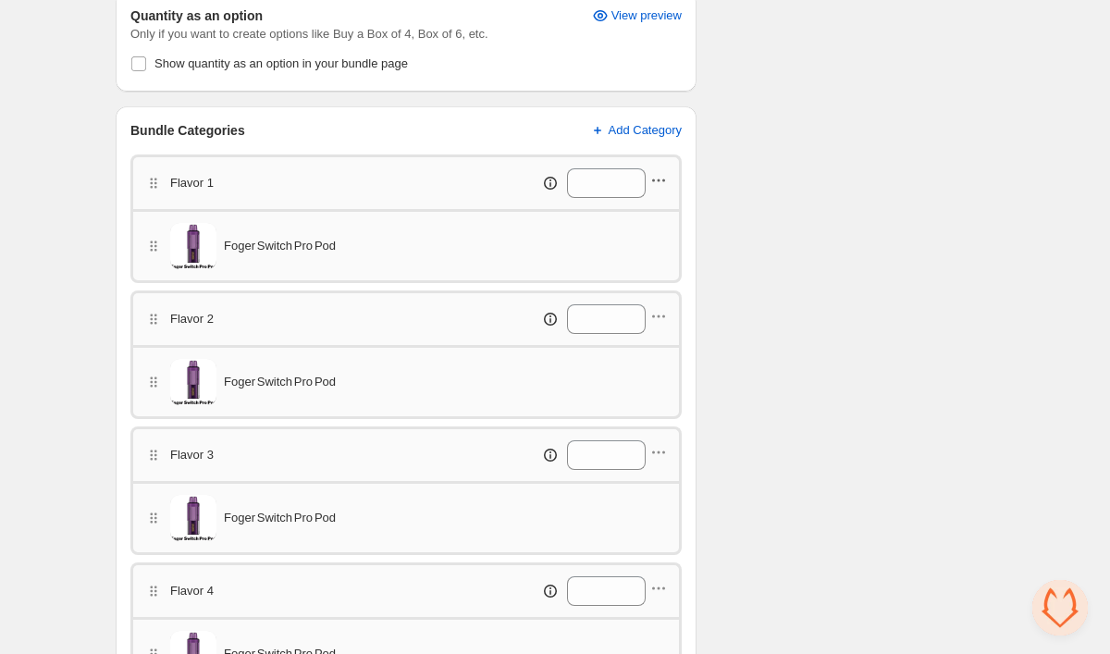
click at [664, 178] on icon "button" at bounding box center [659, 180] width 19 height 19
click at [659, 206] on span "Edit products" at bounding box center [668, 215] width 104 height 19
click at [669, 323] on div "Flavor 2 *" at bounding box center [406, 318] width 552 height 55
click at [667, 321] on icon "button" at bounding box center [659, 316] width 19 height 19
click at [663, 349] on span "Edit products" at bounding box center [668, 351] width 104 height 19
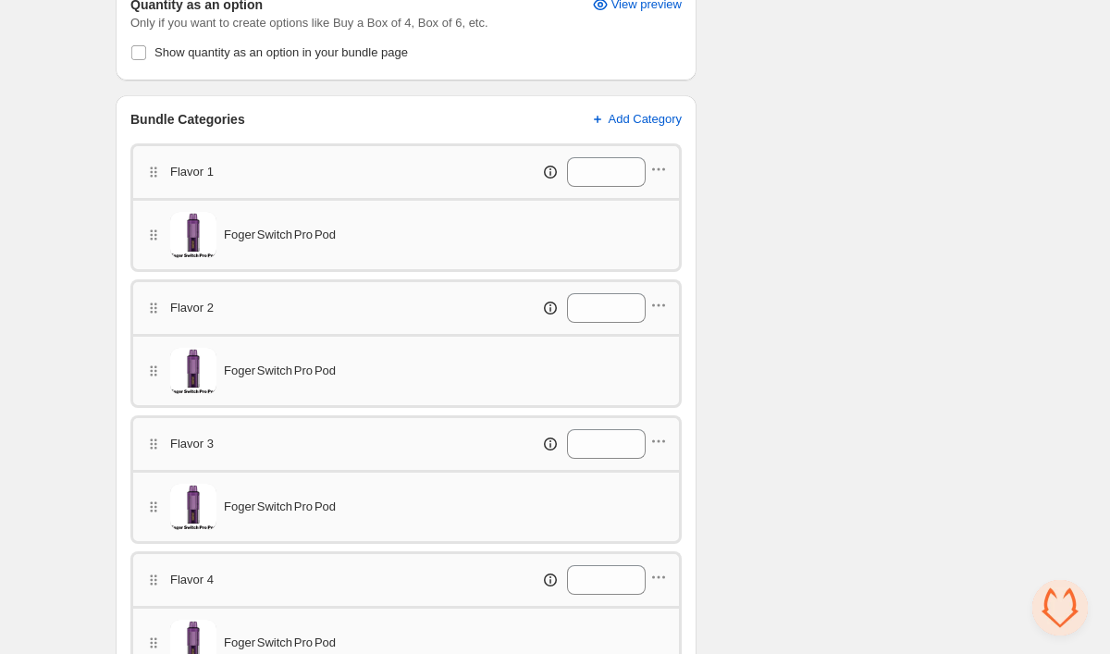
scroll to position [586, 0]
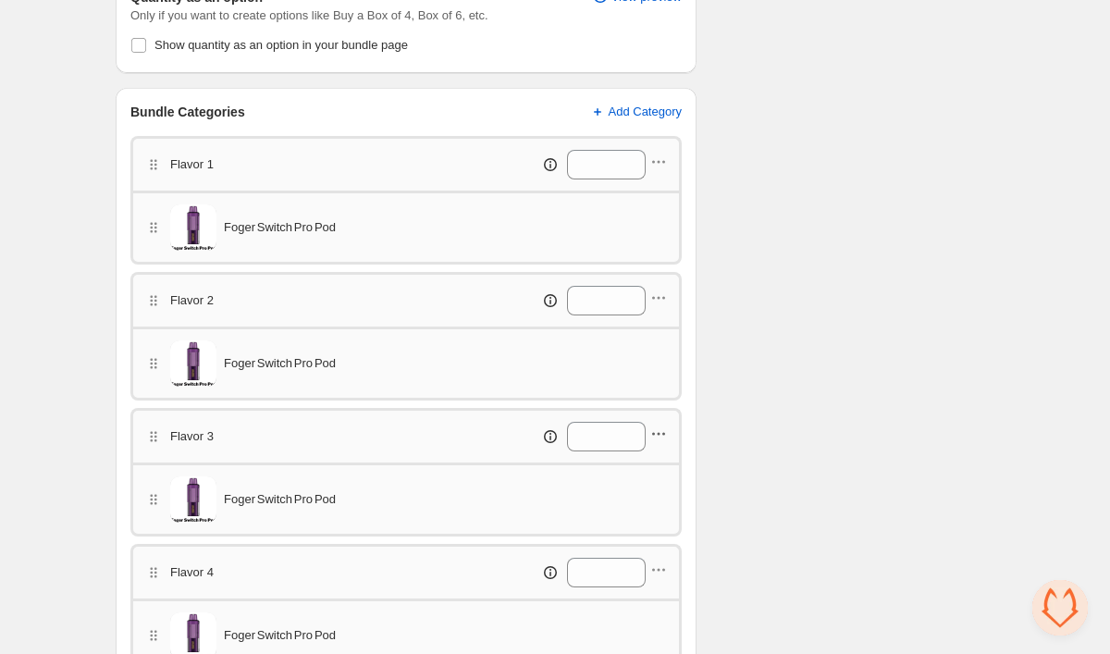
click at [660, 428] on icon "button" at bounding box center [659, 434] width 19 height 19
click at [655, 464] on span "Edit products" at bounding box center [668, 469] width 104 height 19
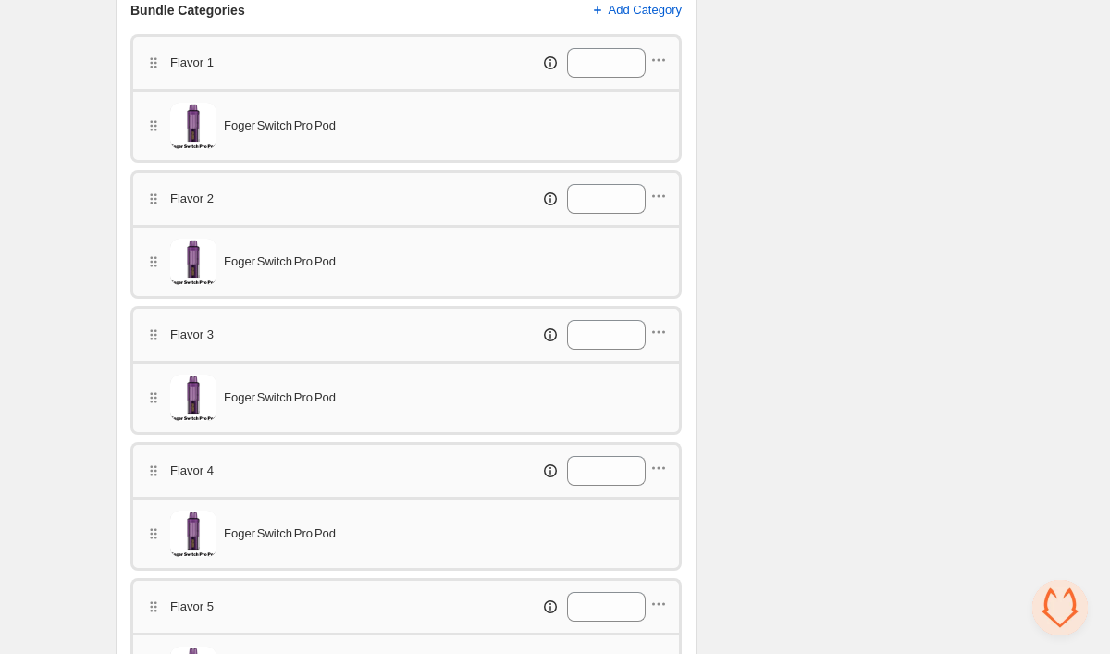
scroll to position [705, 0]
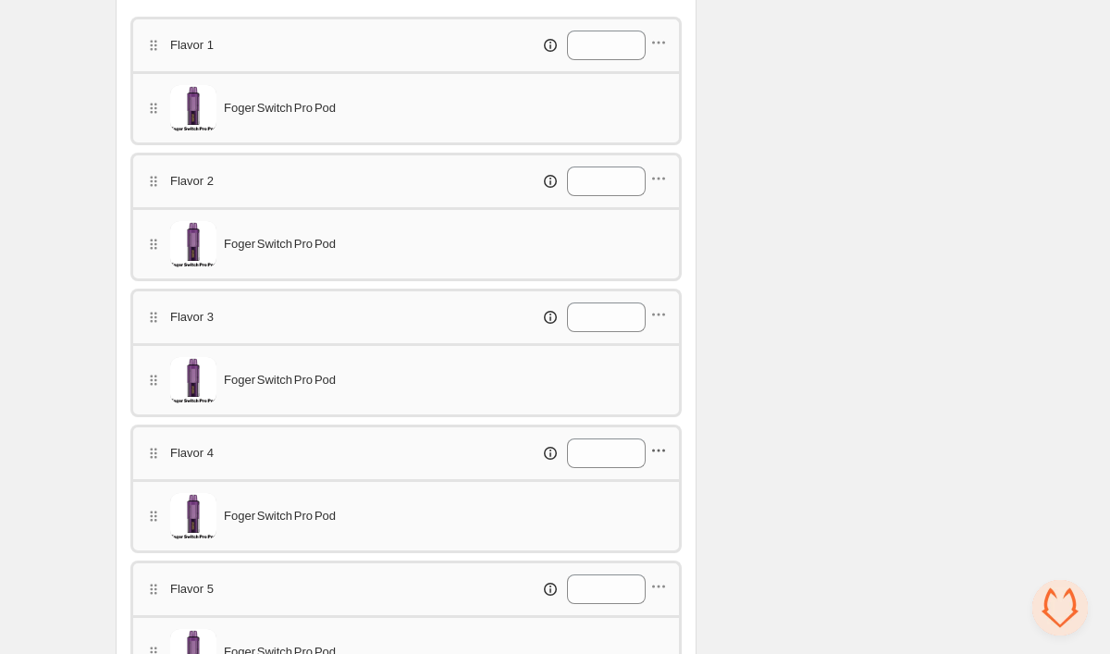
click at [658, 453] on icon "button" at bounding box center [659, 450] width 19 height 19
click at [653, 488] on span "Edit products" at bounding box center [668, 486] width 104 height 19
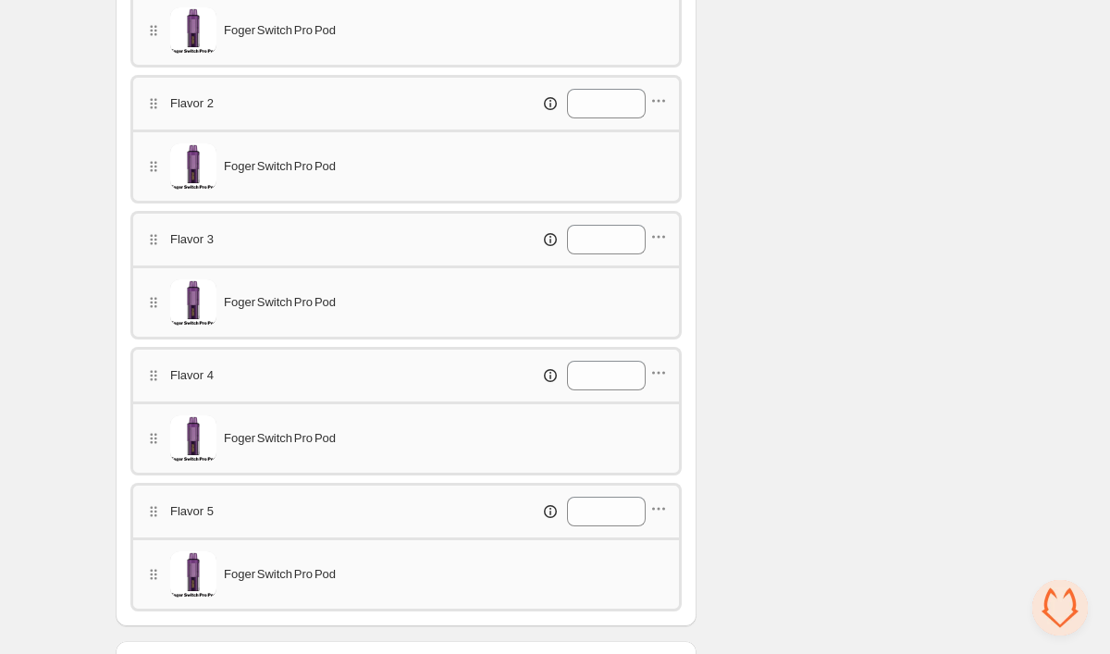
scroll to position [801, 0]
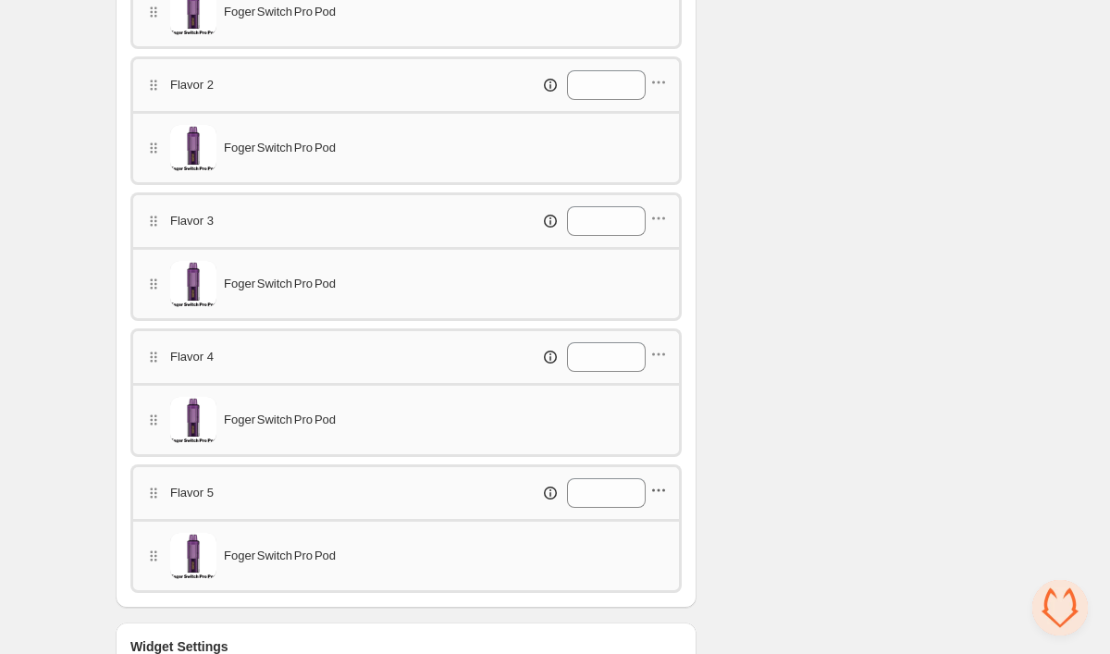
click at [663, 495] on icon "button" at bounding box center [659, 490] width 19 height 19
click at [662, 521] on span "Edit products" at bounding box center [668, 525] width 104 height 19
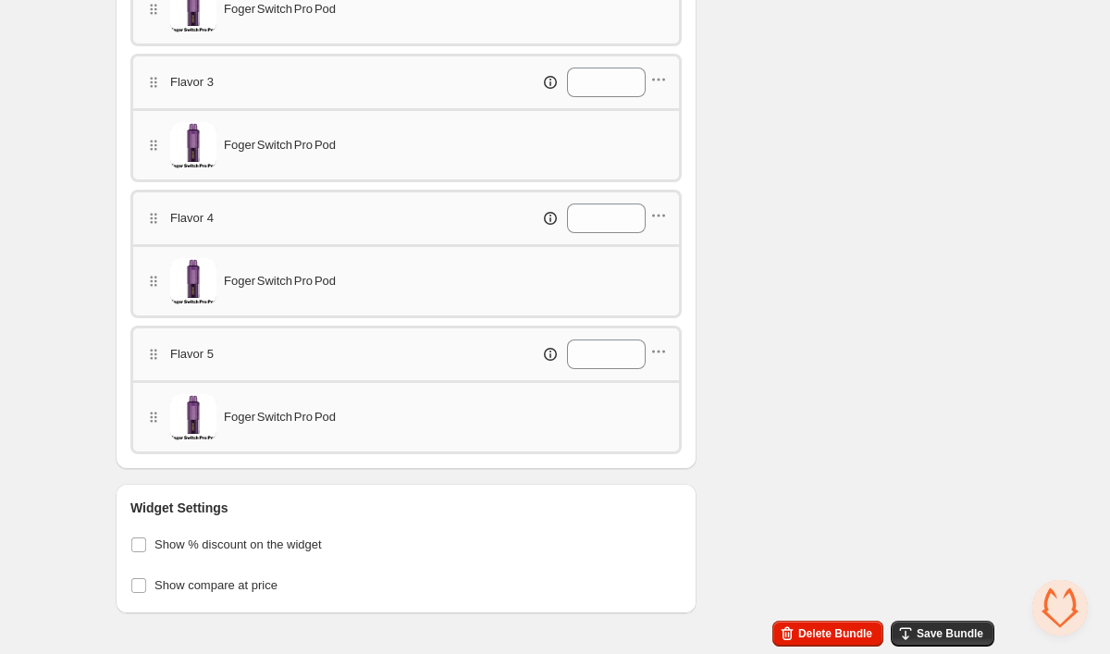
scroll to position [940, 0]
click at [961, 627] on span "Save Bundle" at bounding box center [950, 633] width 67 height 15
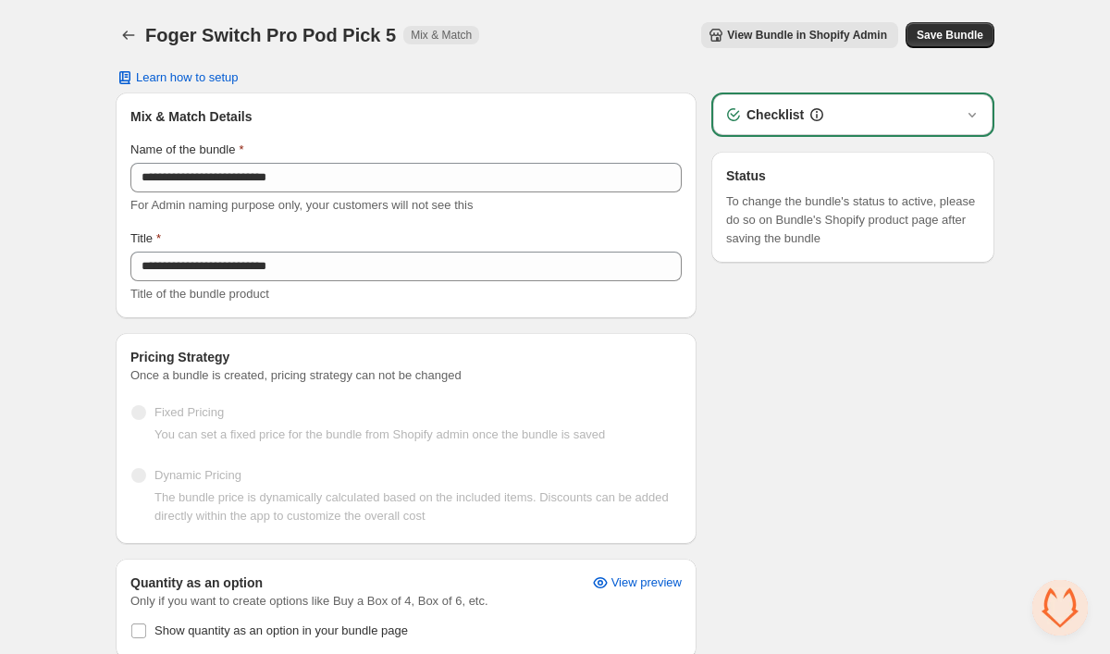
scroll to position [0, 0]
click at [130, 43] on icon "Back" at bounding box center [128, 35] width 19 height 19
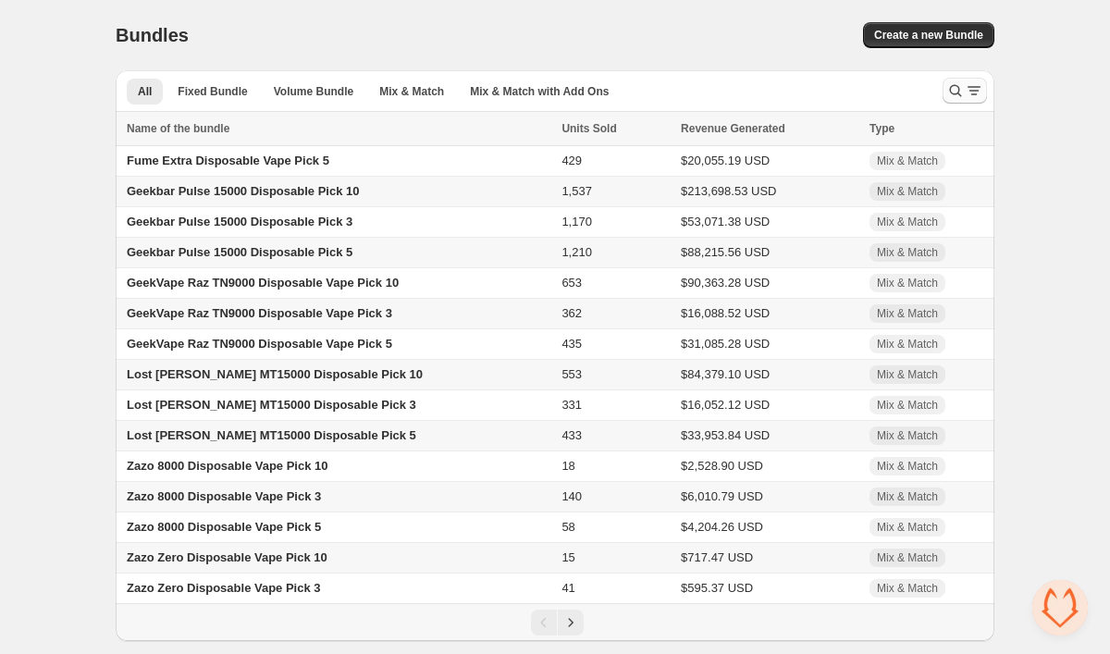
click at [964, 103] on button "Search and filter results" at bounding box center [965, 91] width 44 height 26
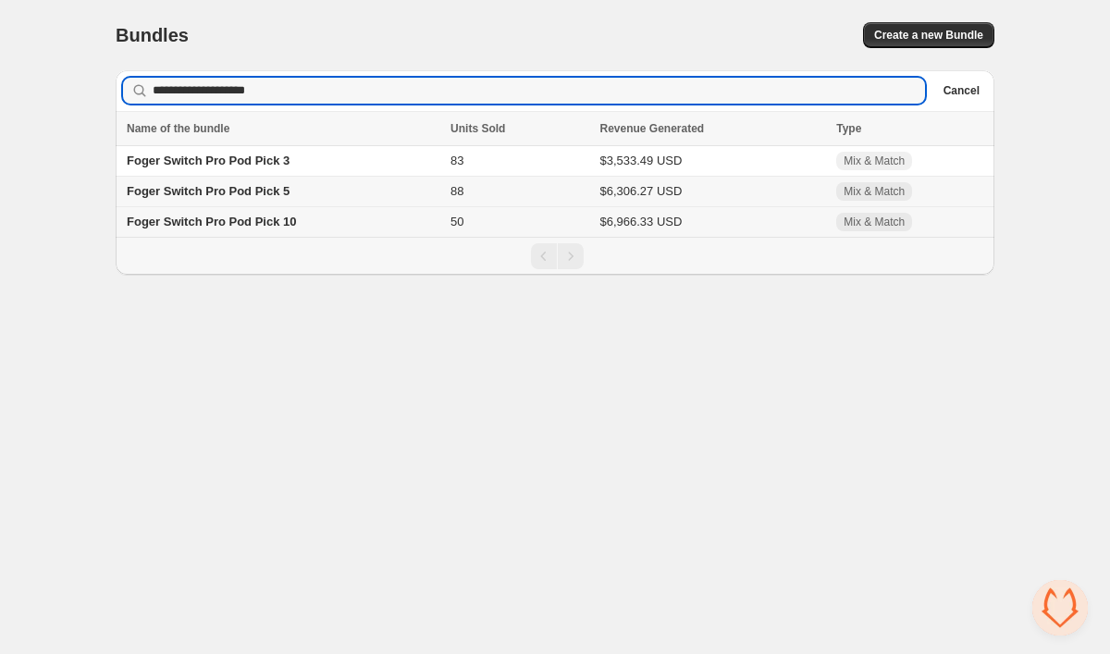
type input "**********"
click at [249, 233] on td "Foger Switch Pro Pod Pick 10" at bounding box center [280, 222] width 329 height 31
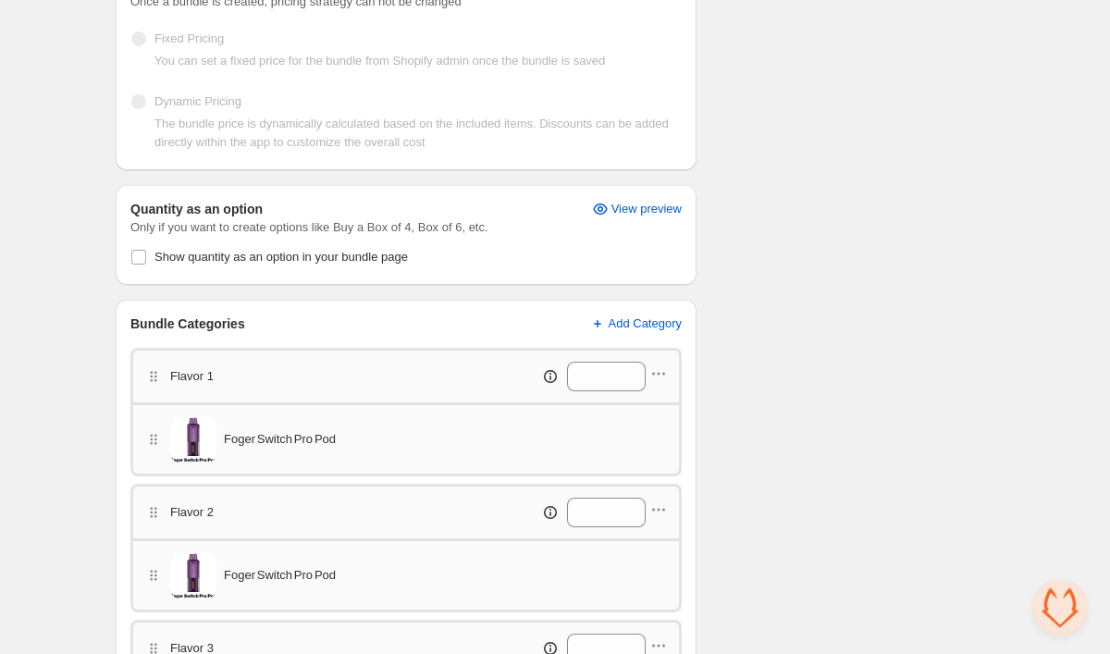
scroll to position [487, 0]
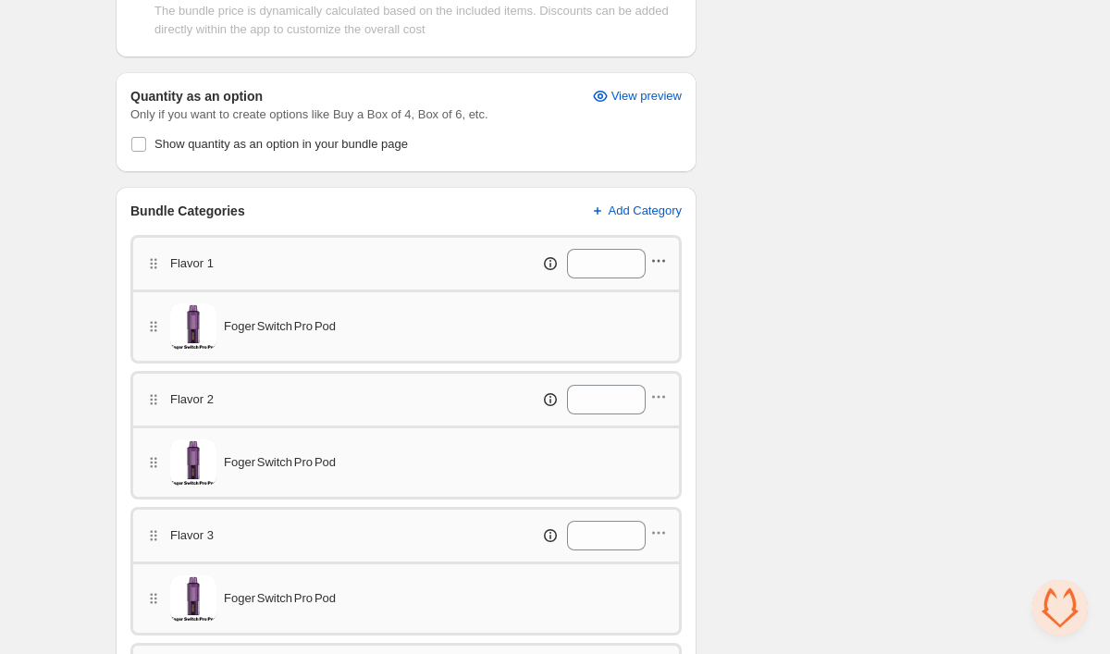
click at [665, 252] on icon "button" at bounding box center [659, 261] width 19 height 19
click at [654, 290] on span "Edit products" at bounding box center [668, 296] width 104 height 19
click at [659, 397] on icon "button" at bounding box center [659, 397] width 3 height 3
click at [652, 430] on span "Edit products" at bounding box center [668, 432] width 104 height 19
click at [667, 527] on icon "button" at bounding box center [659, 533] width 19 height 19
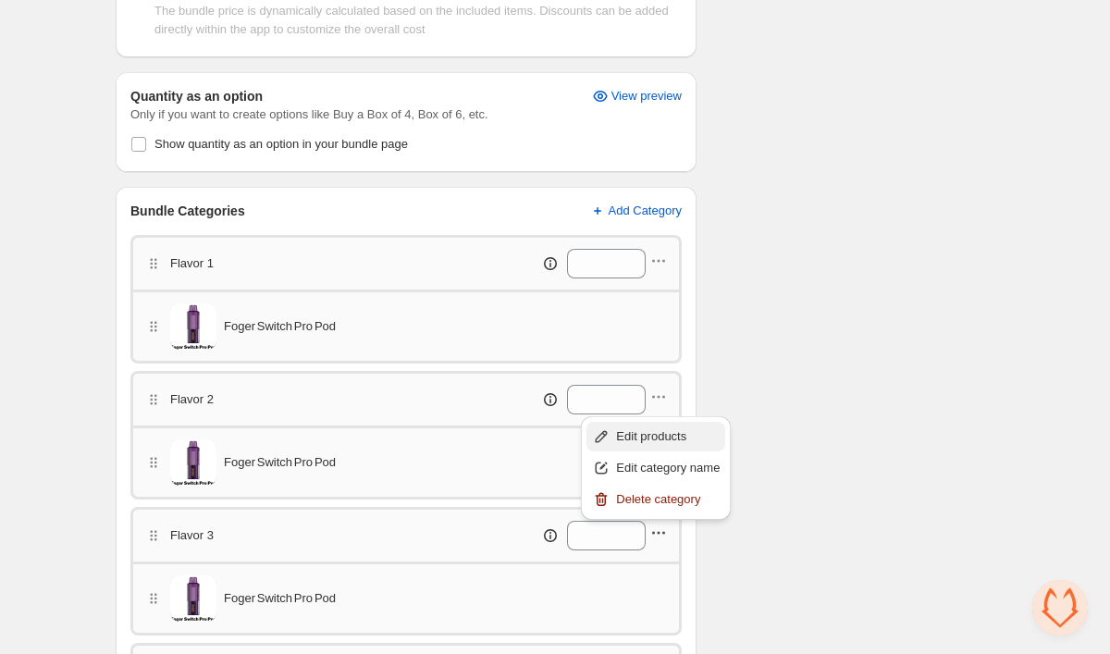
click at [667, 429] on span "Edit products" at bounding box center [668, 437] width 104 height 19
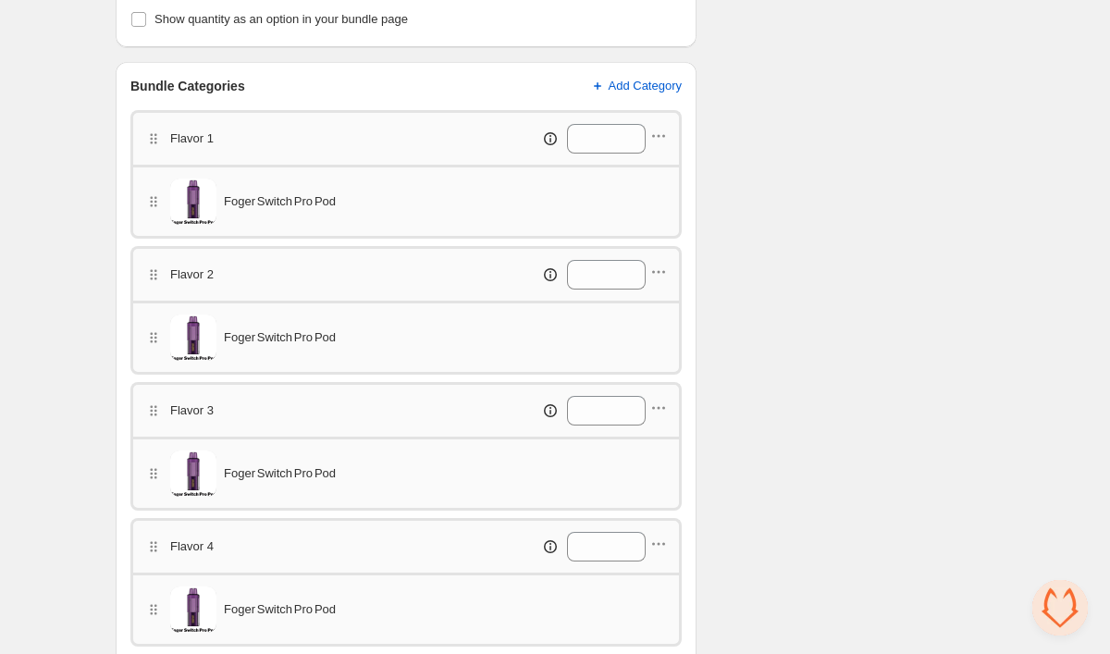
scroll to position [610, 0]
click at [665, 542] on icon "button" at bounding box center [659, 546] width 19 height 19
click at [664, 452] on span "Edit products" at bounding box center [668, 449] width 104 height 19
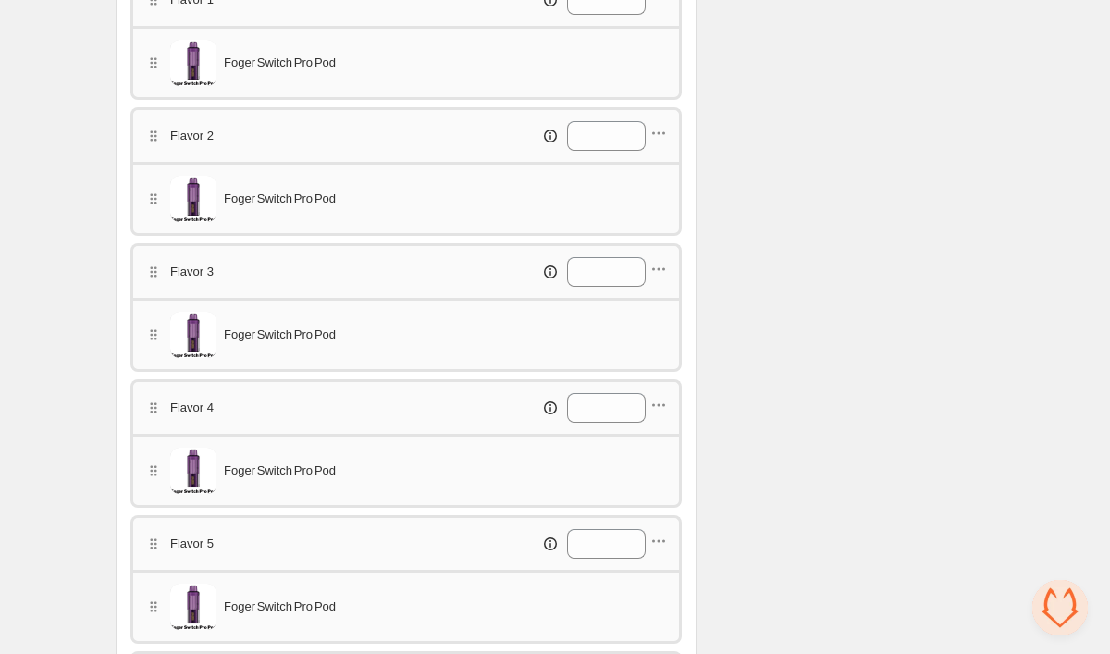
scroll to position [752, 0]
click at [655, 542] on icon "button" at bounding box center [659, 539] width 19 height 19
click at [646, 447] on span "Edit products" at bounding box center [668, 443] width 104 height 19
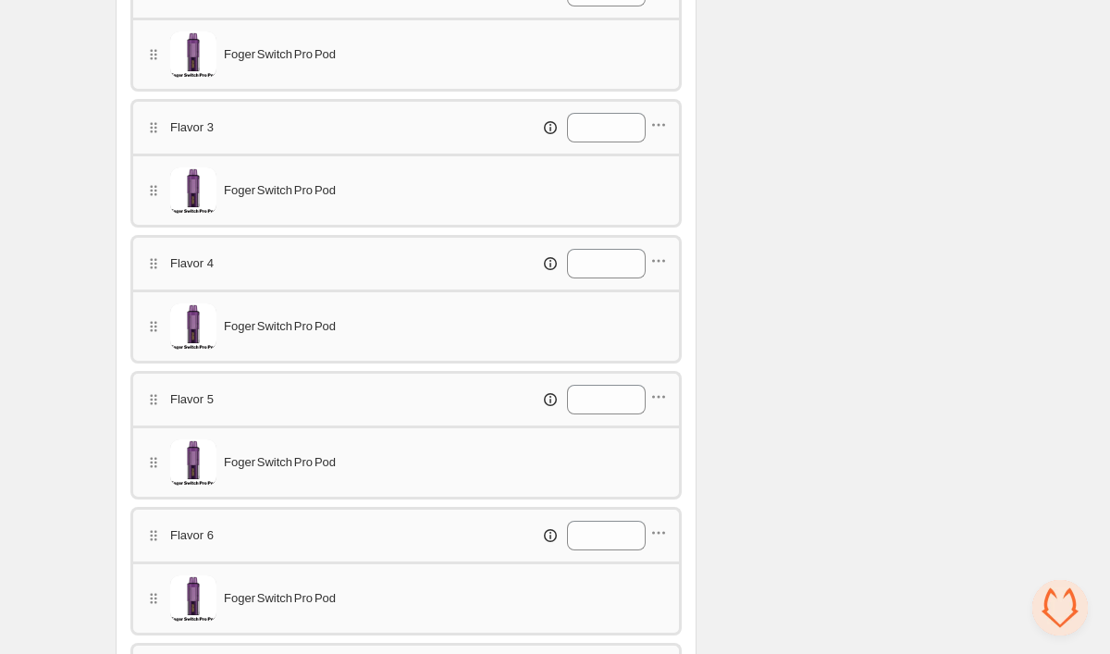
scroll to position [917, 0]
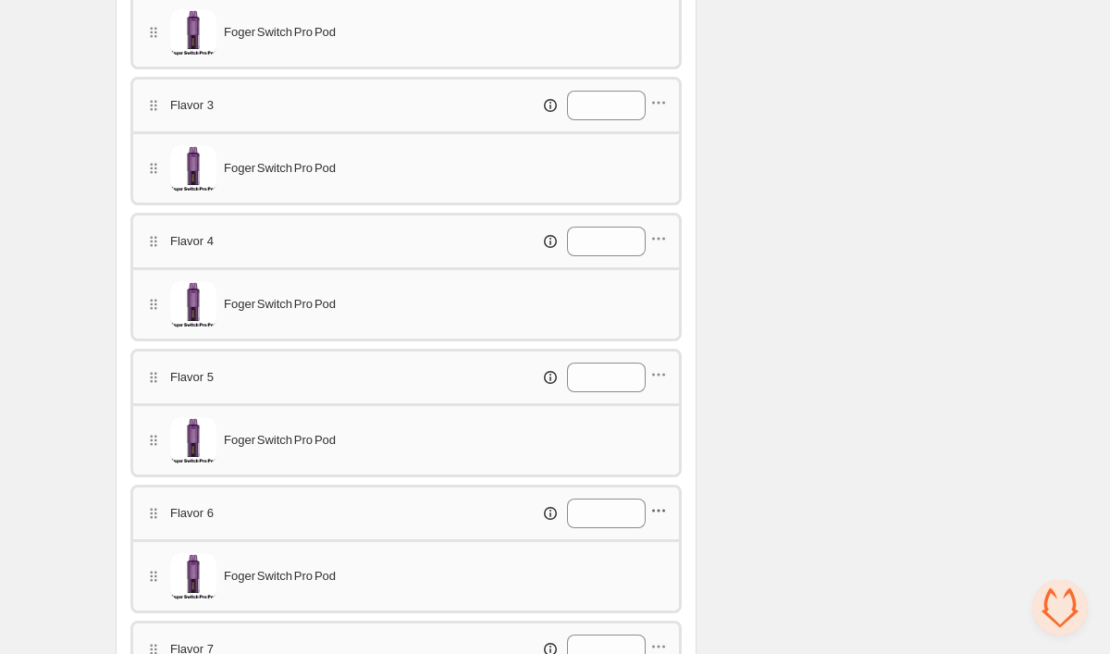
click at [658, 513] on icon "button" at bounding box center [659, 511] width 19 height 19
click at [653, 539] on span "Edit products" at bounding box center [668, 546] width 104 height 19
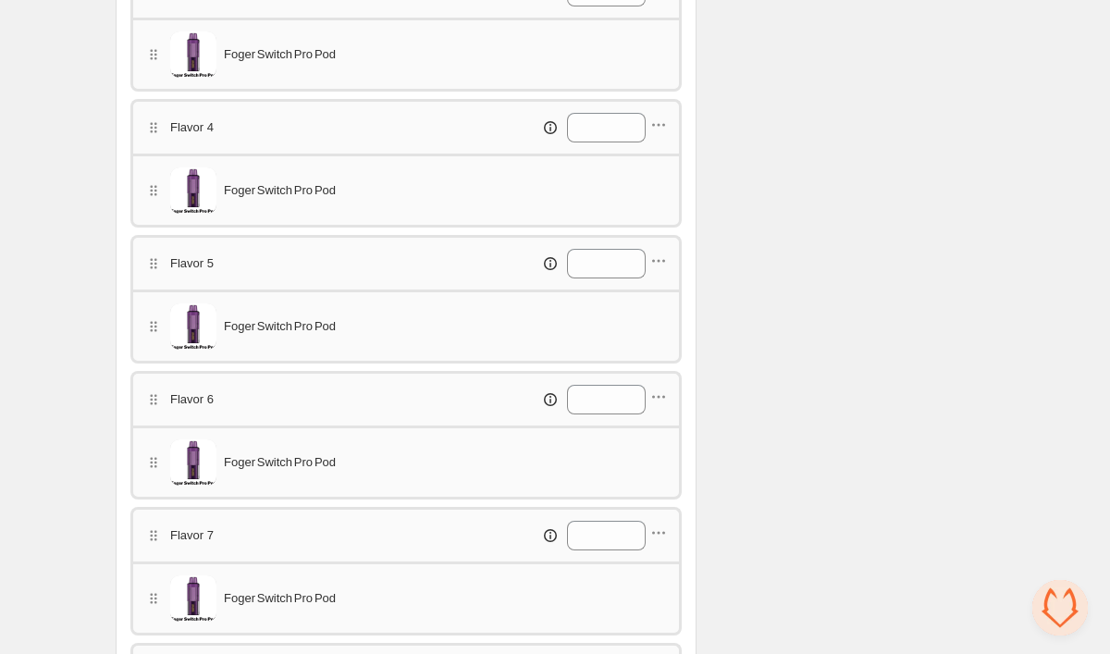
scroll to position [1077, 0]
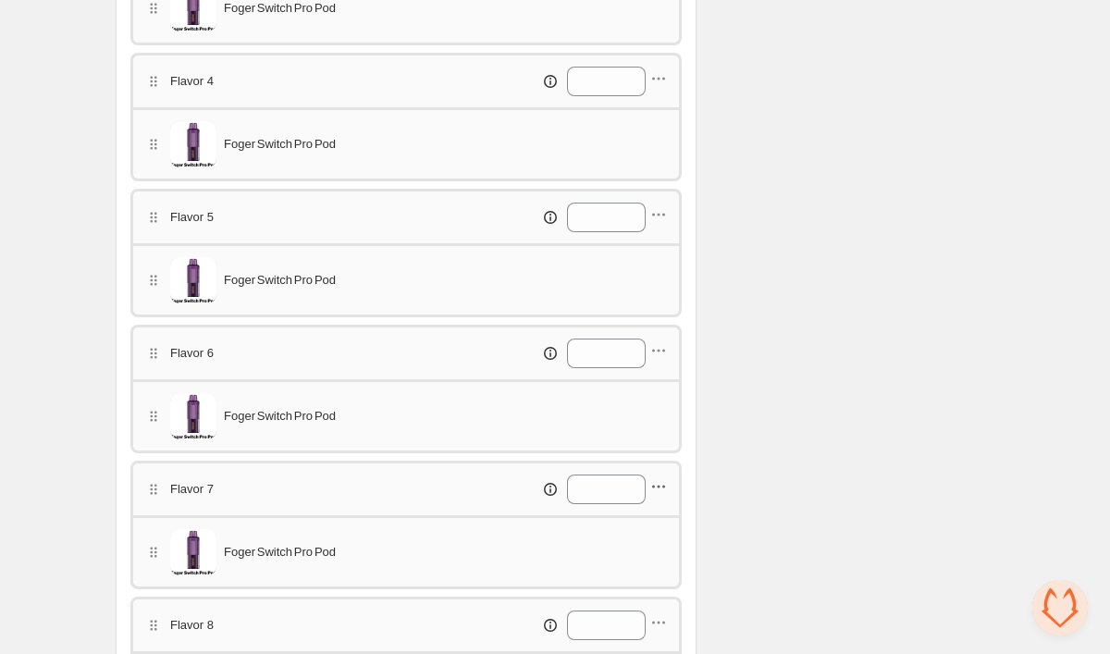
click at [664, 482] on icon "button" at bounding box center [659, 486] width 19 height 19
click at [657, 517] on span "Edit products" at bounding box center [668, 522] width 104 height 19
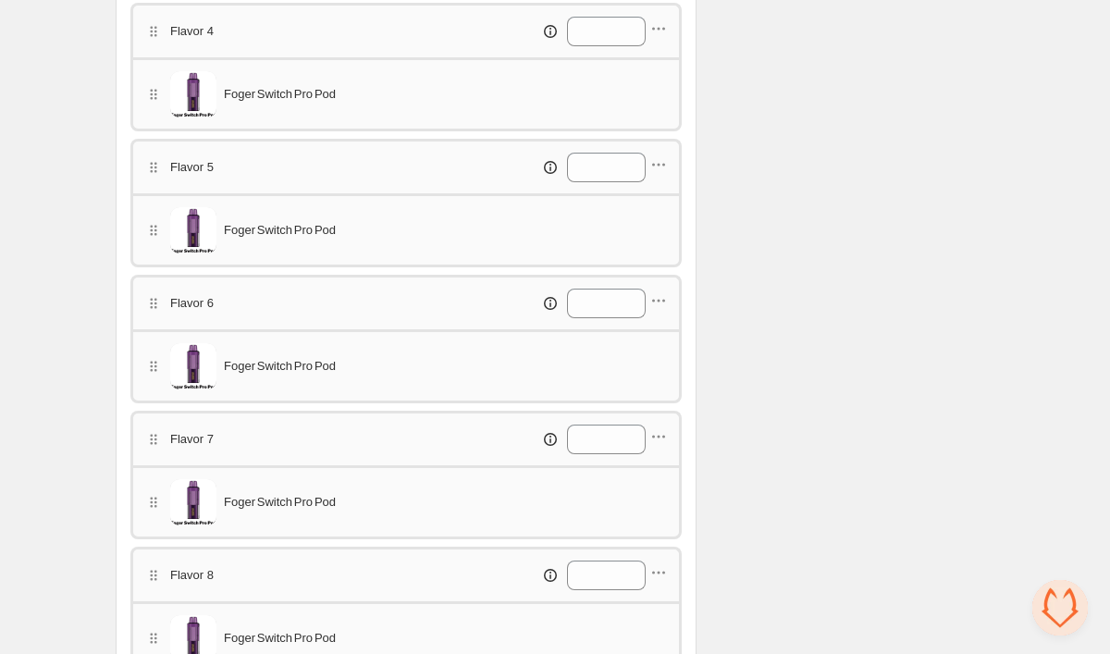
scroll to position [1169, 0]
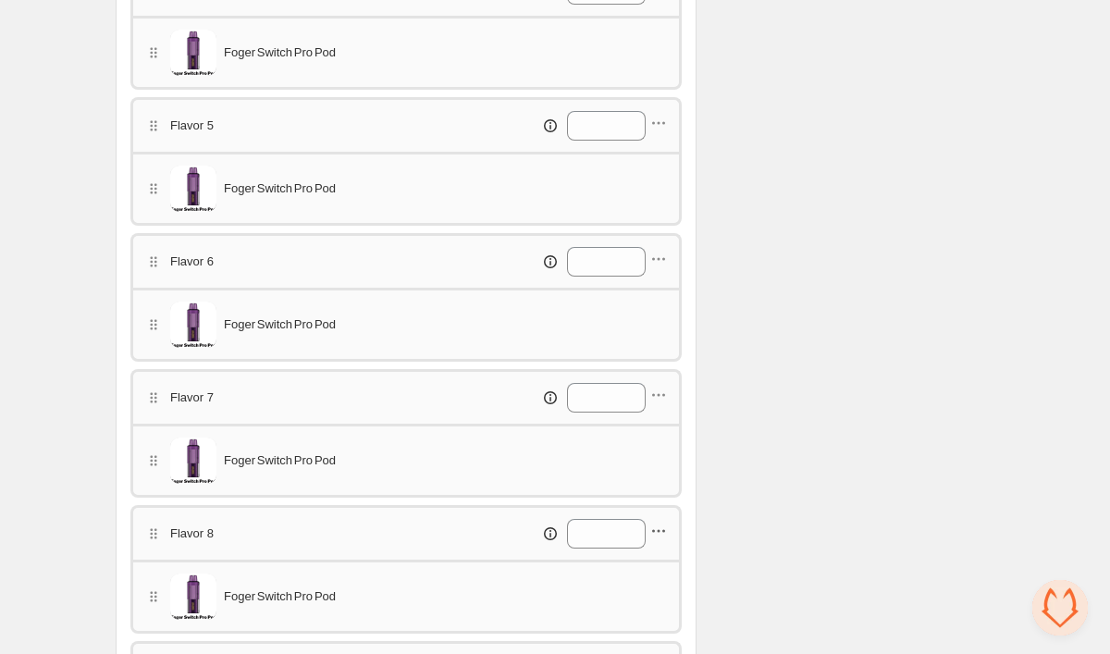
click at [658, 530] on icon "button" at bounding box center [659, 531] width 19 height 19
click at [652, 436] on span "Edit products" at bounding box center [668, 435] width 104 height 19
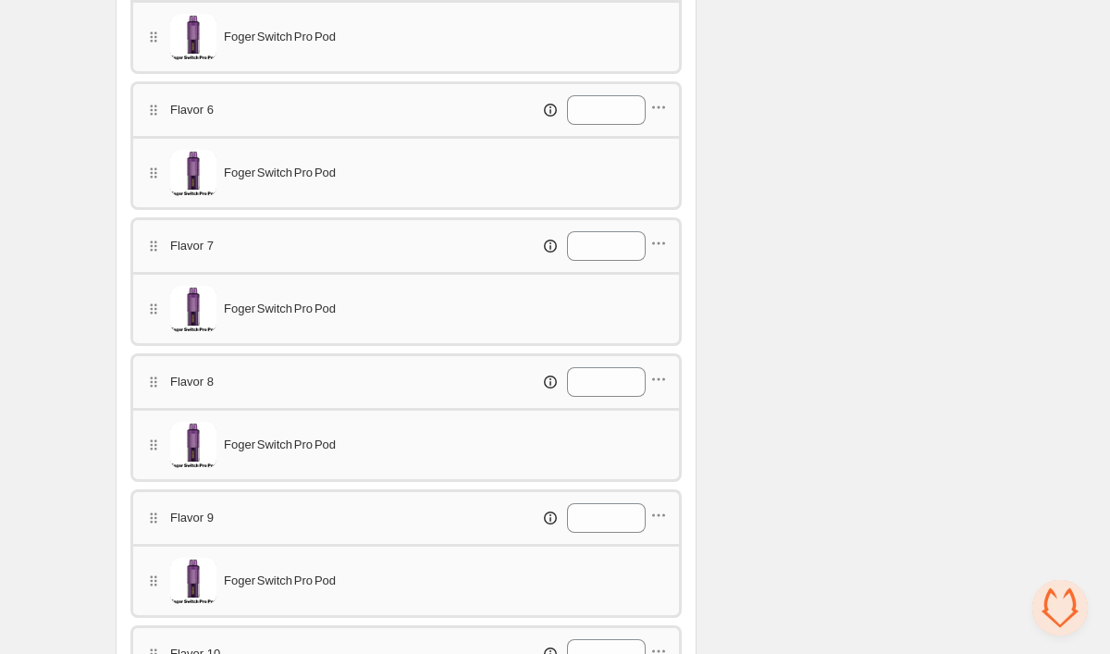
scroll to position [1326, 0]
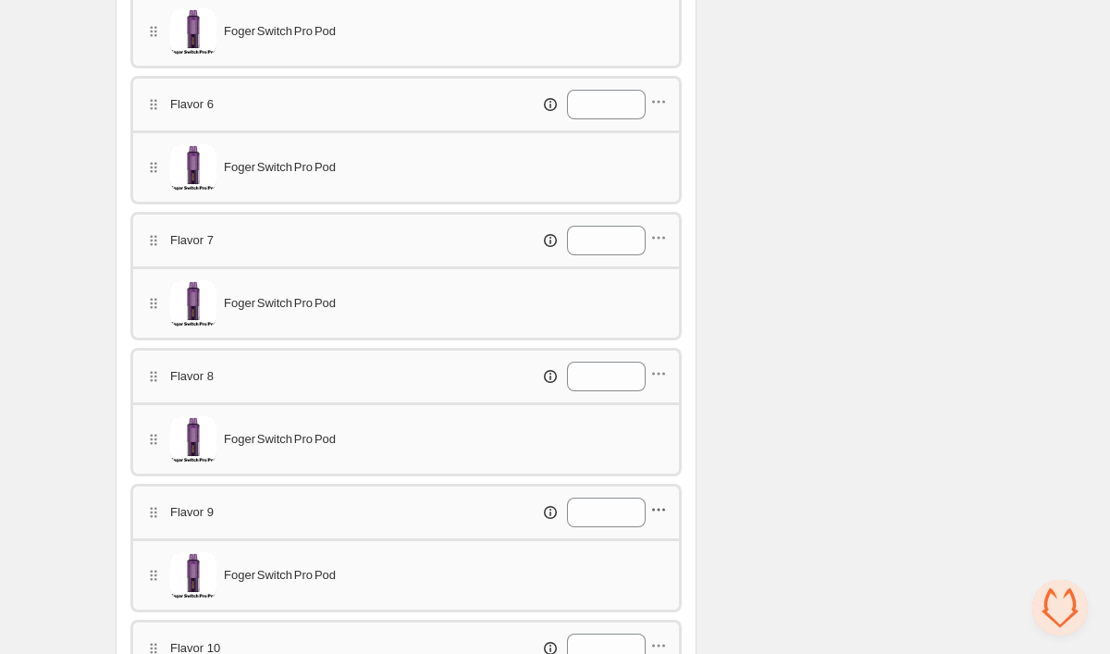
click at [659, 510] on icon "button" at bounding box center [659, 510] width 3 height 3
click at [655, 544] on span "Edit products" at bounding box center [668, 545] width 104 height 19
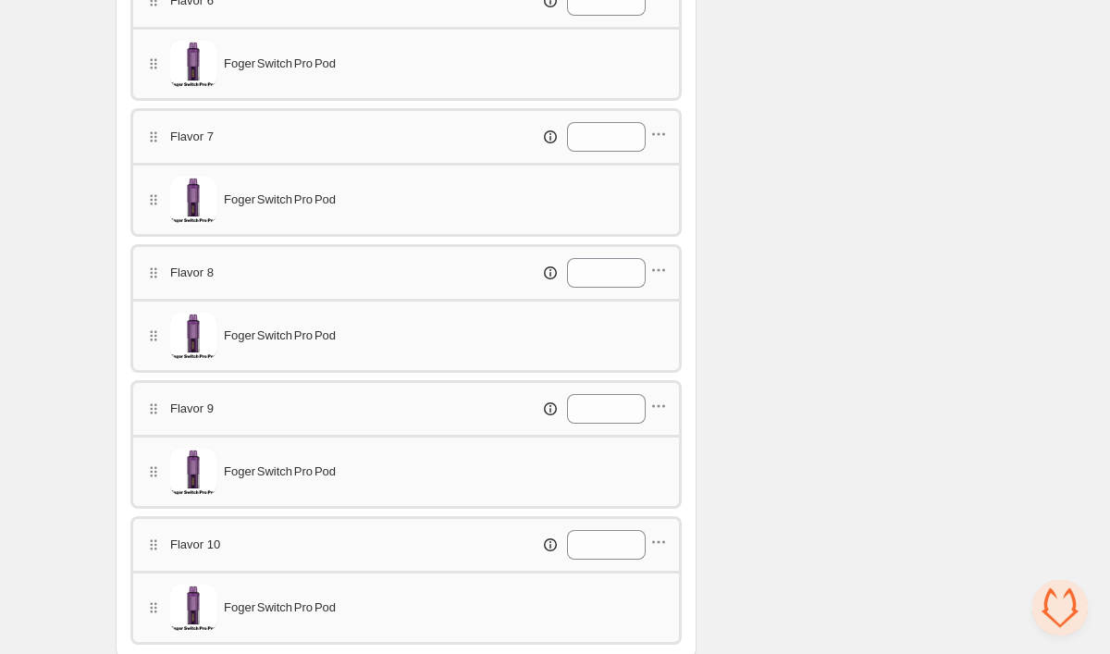
scroll to position [1432, 0]
click at [658, 536] on icon "button" at bounding box center [659, 540] width 19 height 19
click at [659, 445] on span "Edit products" at bounding box center [668, 444] width 104 height 19
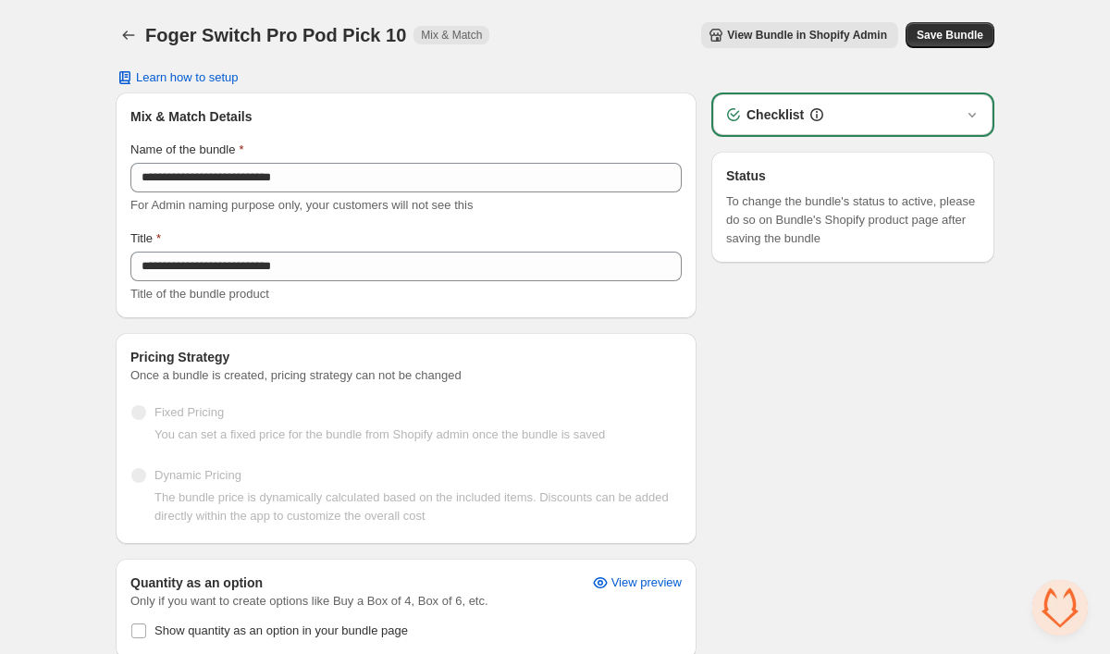
scroll to position [0, 0]
click at [946, 37] on span "Save Bundle" at bounding box center [950, 35] width 67 height 15
